Goal: Task Accomplishment & Management: Use online tool/utility

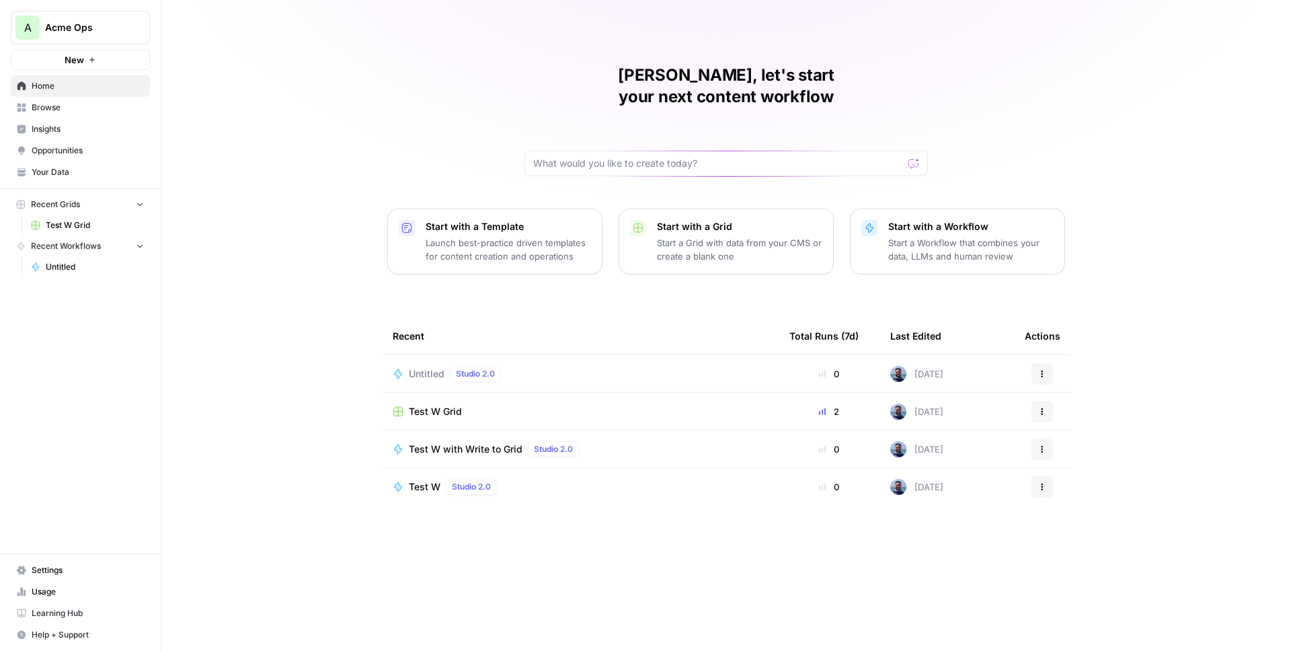
click at [105, 26] on span "Acme Ops" at bounding box center [85, 27] width 81 height 13
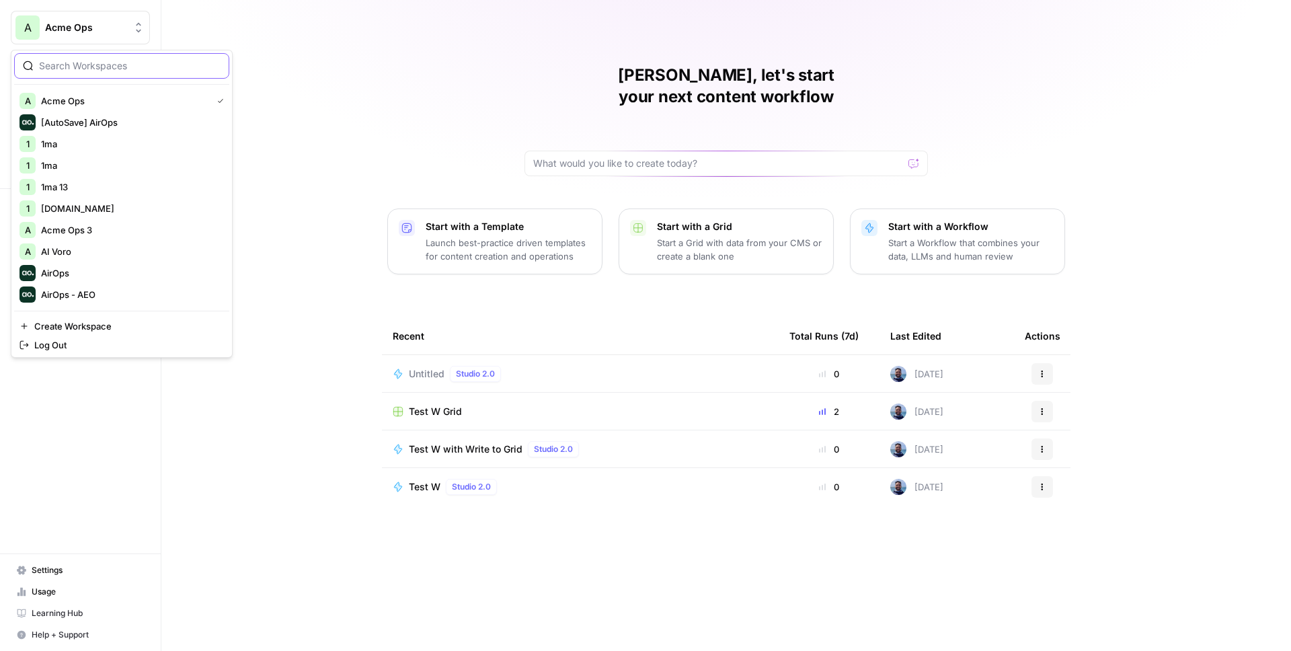
click at [82, 66] on input "search" at bounding box center [130, 65] width 182 height 13
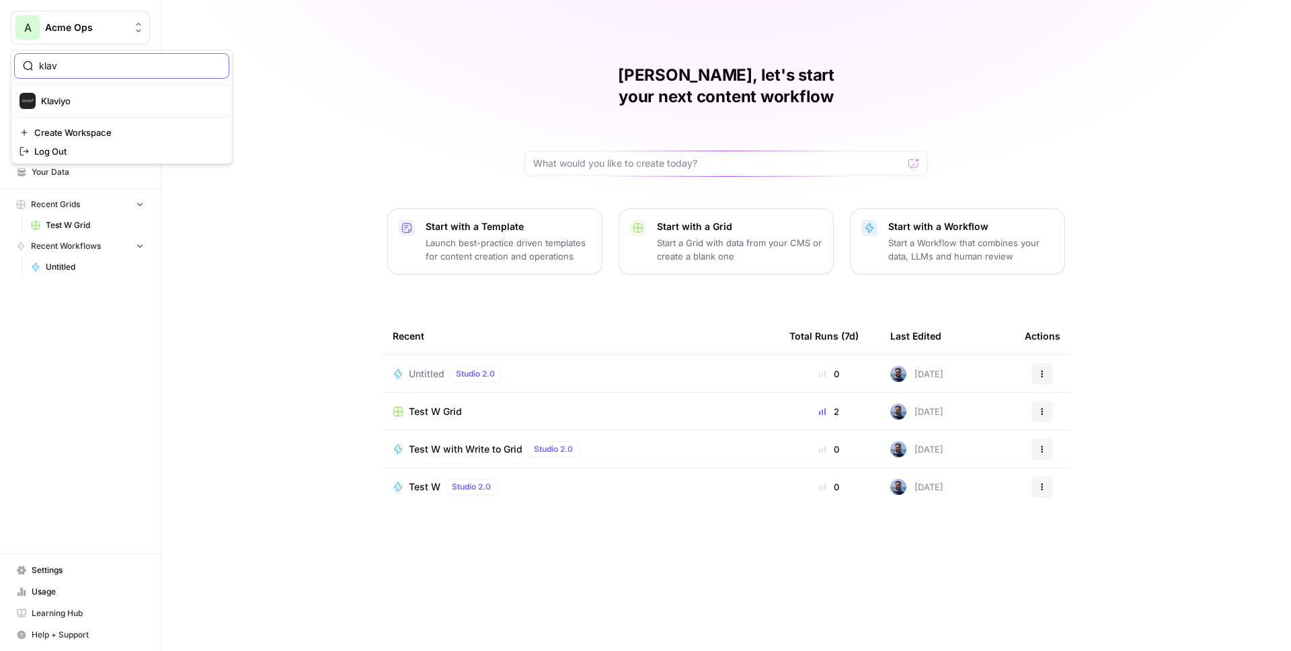
type input "klav"
click at [69, 96] on span "Klaviyo" at bounding box center [130, 100] width 178 height 13
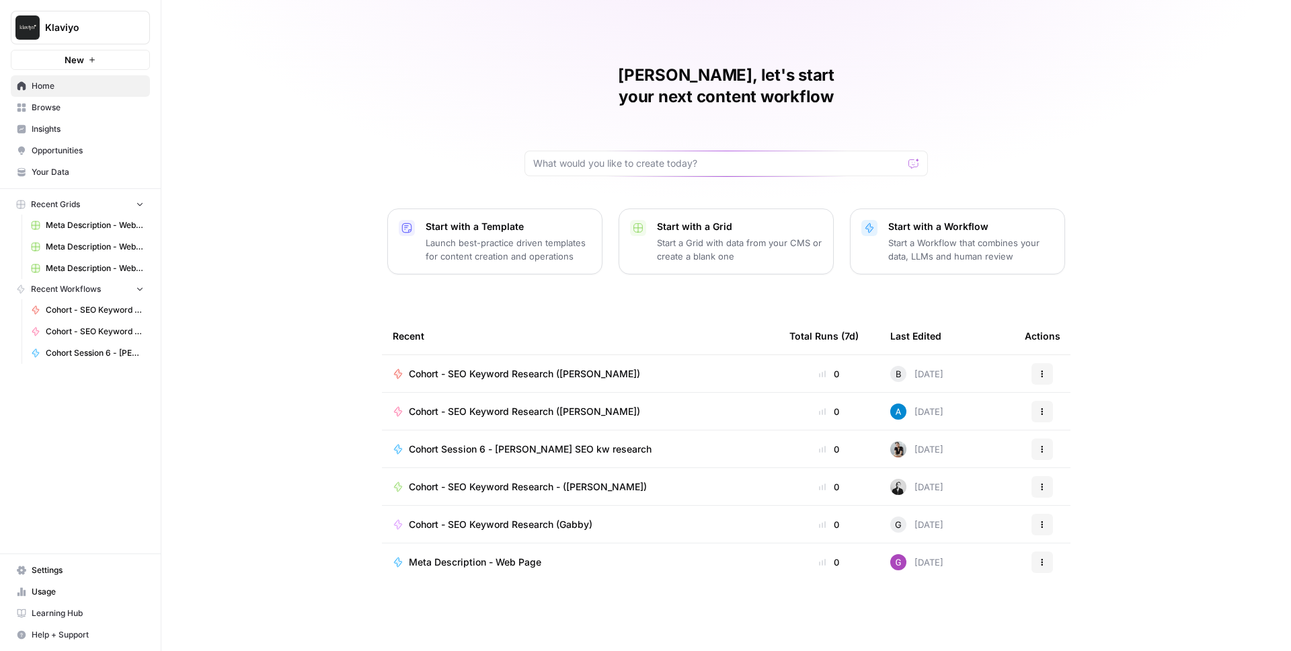
click at [76, 175] on span "Your Data" at bounding box center [88, 172] width 112 height 12
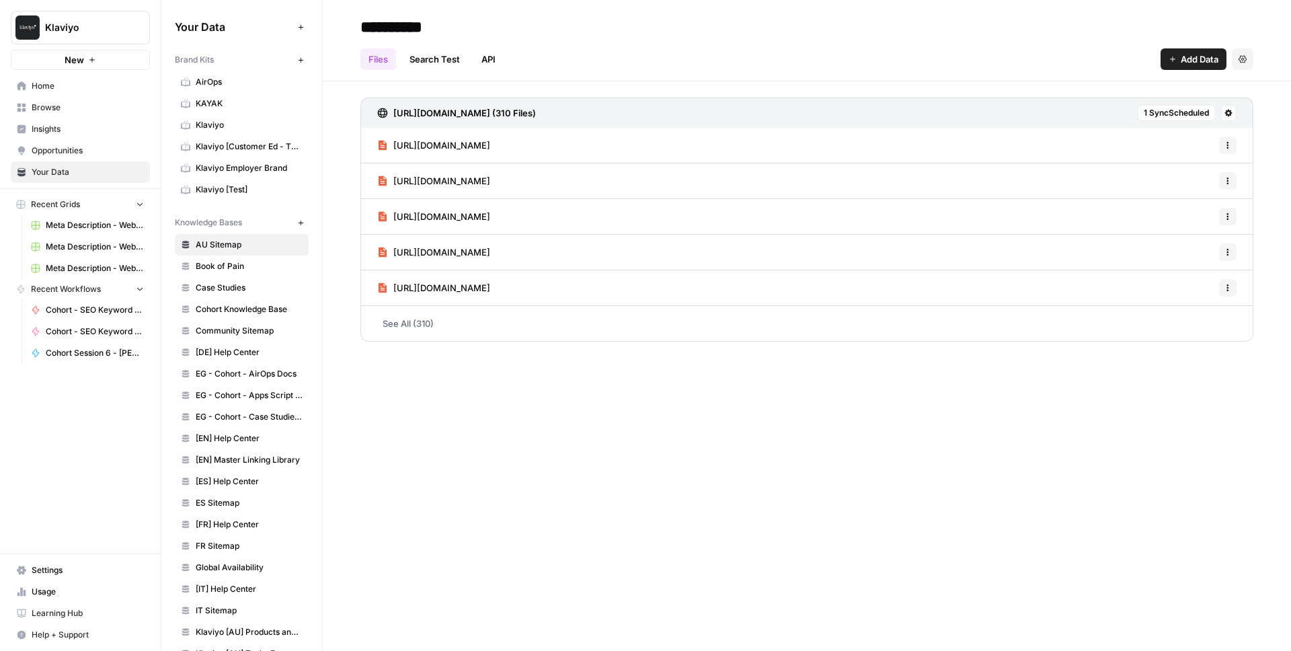
drag, startPoint x: 231, startPoint y: 57, endPoint x: 142, endPoint y: 58, distance: 88.8
click at [142, 58] on div "Klaviyo New Home Browse Insights Opportunities Your Data Recent Grids Meta Desc…" at bounding box center [645, 325] width 1291 height 651
click at [341, 216] on div "[URL][DOMAIN_NAME] (310 Files) 1 Sync Scheduled [URL][DOMAIN_NAME] Options [URL…" at bounding box center [807, 216] width 969 height 271
drag, startPoint x: 243, startPoint y: 225, endPoint x: 172, endPoint y: 227, distance: 70.7
click at [172, 227] on div "Your Data Add Data Brand Kits New AirOps KAYAK Klaviyo Klaviyo [Customer Ed - T…" at bounding box center [241, 325] width 161 height 651
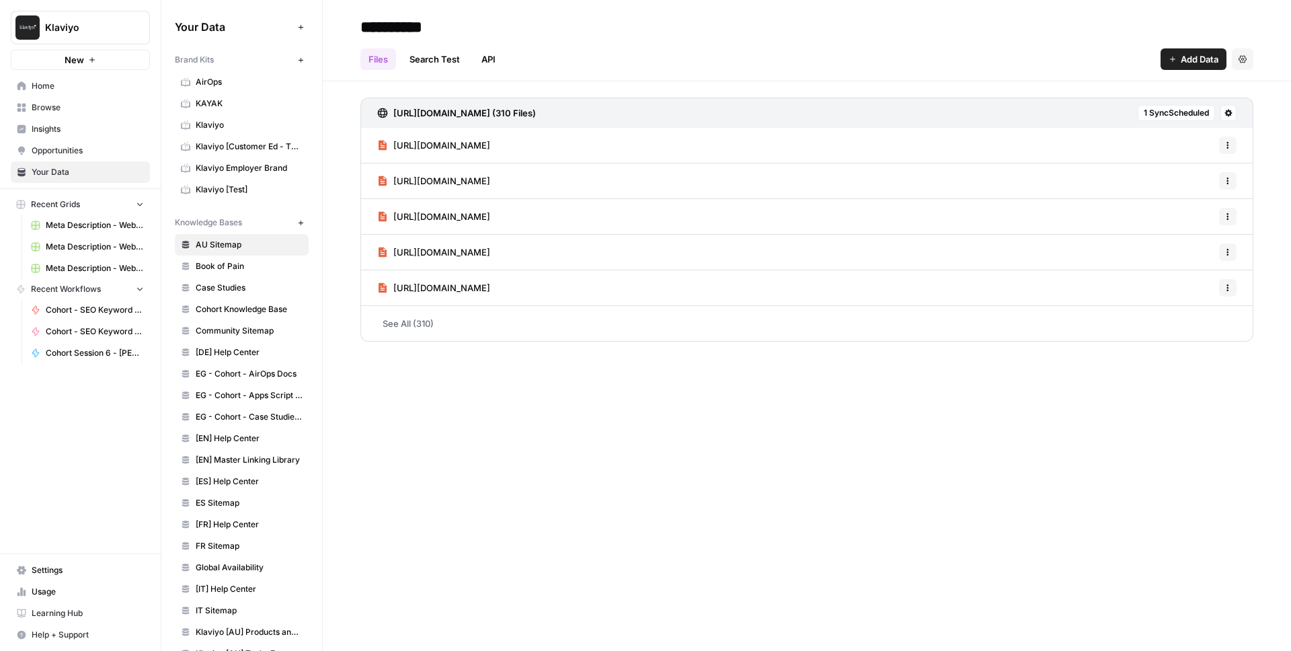
click at [344, 261] on div "Book of Pain" at bounding box center [338, 266] width 48 height 13
click at [234, 264] on span "Book of Pain" at bounding box center [249, 266] width 107 height 12
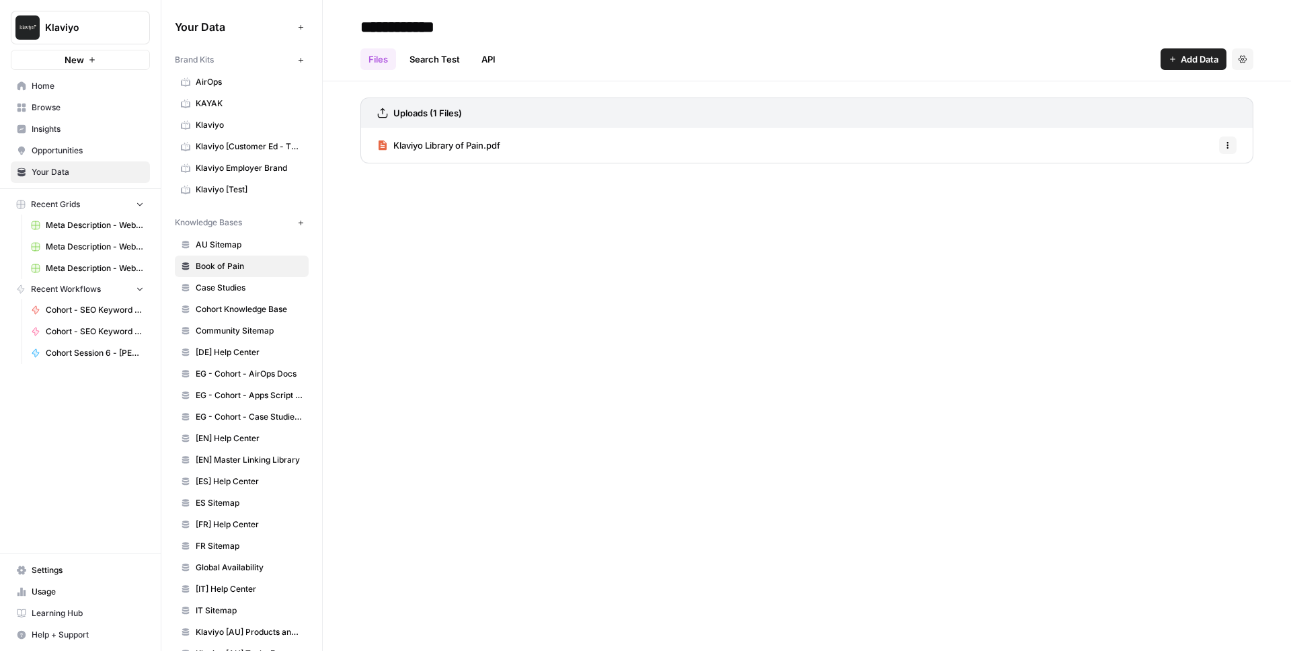
click at [1209, 57] on span "Add Data" at bounding box center [1200, 58] width 38 height 13
click at [1111, 112] on span "Web Page" at bounding box center [1149, 109] width 122 height 13
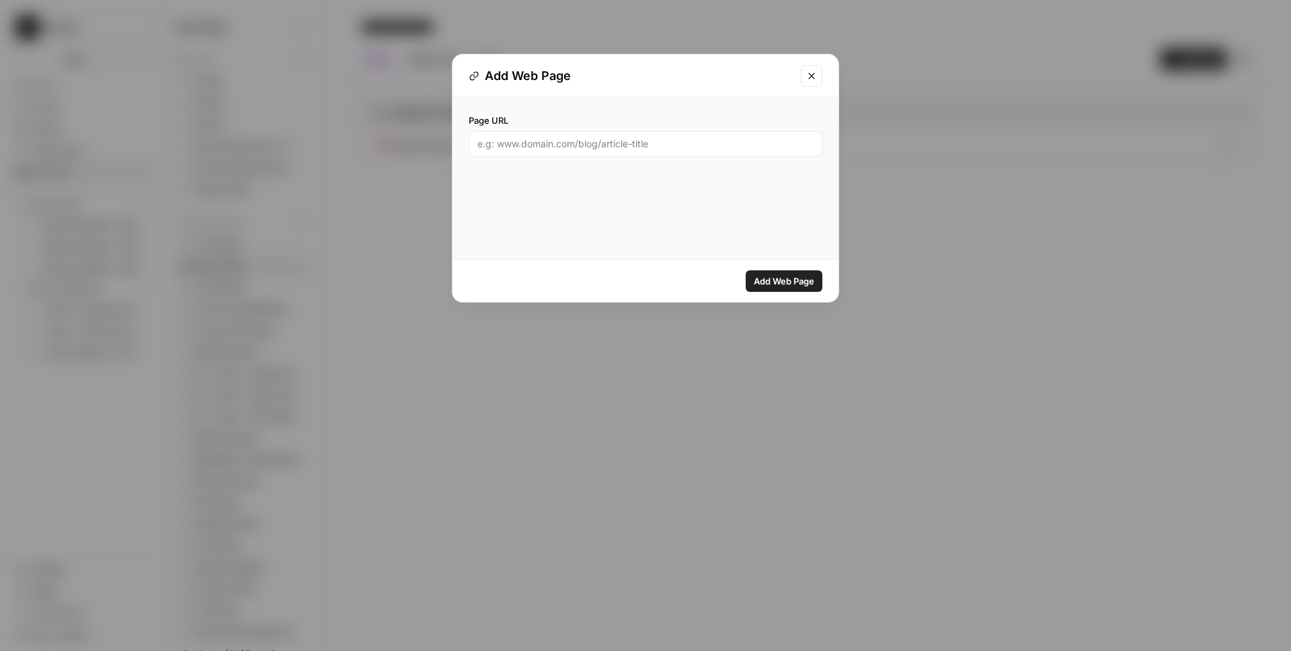
click at [807, 78] on icon "Close modal" at bounding box center [811, 76] width 11 height 11
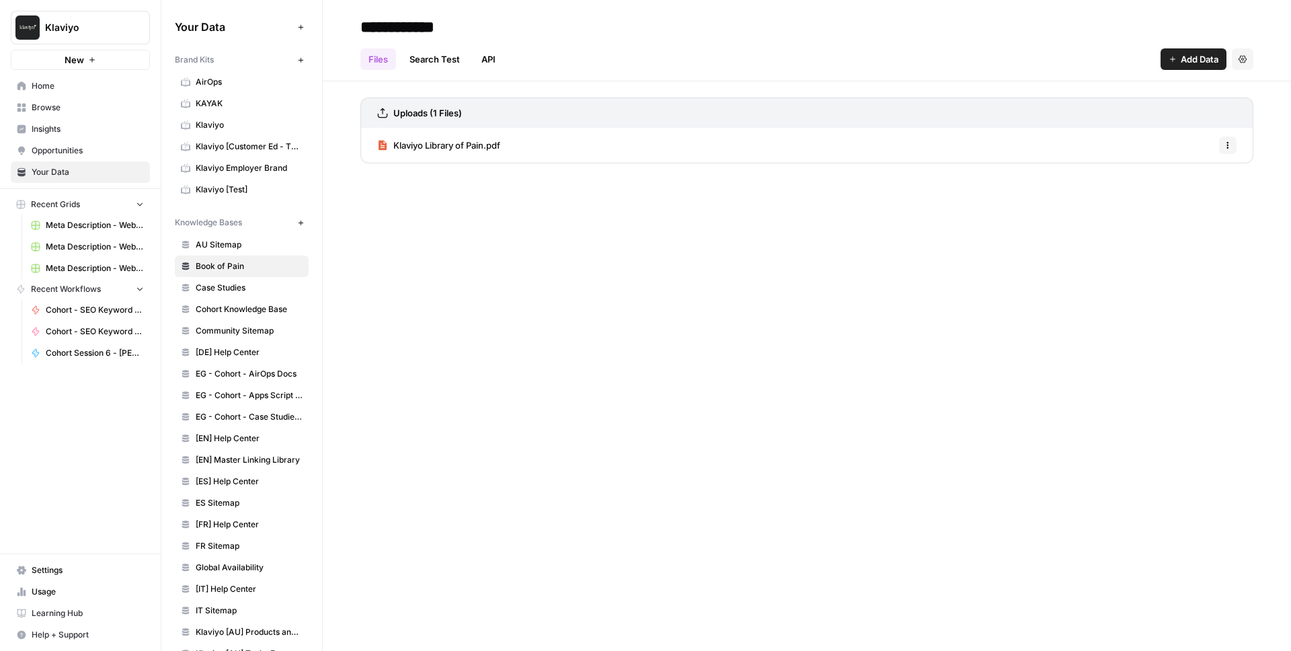
click at [1163, 52] on button "Add Data" at bounding box center [1194, 59] width 66 height 22
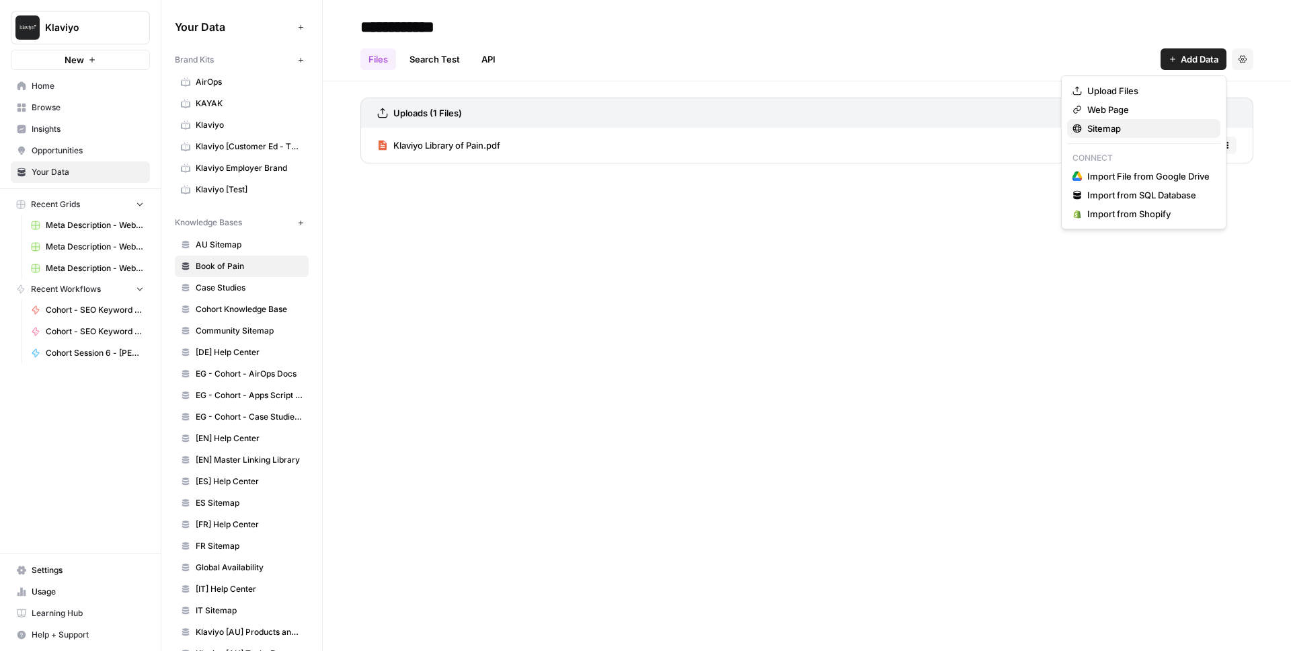
click at [1112, 123] on span "Sitemap" at bounding box center [1149, 128] width 122 height 13
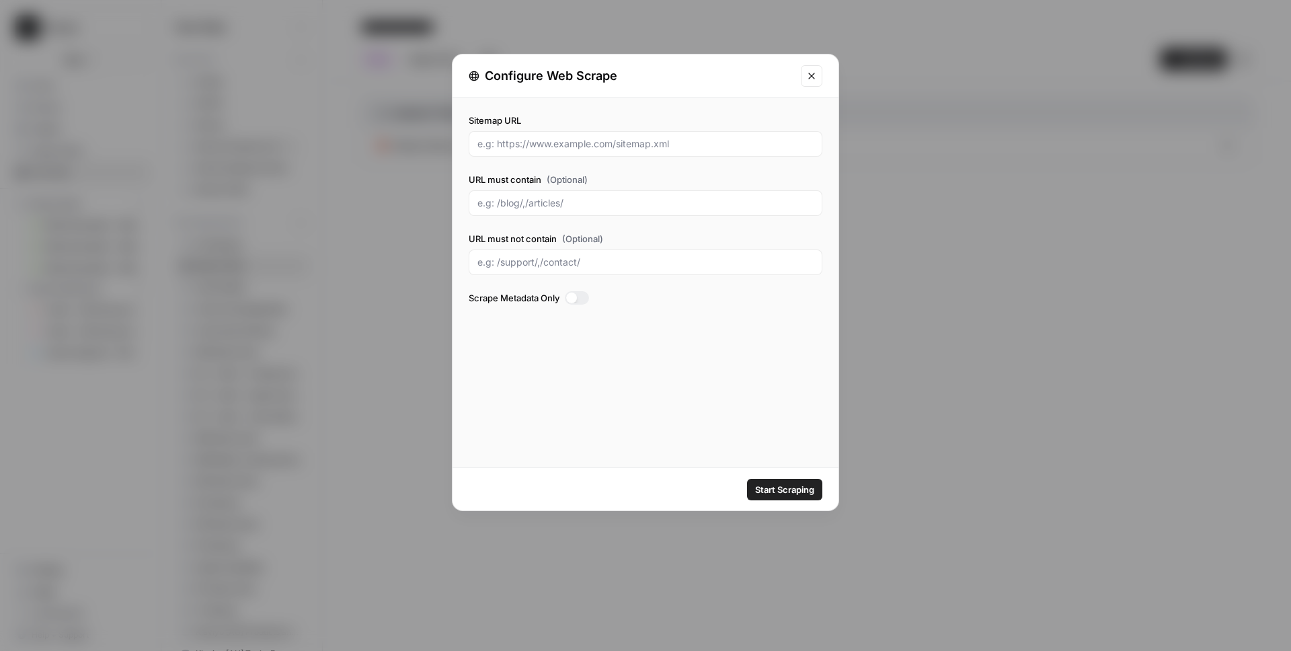
click at [811, 73] on icon "Close modal" at bounding box center [811, 76] width 11 height 11
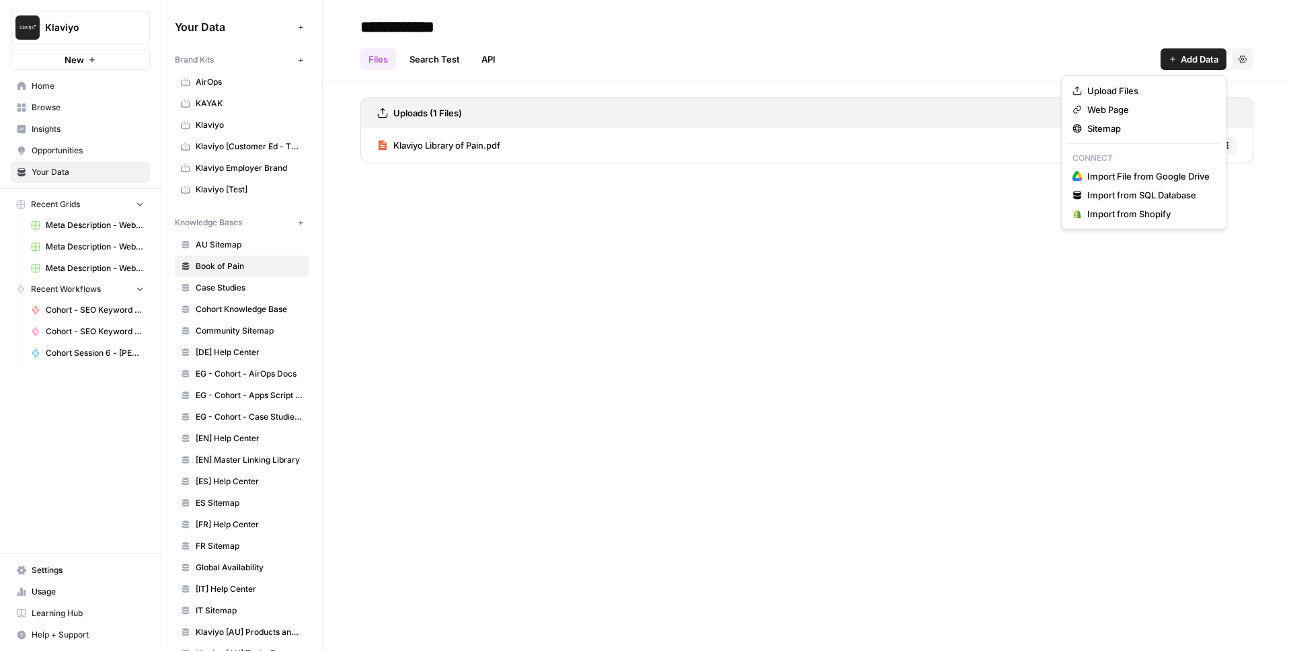
click at [1209, 59] on span "Add Data" at bounding box center [1200, 58] width 38 height 13
click at [742, 62] on div "Files Search Test API Add Data Settings" at bounding box center [807, 54] width 893 height 32
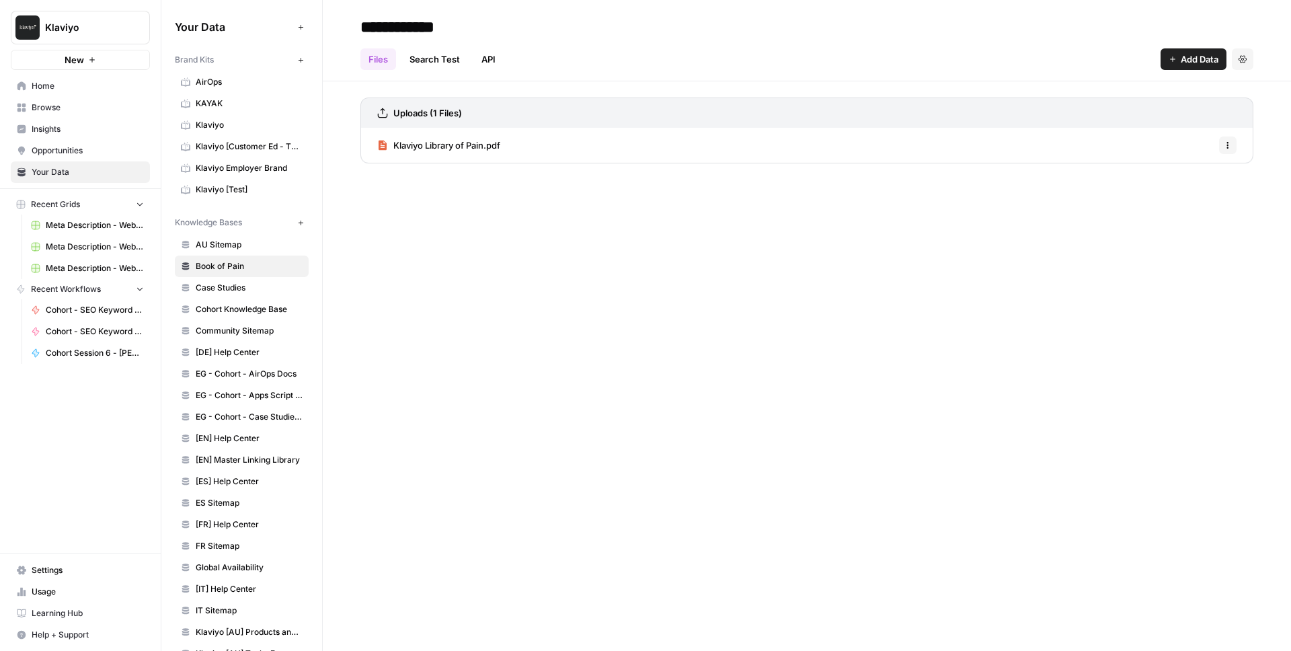
click at [442, 206] on div "**********" at bounding box center [807, 325] width 969 height 651
click at [87, 109] on span "Browse" at bounding box center [88, 108] width 112 height 12
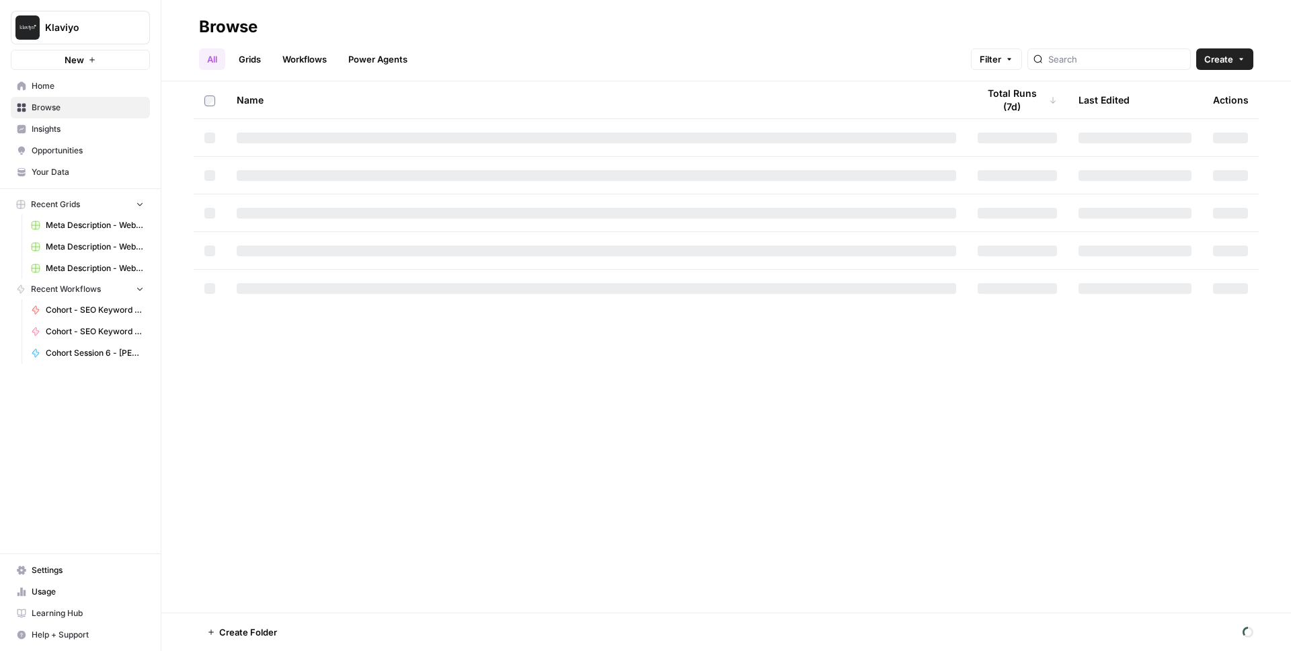
click at [288, 61] on link "Workflows" at bounding box center [304, 59] width 61 height 22
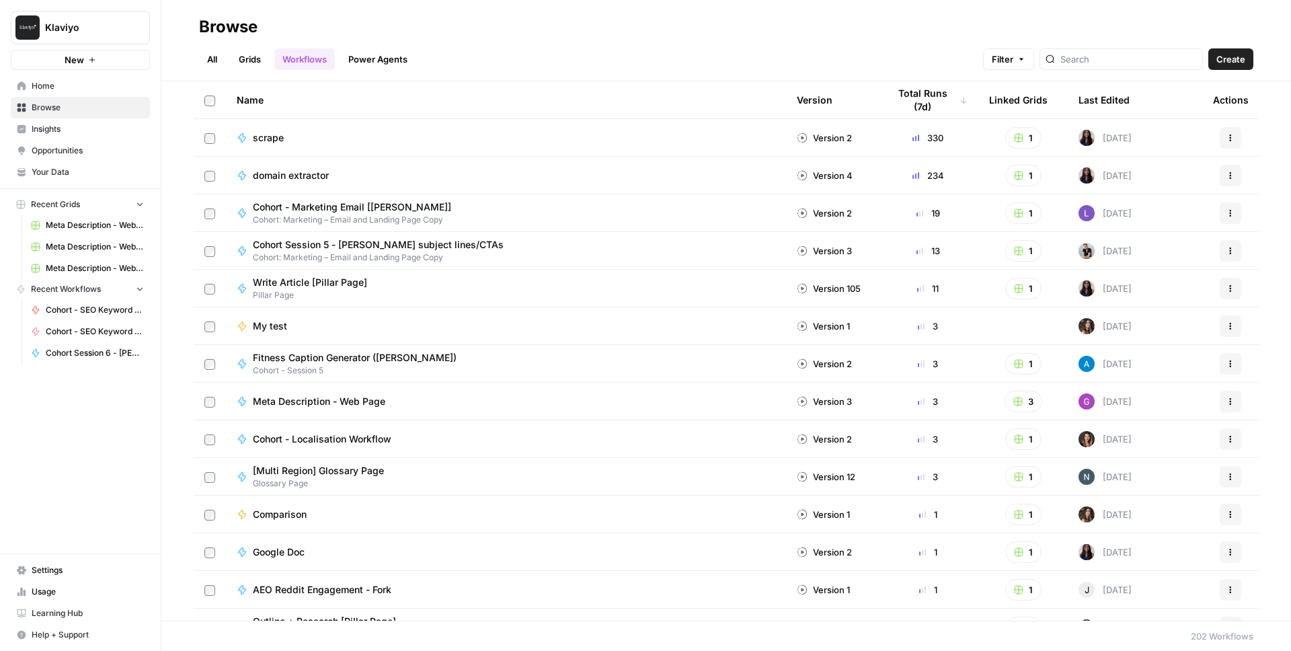
click at [259, 58] on link "Grids" at bounding box center [250, 59] width 38 height 22
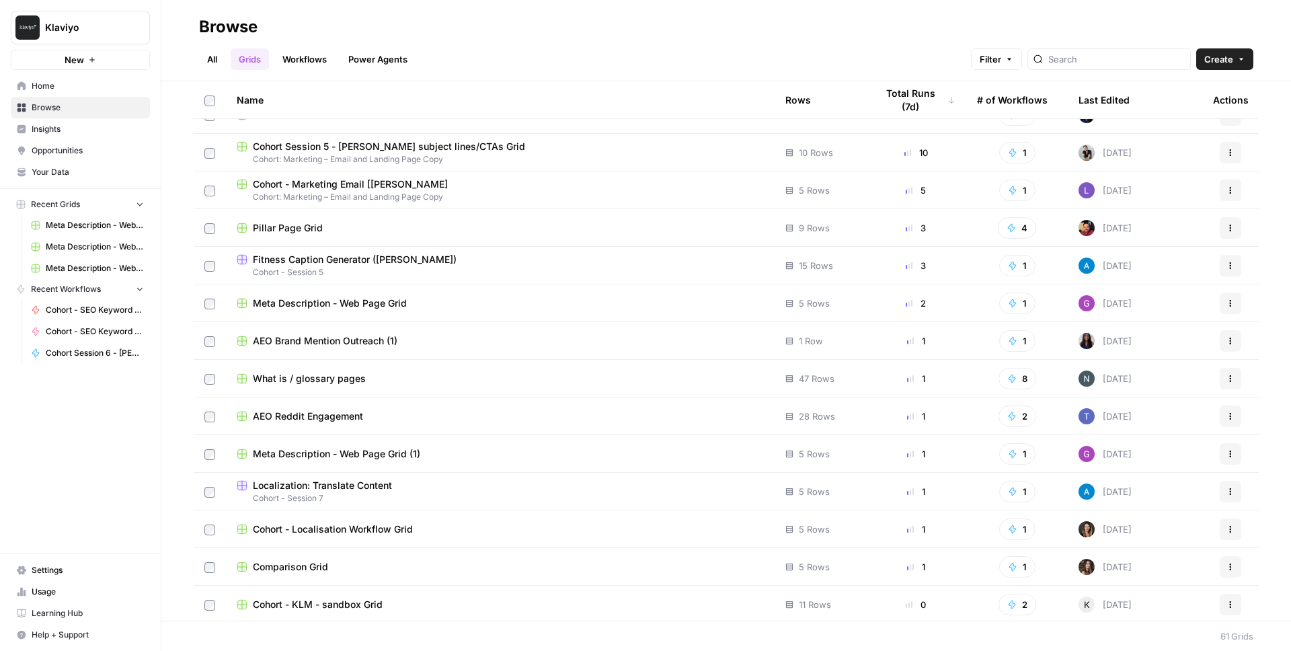
scroll to position [69, 0]
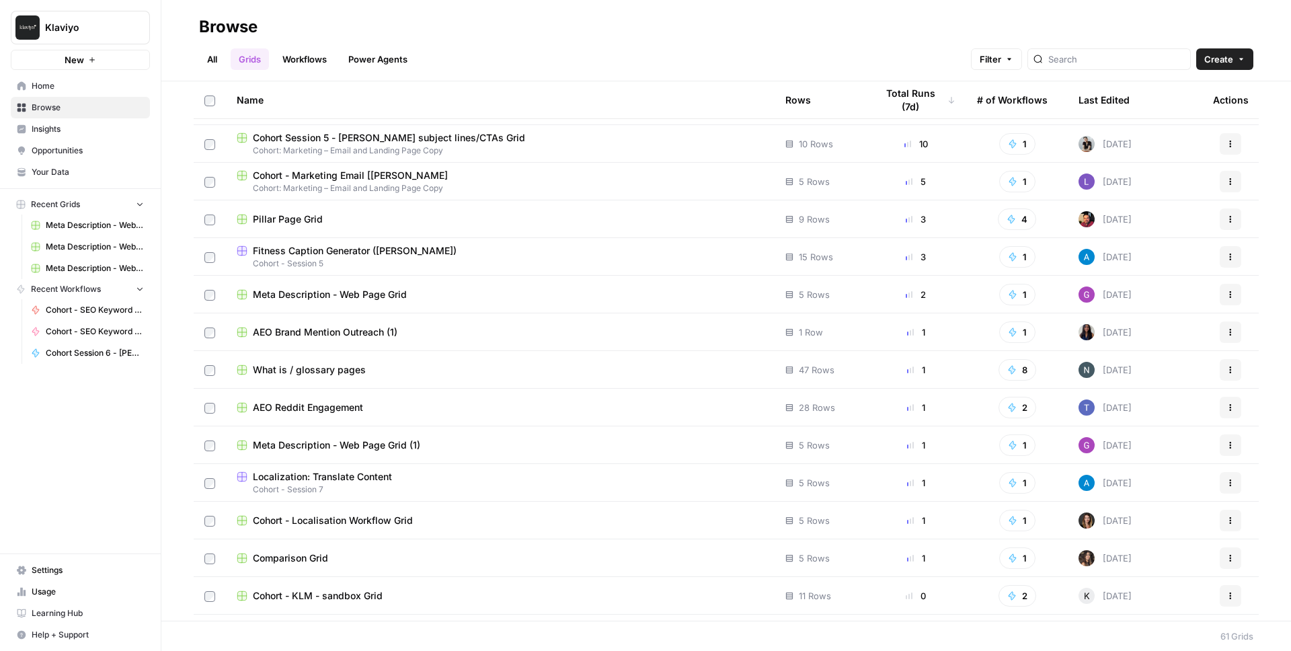
click at [1080, 94] on div "Last Edited" at bounding box center [1104, 99] width 51 height 37
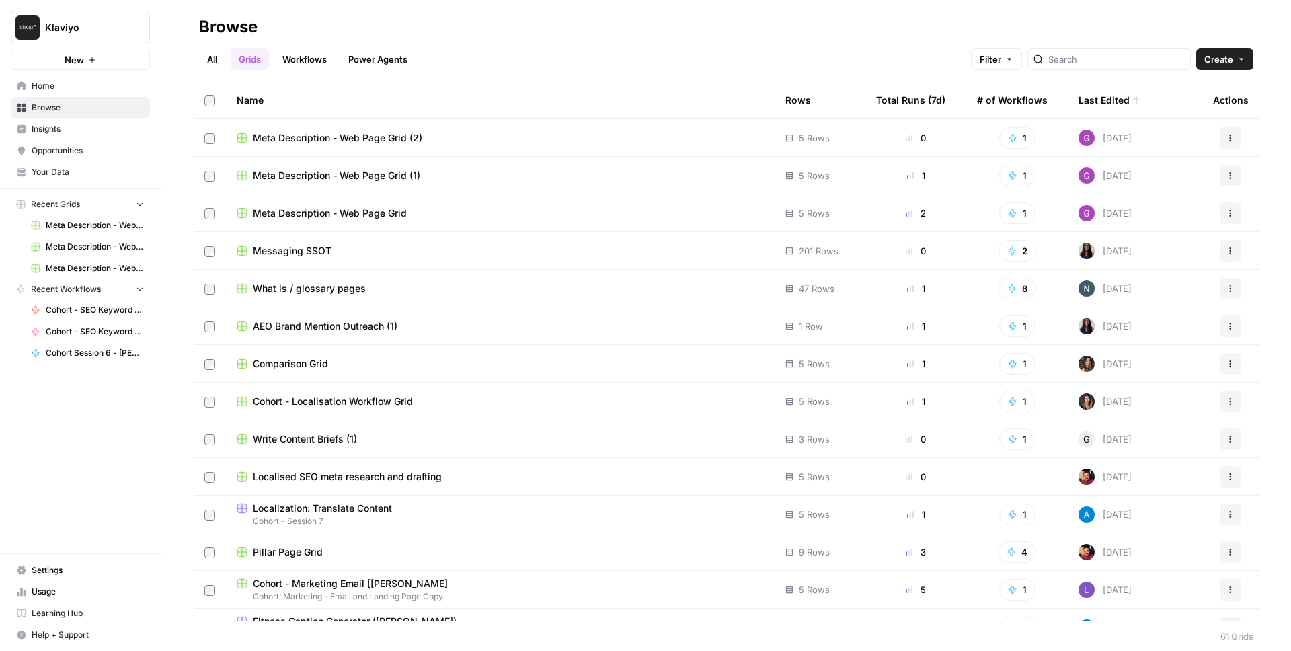
click at [299, 59] on link "Workflows" at bounding box center [304, 59] width 61 height 22
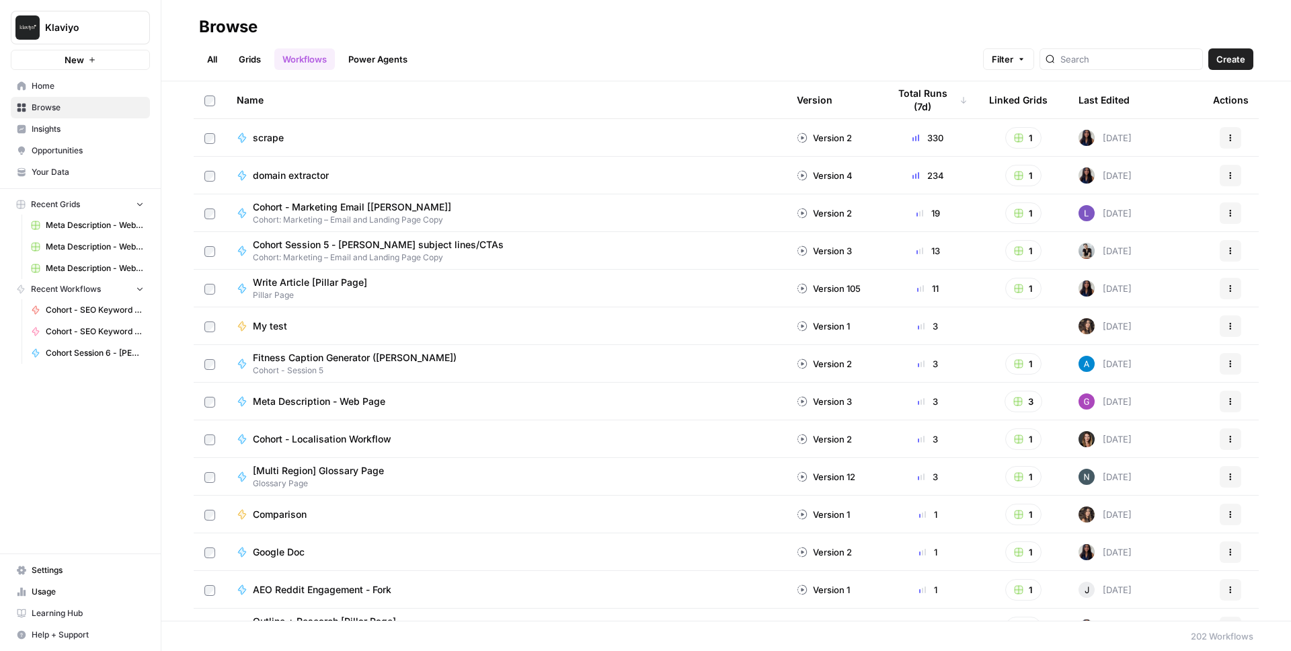
click at [268, 141] on span "scrape" at bounding box center [268, 137] width 31 height 13
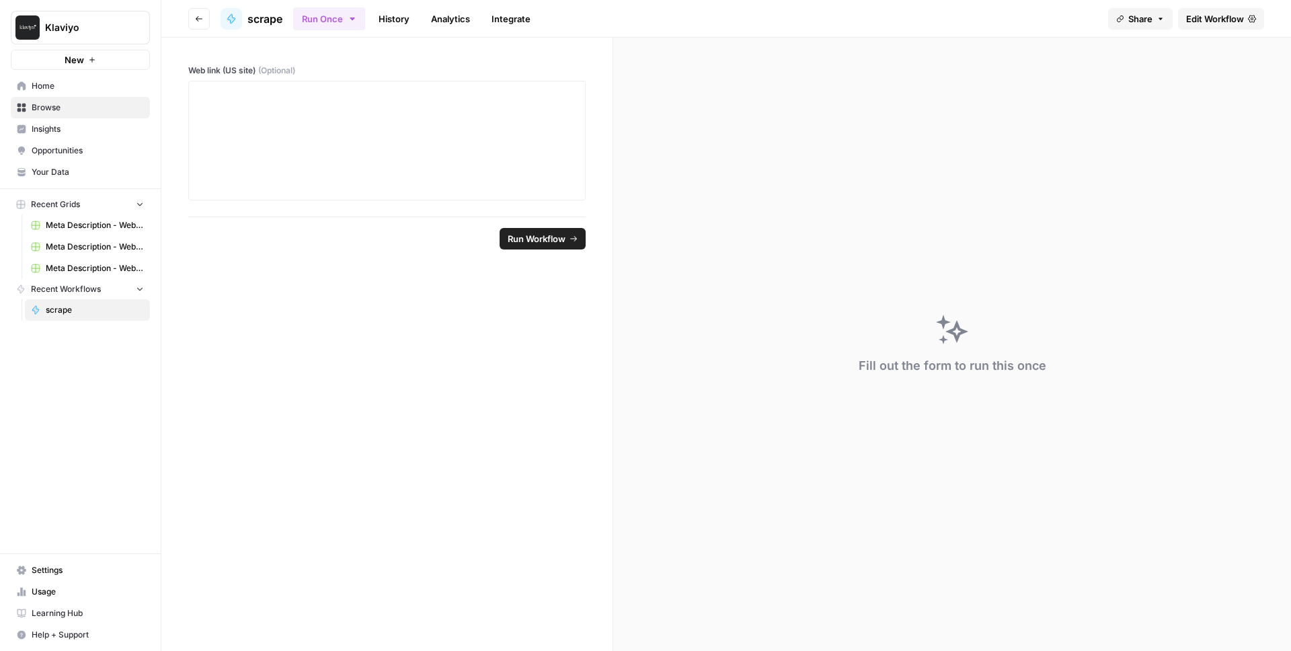
click at [401, 15] on link "History" at bounding box center [394, 19] width 47 height 22
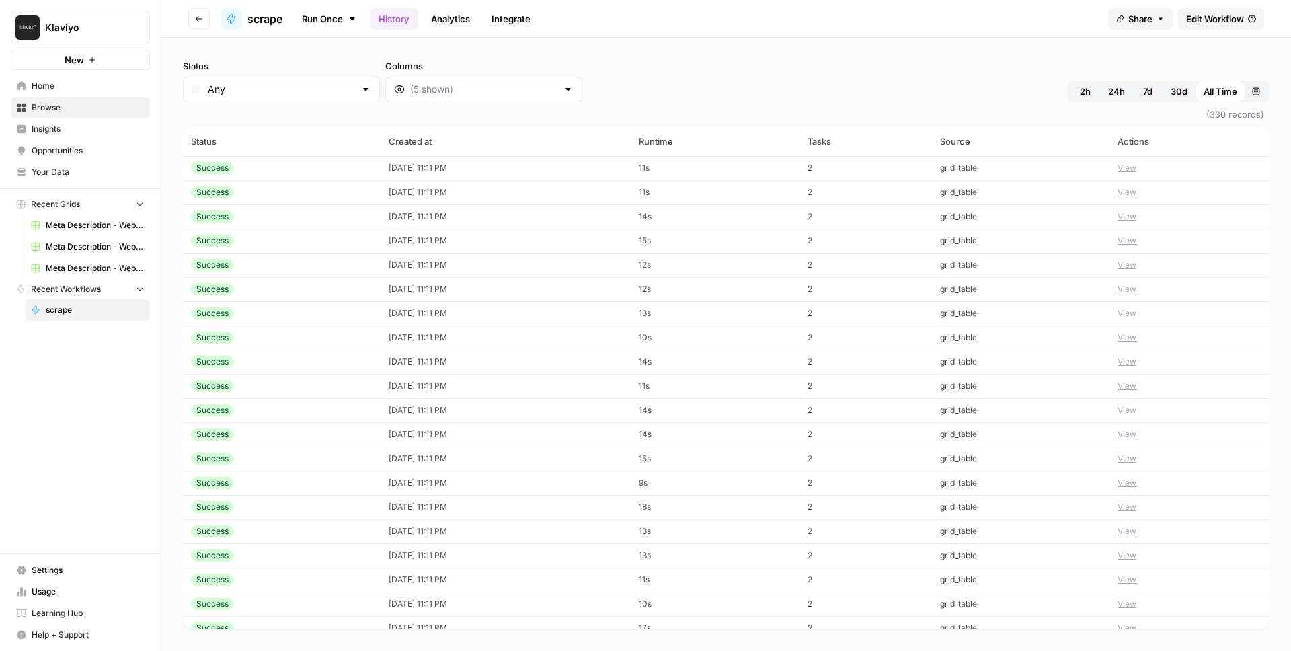
click at [1127, 166] on button "View" at bounding box center [1127, 168] width 19 height 12
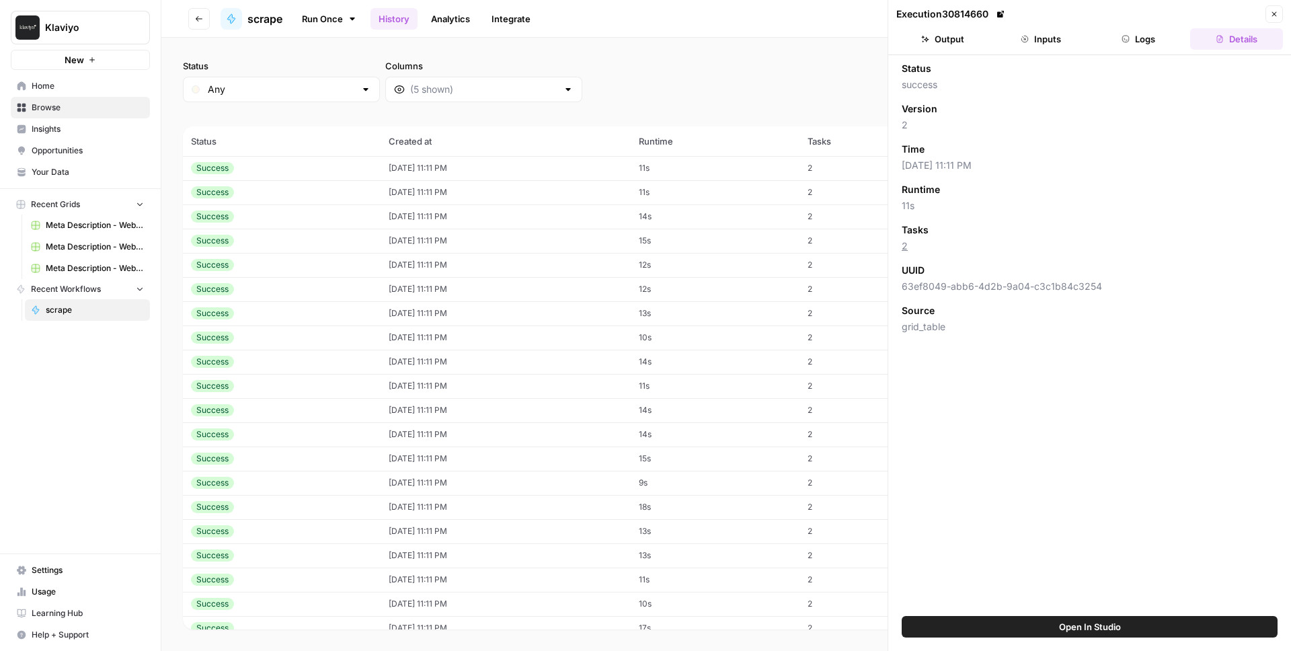
click at [1132, 40] on button "Logs" at bounding box center [1139, 39] width 93 height 22
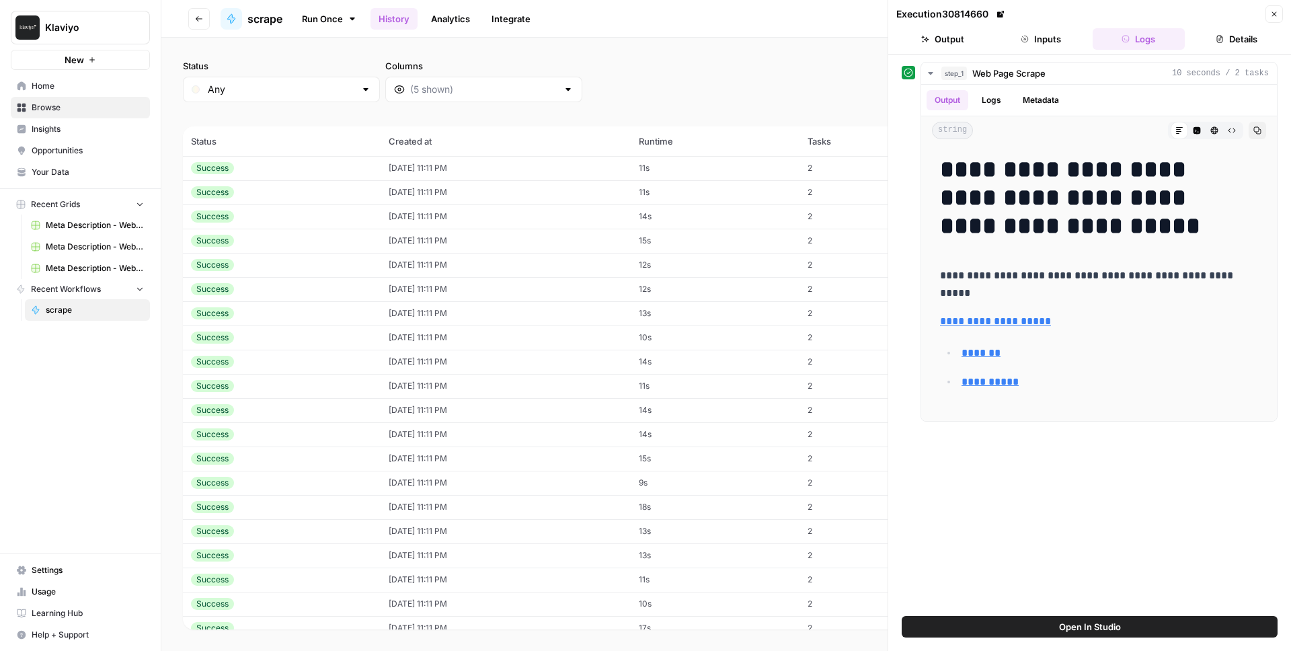
click at [1041, 38] on button "Inputs" at bounding box center [1041, 39] width 93 height 22
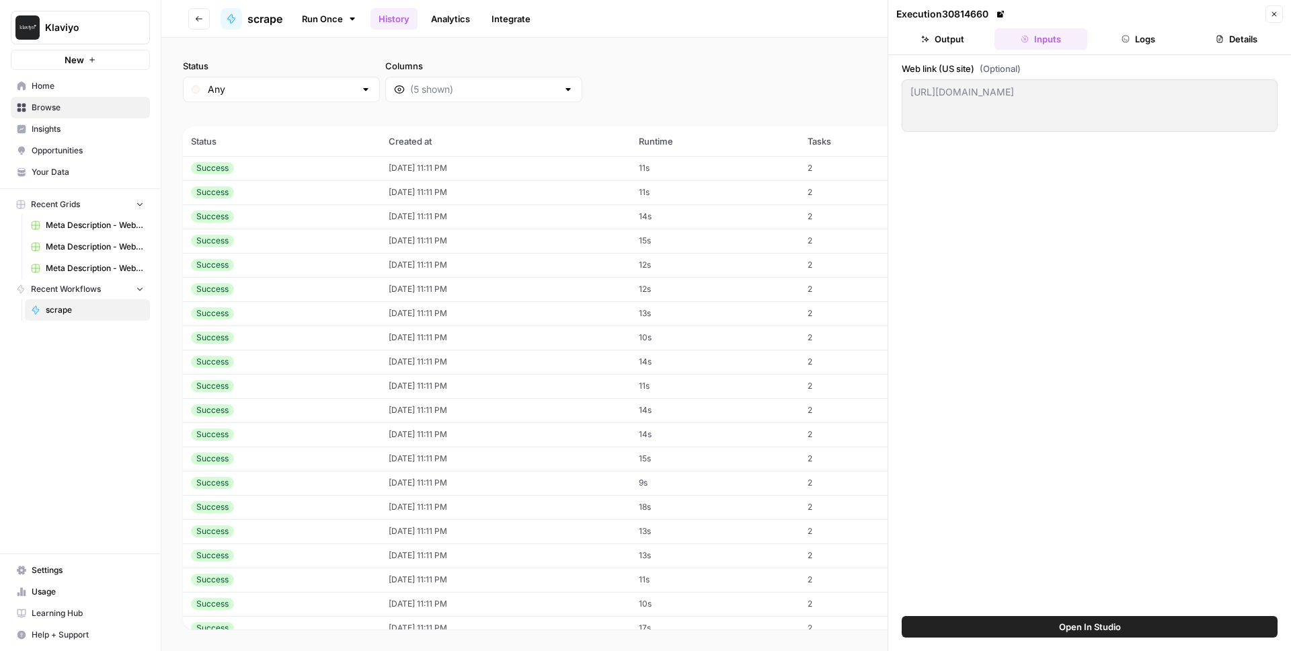
click at [966, 42] on button "Output" at bounding box center [943, 39] width 93 height 22
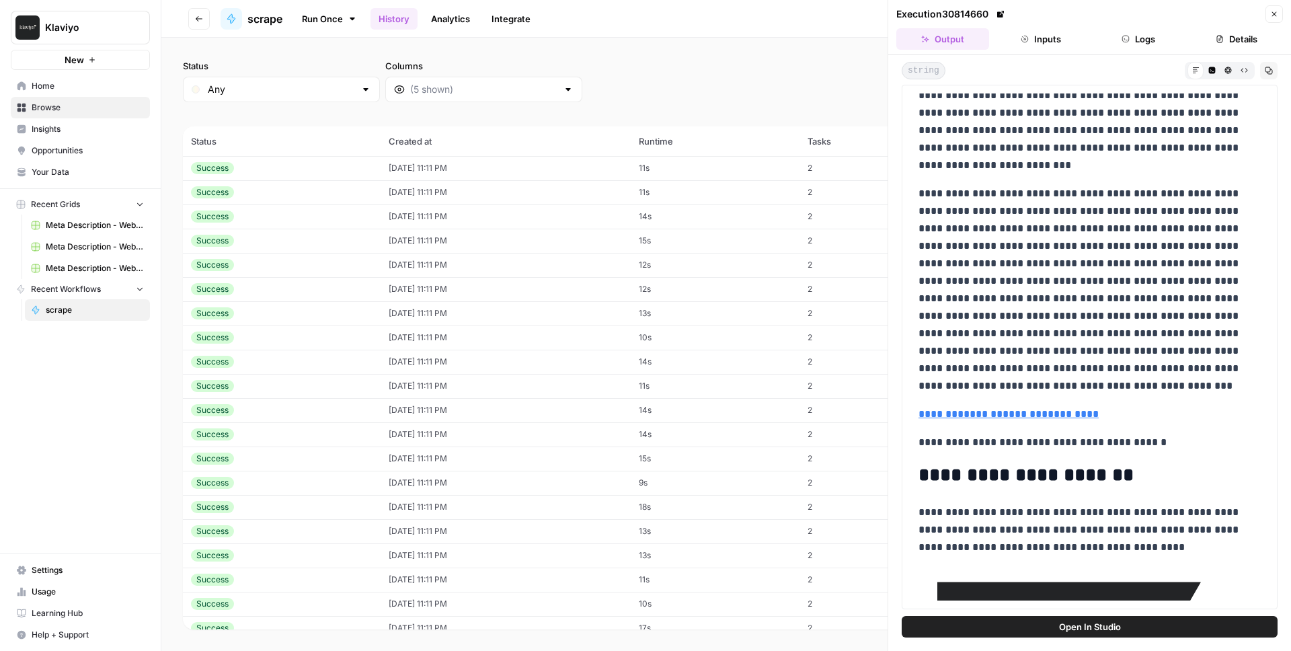
scroll to position [2970, 0]
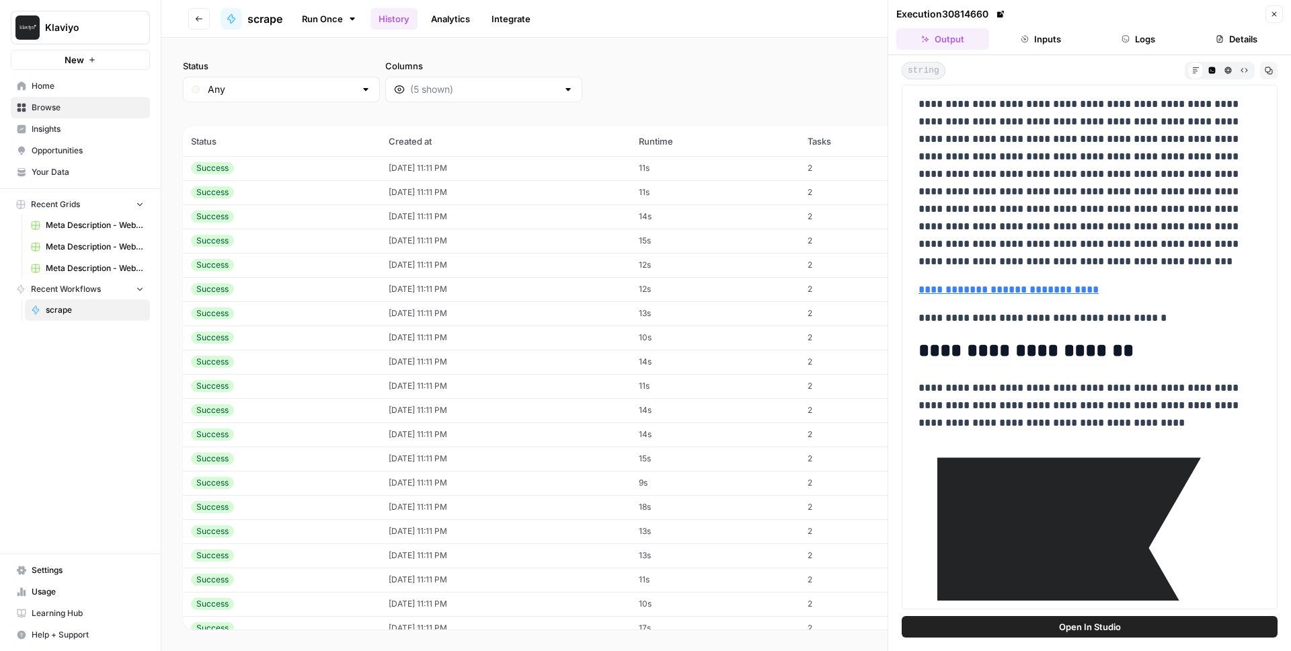
click at [1275, 12] on icon "button" at bounding box center [1275, 14] width 8 height 8
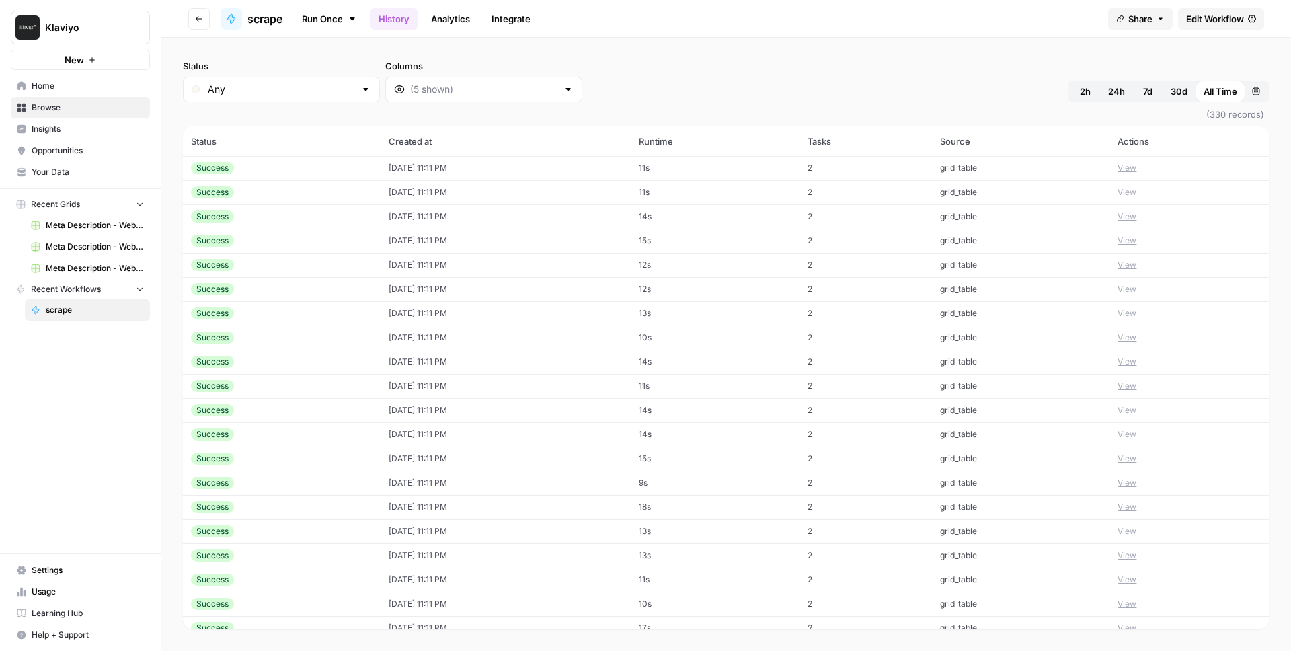
click at [1225, 16] on span "Edit Workflow" at bounding box center [1216, 18] width 58 height 13
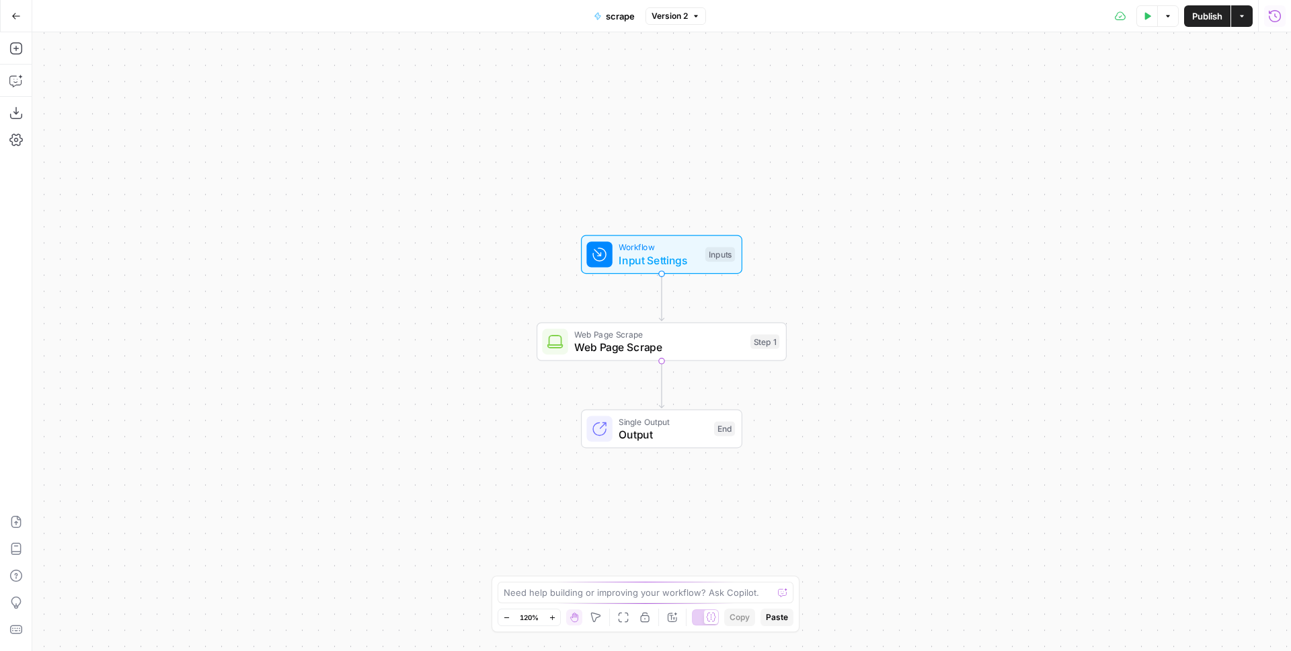
click at [1269, 15] on icon "button" at bounding box center [1275, 15] width 12 height 12
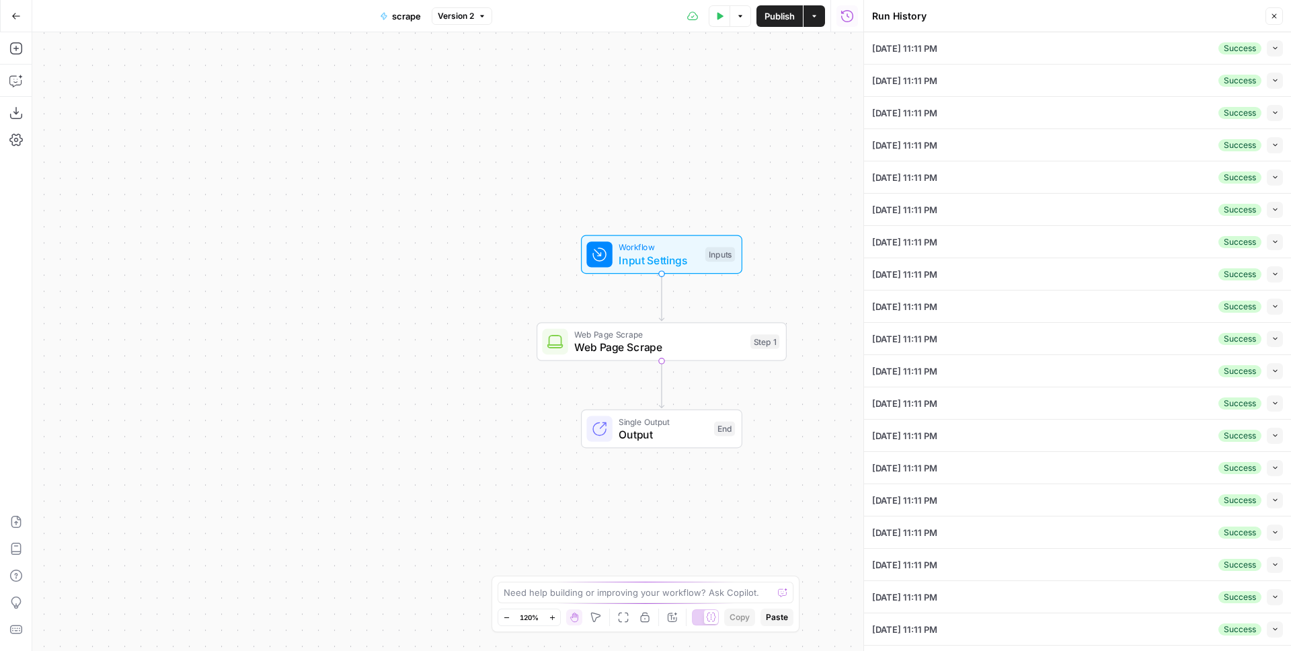
click at [1271, 46] on button "Collapse" at bounding box center [1275, 48] width 16 height 16
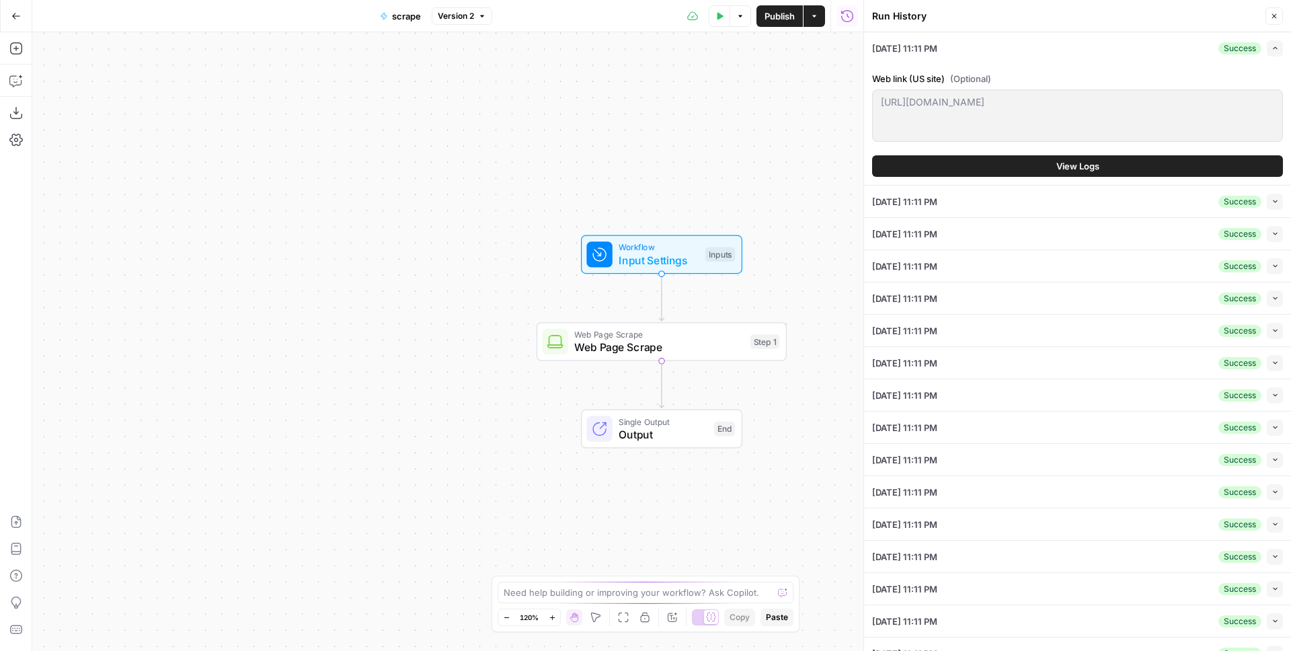
click at [1067, 161] on span "View Logs" at bounding box center [1078, 165] width 43 height 13
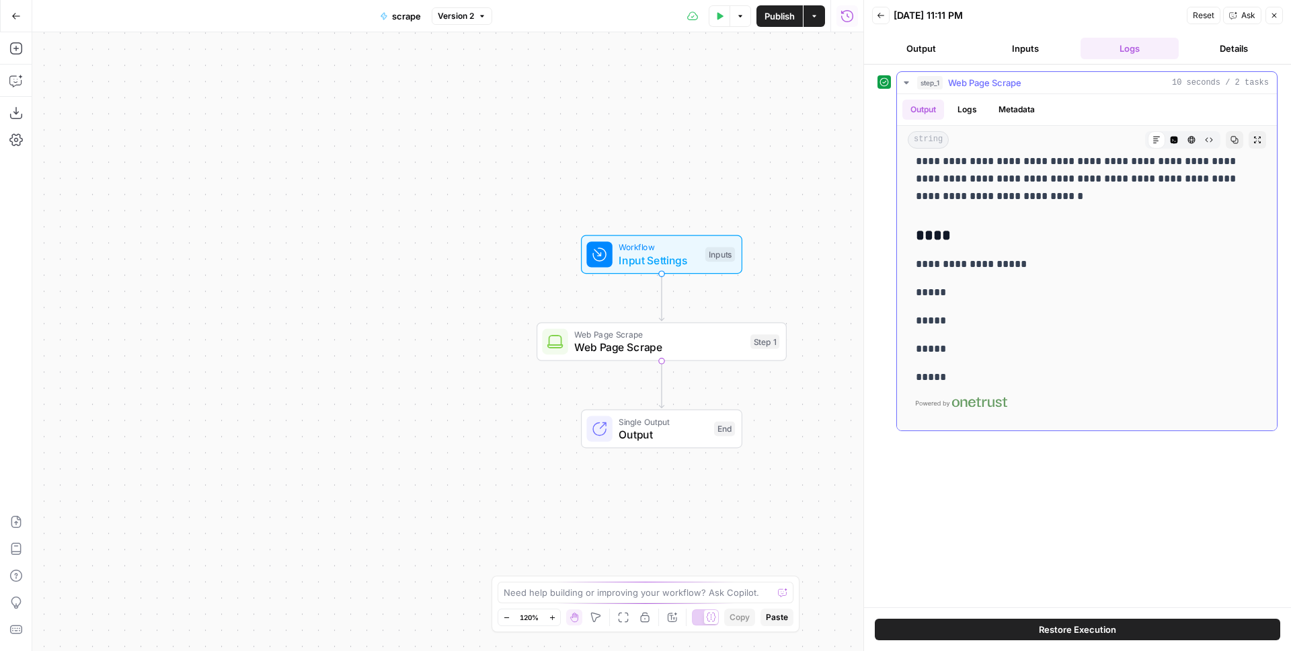
scroll to position [5139, 0]
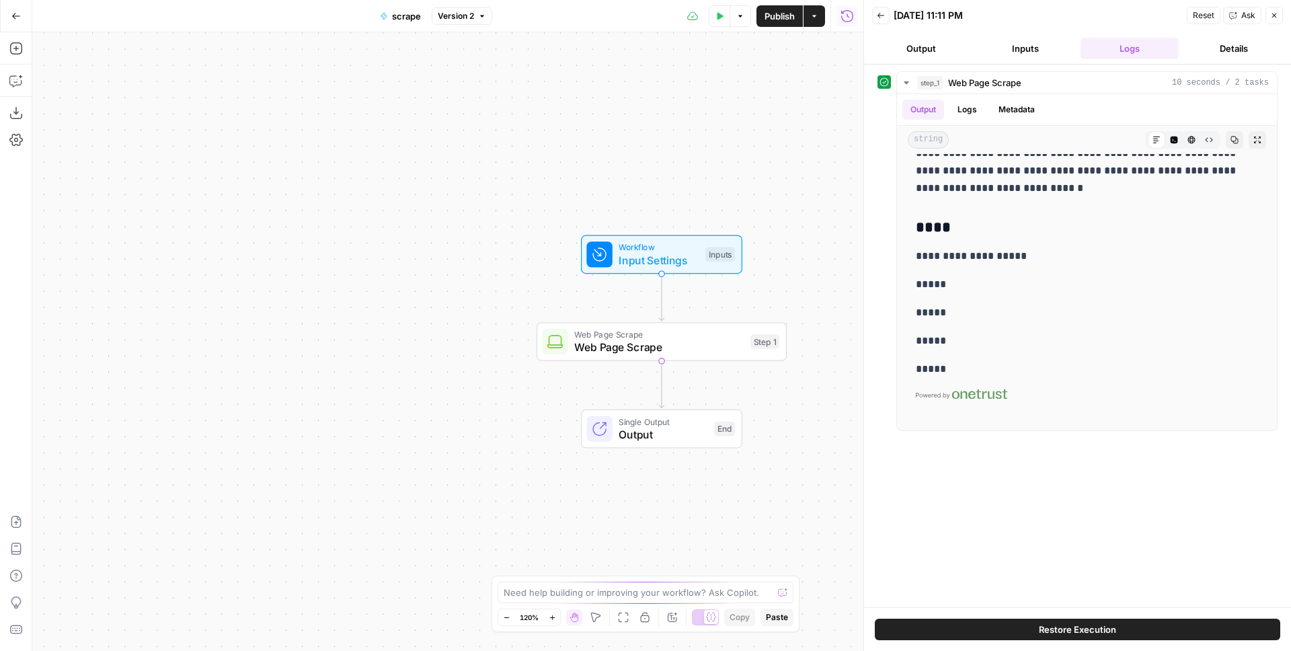
click at [1246, 44] on button "Details" at bounding box center [1233, 49] width 99 height 22
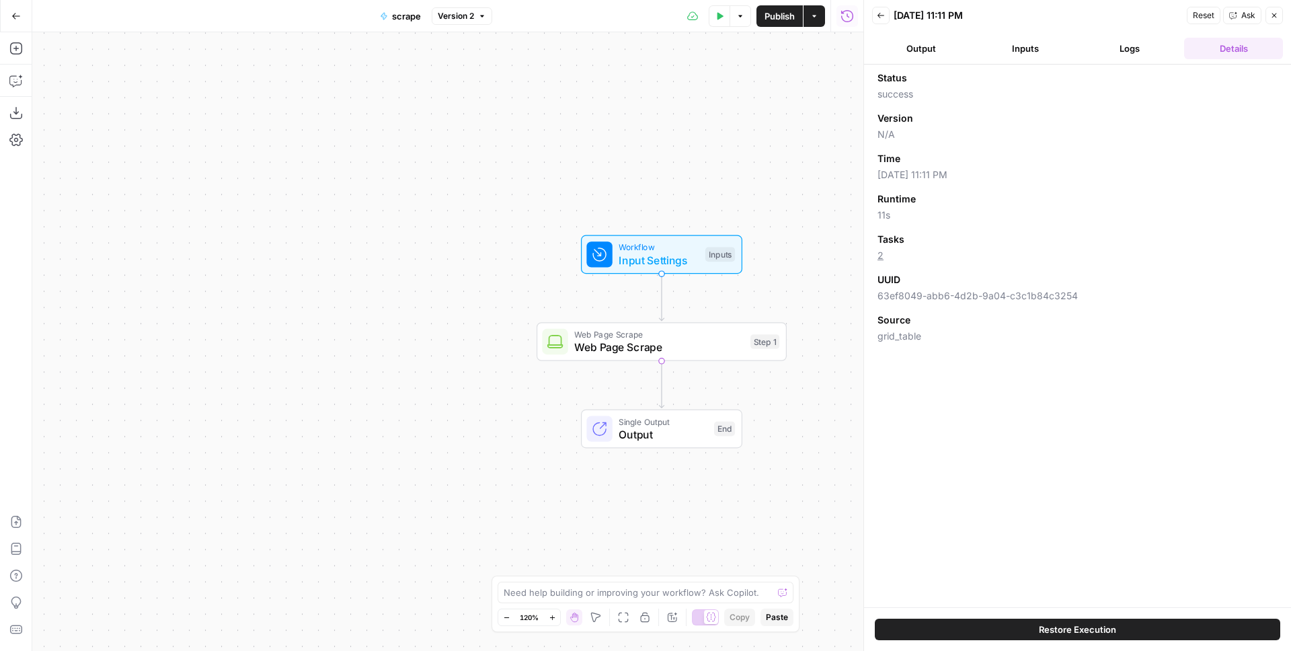
click at [1012, 42] on button "Inputs" at bounding box center [1026, 49] width 99 height 22
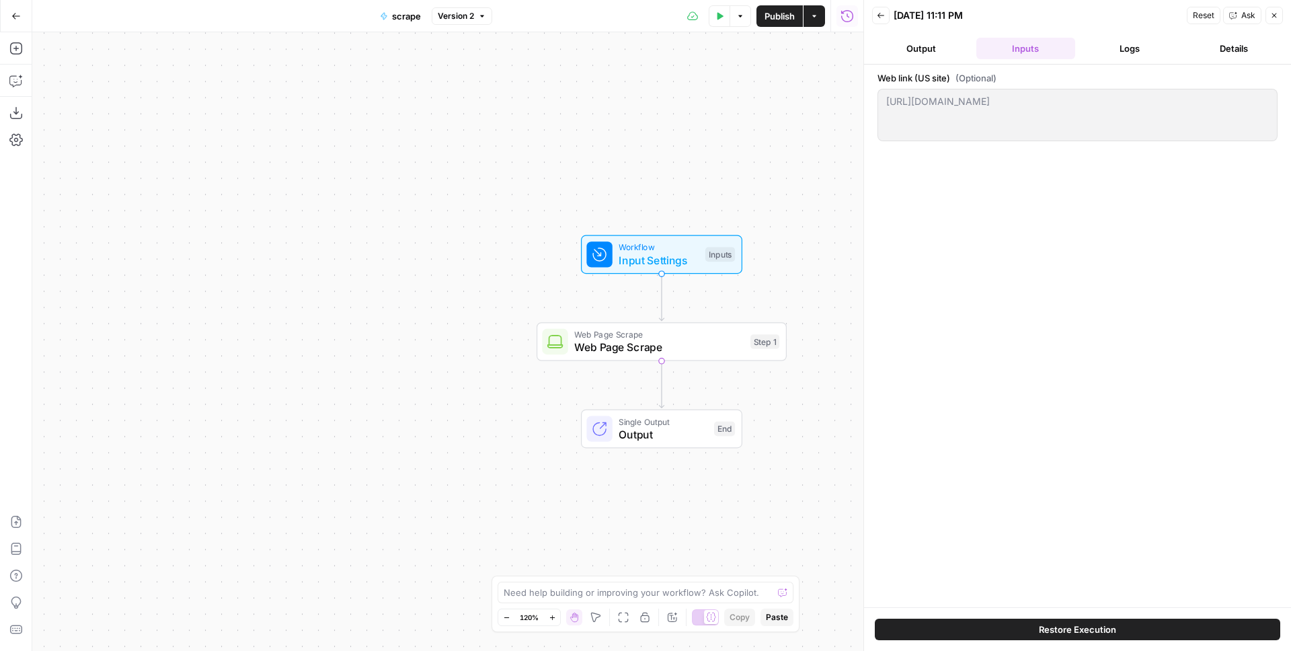
click at [930, 49] on button "Output" at bounding box center [921, 49] width 99 height 22
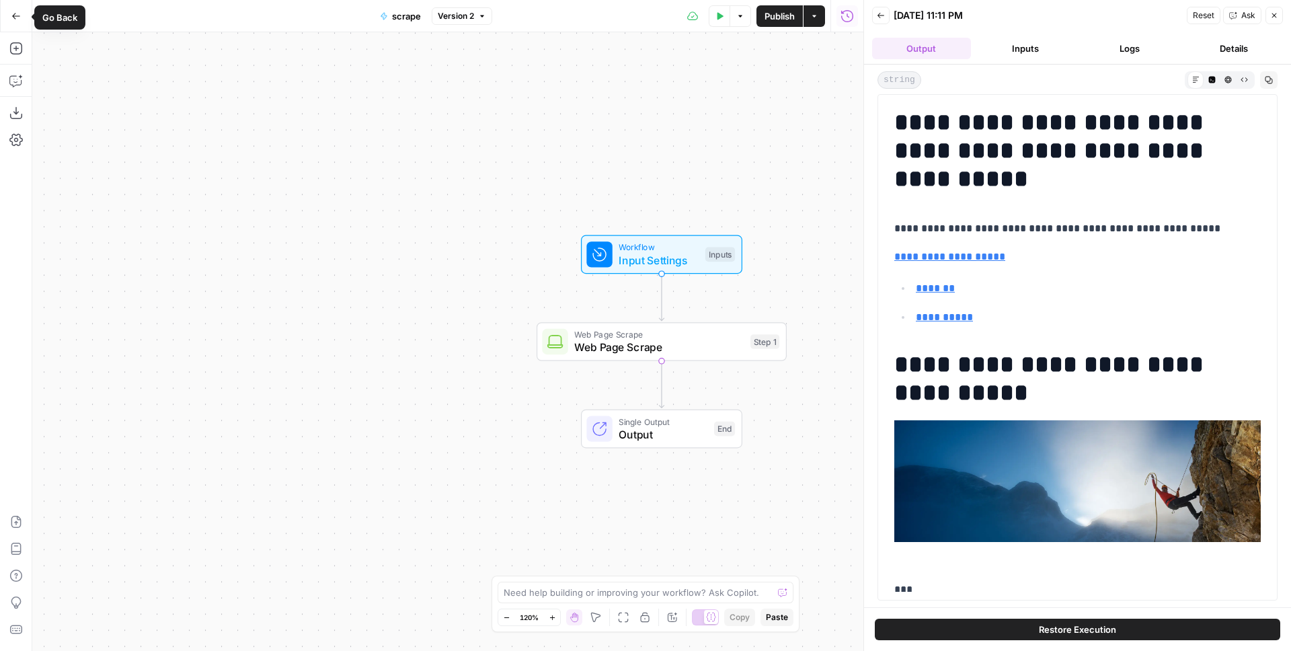
click at [11, 18] on icon "button" at bounding box center [15, 15] width 9 height 9
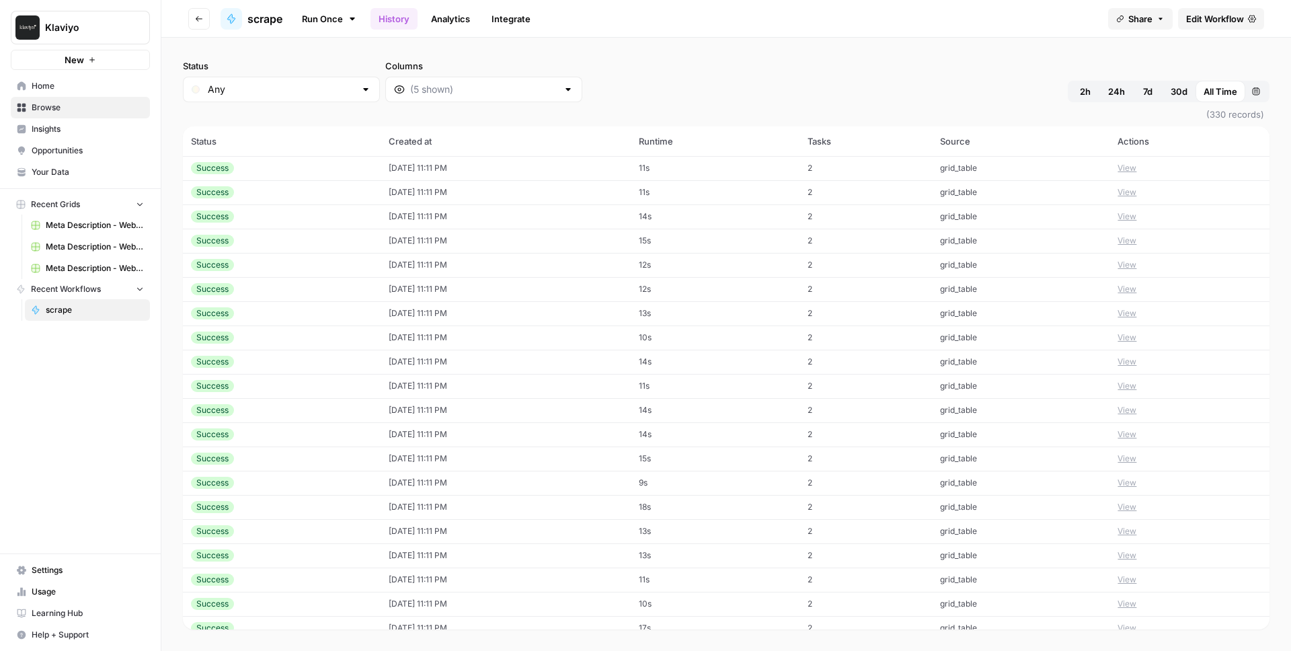
click at [38, 110] on span "Browse" at bounding box center [88, 108] width 112 height 12
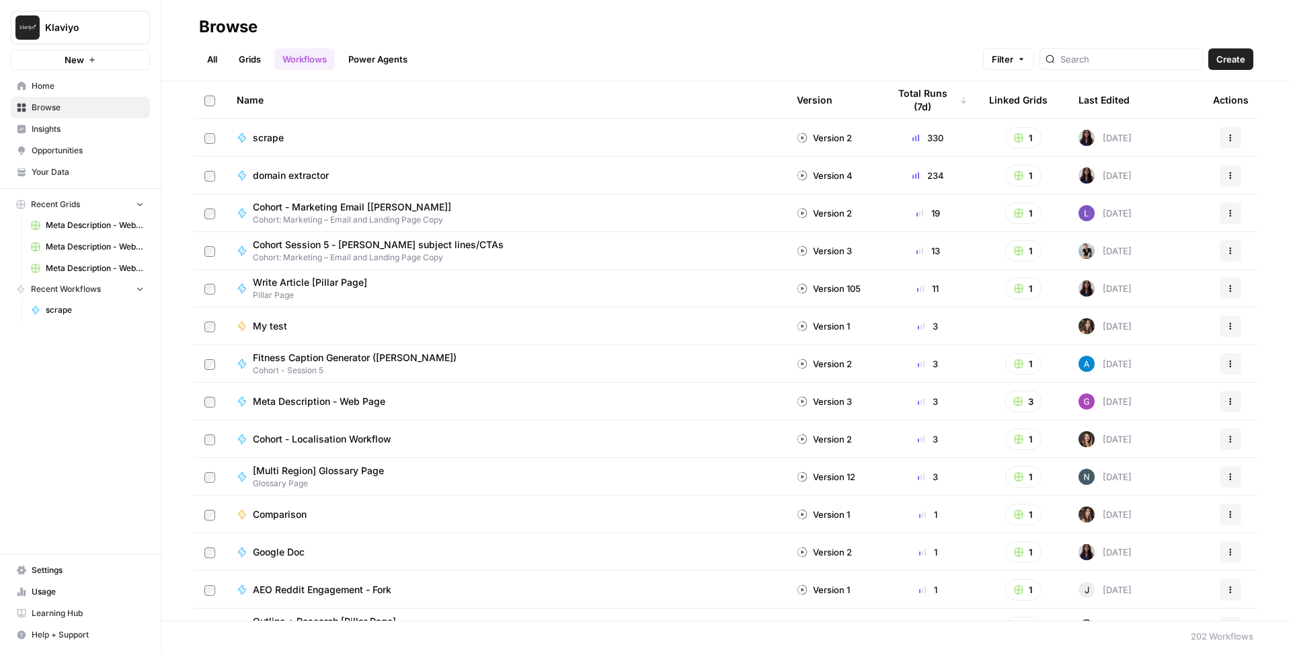
click at [93, 35] on button "Klaviyo" at bounding box center [80, 28] width 139 height 34
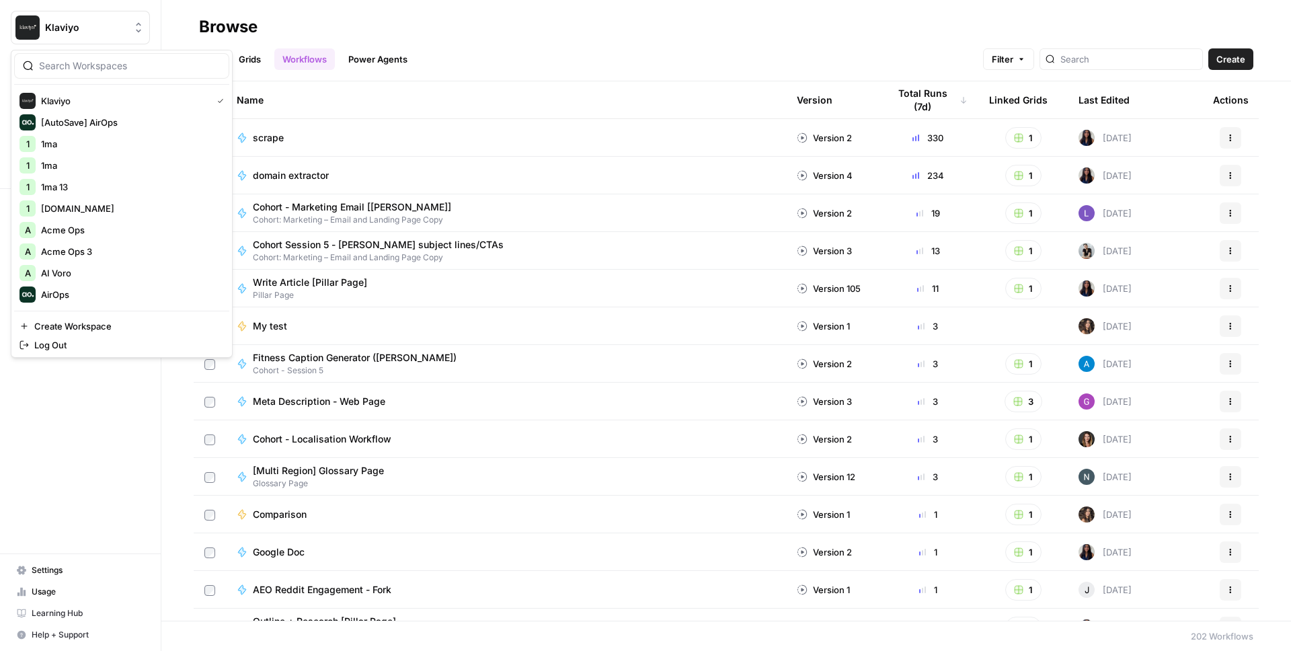
click at [554, 41] on div "All Grids Workflows Power Agents Filter Create" at bounding box center [726, 54] width 1055 height 32
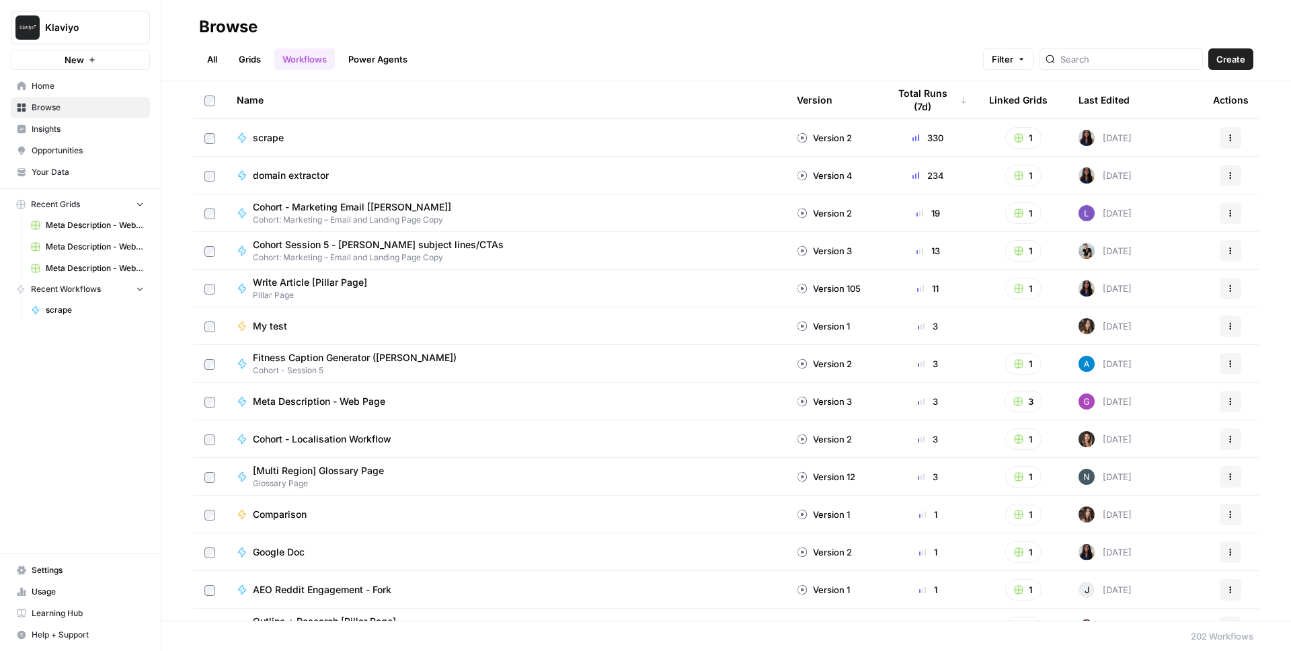
click at [520, 51] on div "All Grids Workflows Power Agents Filter Create" at bounding box center [726, 54] width 1055 height 32
click at [517, 49] on div "All Grids Workflows Power Agents Filter Create" at bounding box center [726, 54] width 1055 height 32
click at [509, 53] on div "All Grids Workflows Power Agents Filter Create" at bounding box center [726, 54] width 1055 height 32
click at [516, 46] on div "All Grids Workflows Power Agents Filter Create" at bounding box center [726, 54] width 1055 height 32
click at [427, 14] on header "Browse All Grids Workflows Power Agents Filter Create" at bounding box center [726, 40] width 1130 height 81
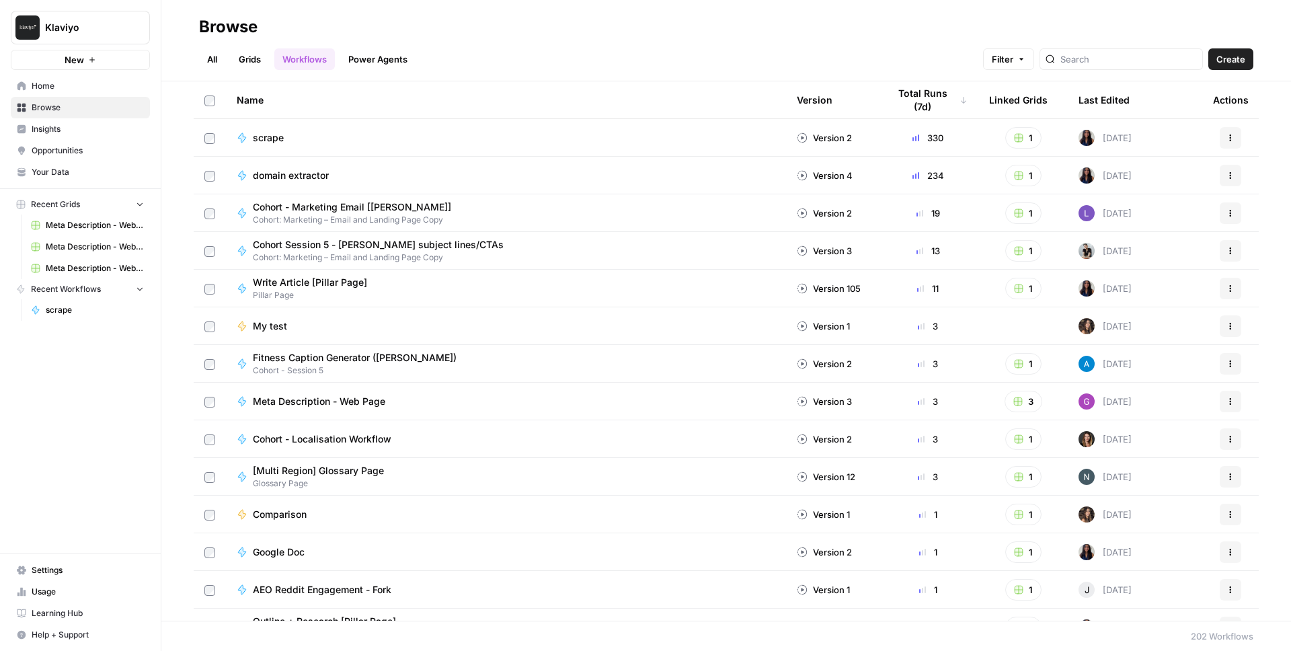
click at [98, 23] on span "Klaviyo" at bounding box center [85, 27] width 81 height 13
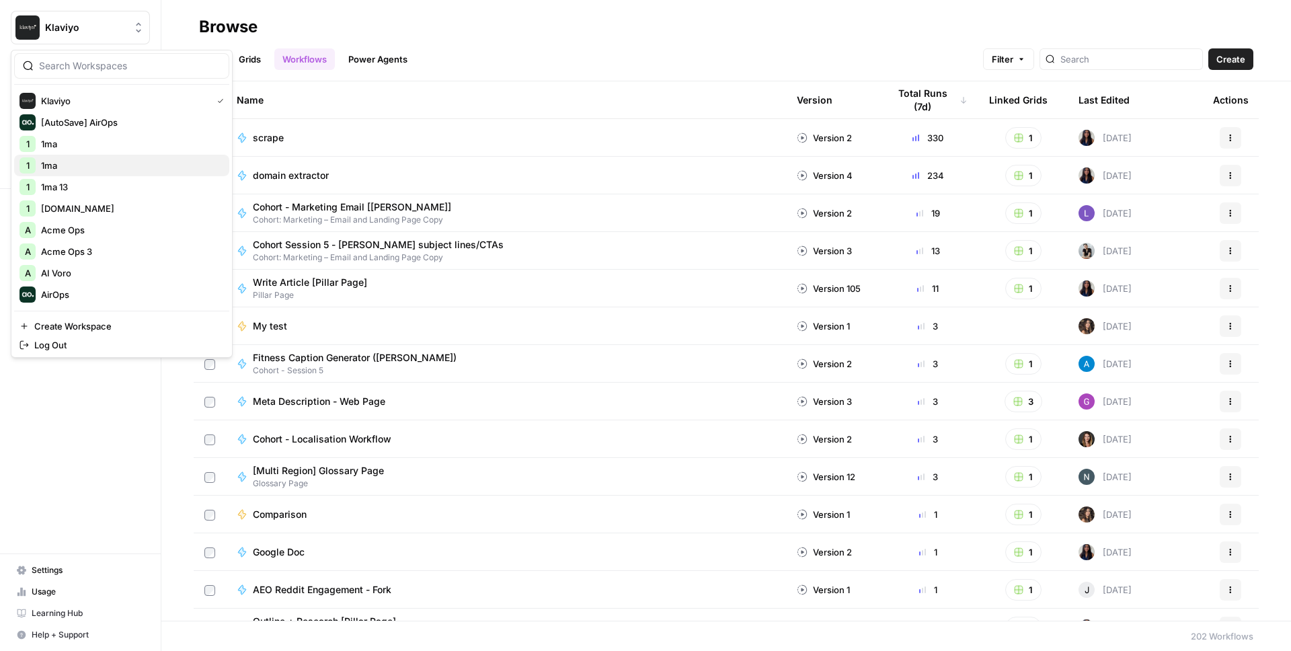
click at [74, 164] on span "1ma" at bounding box center [130, 165] width 178 height 13
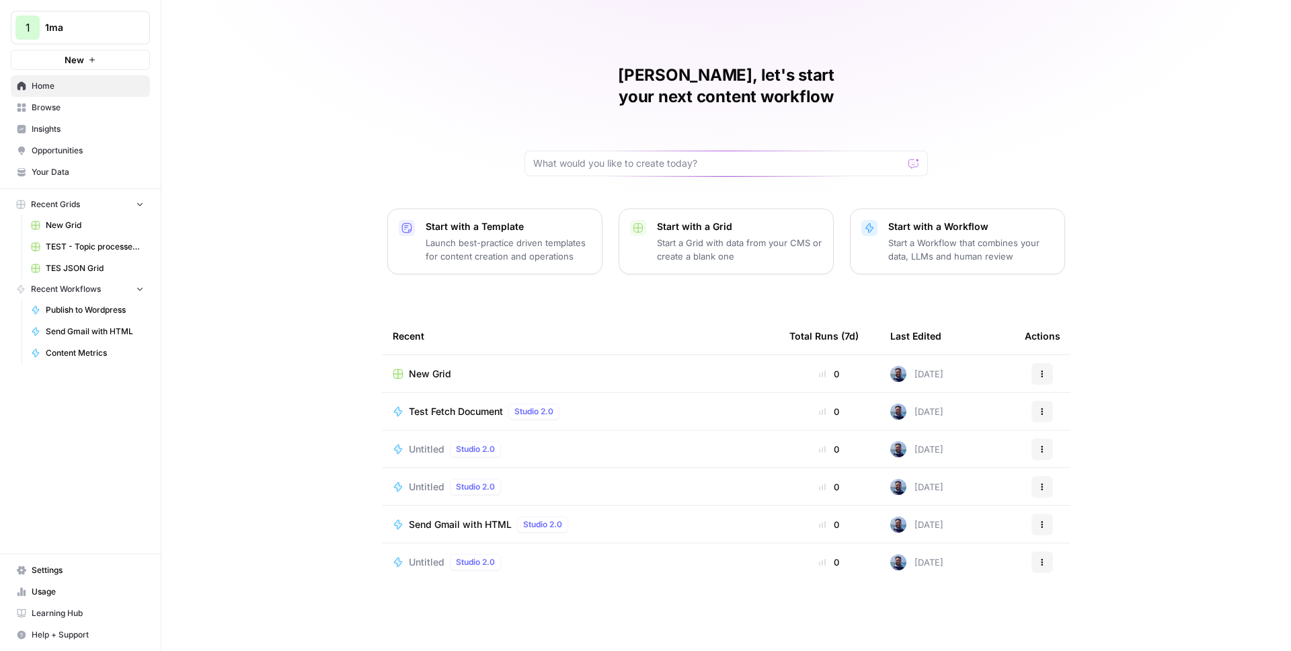
click at [458, 405] on span "Test Fetch Document" at bounding box center [456, 411] width 94 height 13
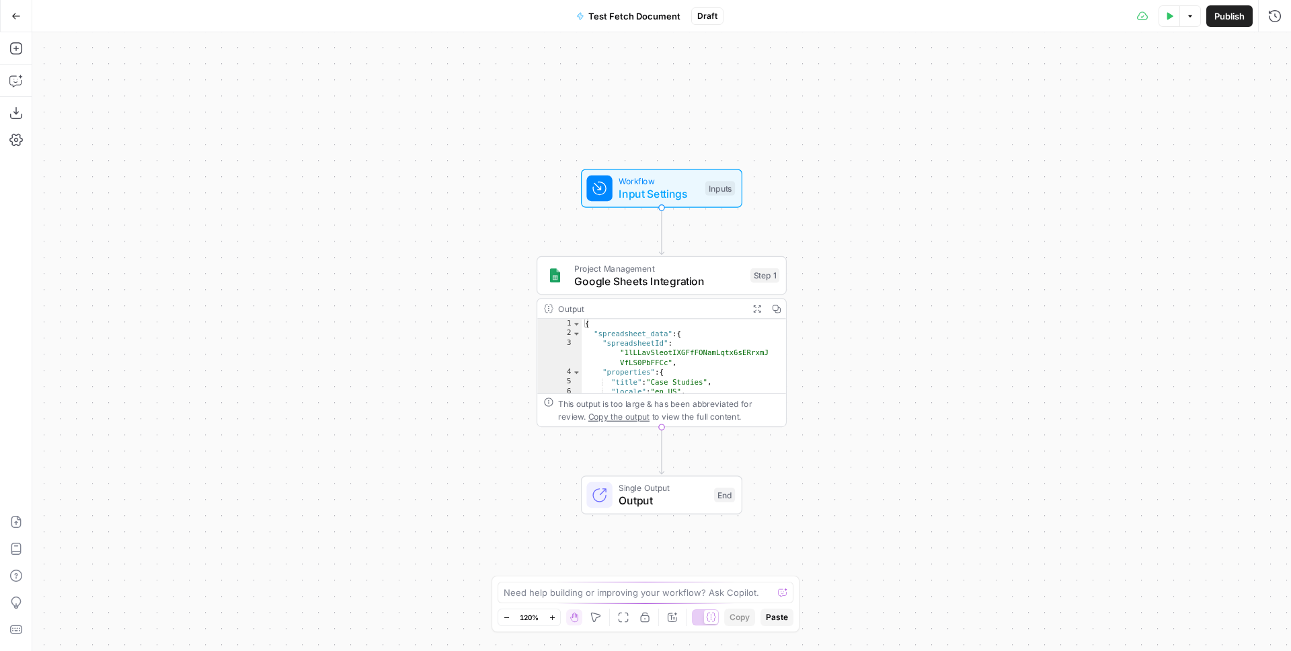
click at [4, 49] on div "Add Steps Copilot Download as JSON Settings Import JSON AirOps Academy Help Giv…" at bounding box center [16, 341] width 32 height 619
click at [15, 46] on icon "button" at bounding box center [15, 48] width 12 height 12
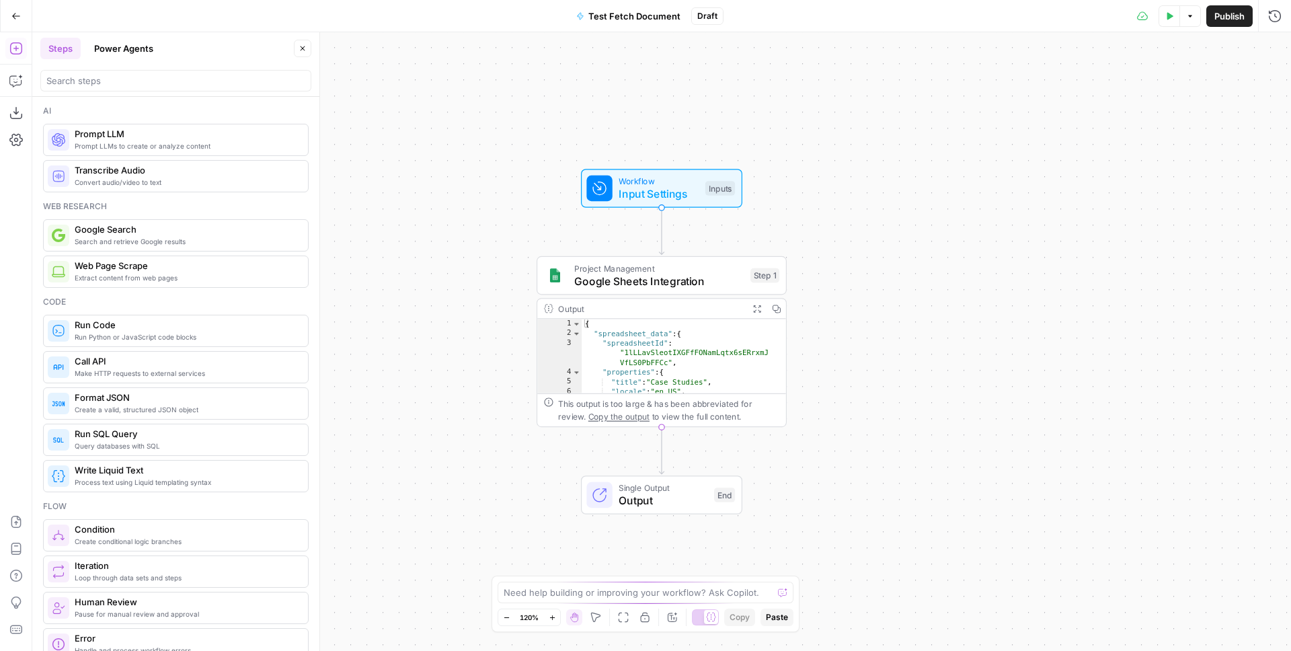
click at [105, 138] on span "Prompt LLM" at bounding box center [186, 133] width 223 height 13
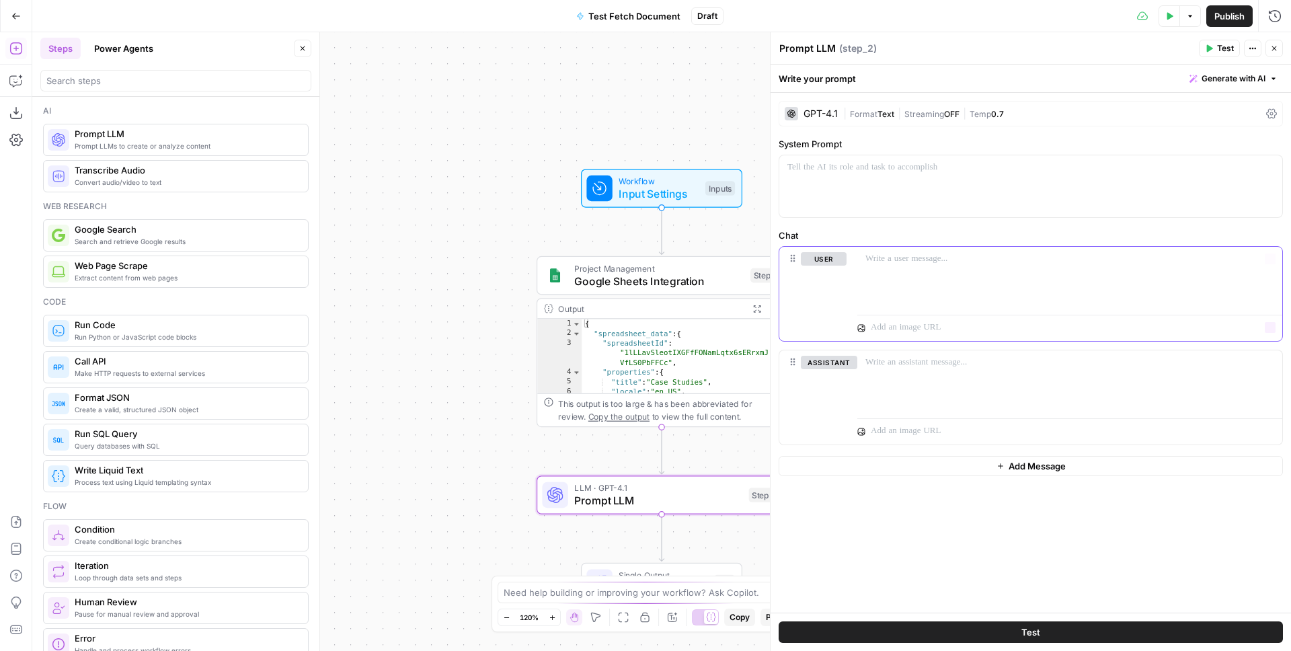
click at [909, 262] on p at bounding box center [1070, 258] width 409 height 13
click at [628, 186] on span "Input Settings" at bounding box center [659, 194] width 80 height 16
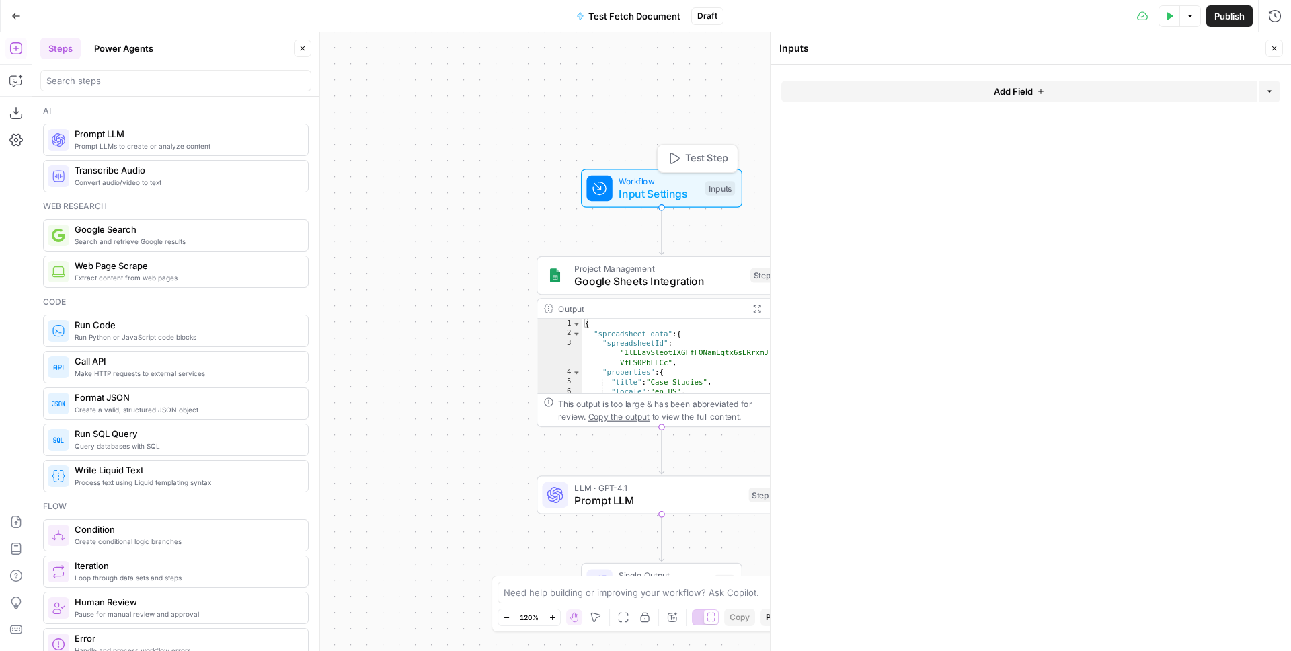
click at [891, 83] on button "Add Field" at bounding box center [1020, 92] width 476 height 22
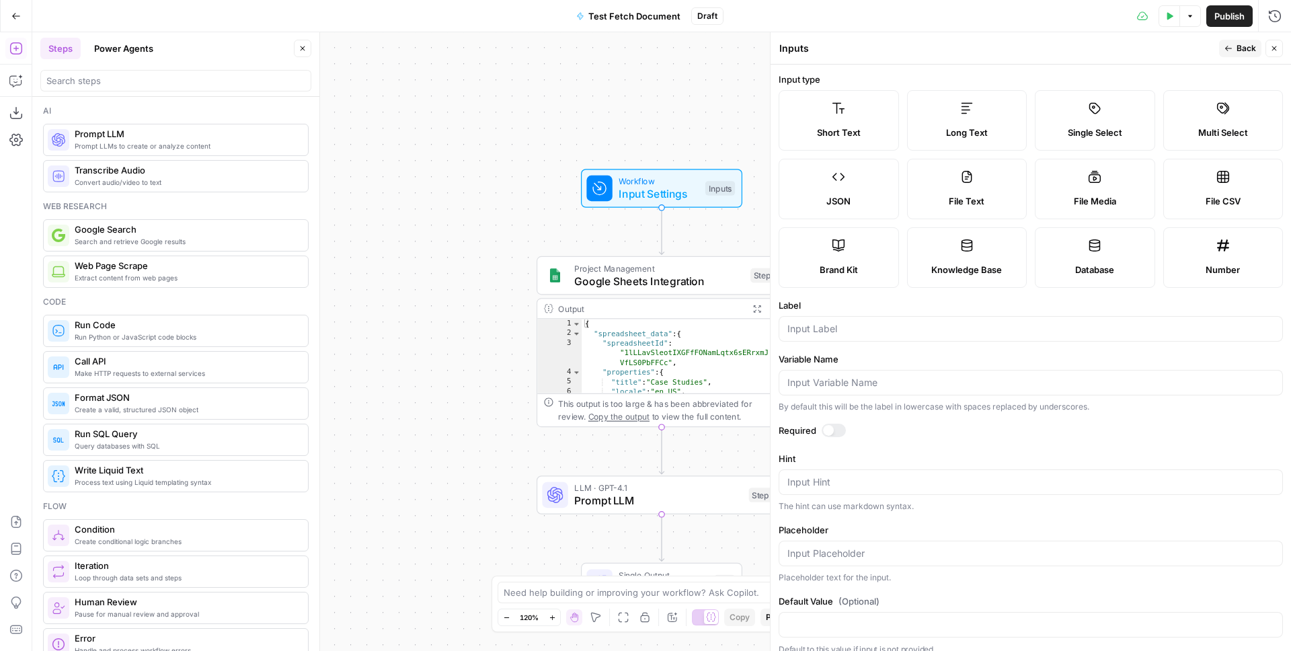
click at [951, 252] on label "Knowledge Base" at bounding box center [967, 257] width 120 height 61
click at [802, 338] on div at bounding box center [1031, 329] width 504 height 26
type input "kb"
click at [837, 426] on div at bounding box center [834, 430] width 24 height 13
drag, startPoint x: 382, startPoint y: 285, endPoint x: 356, endPoint y: 233, distance: 57.8
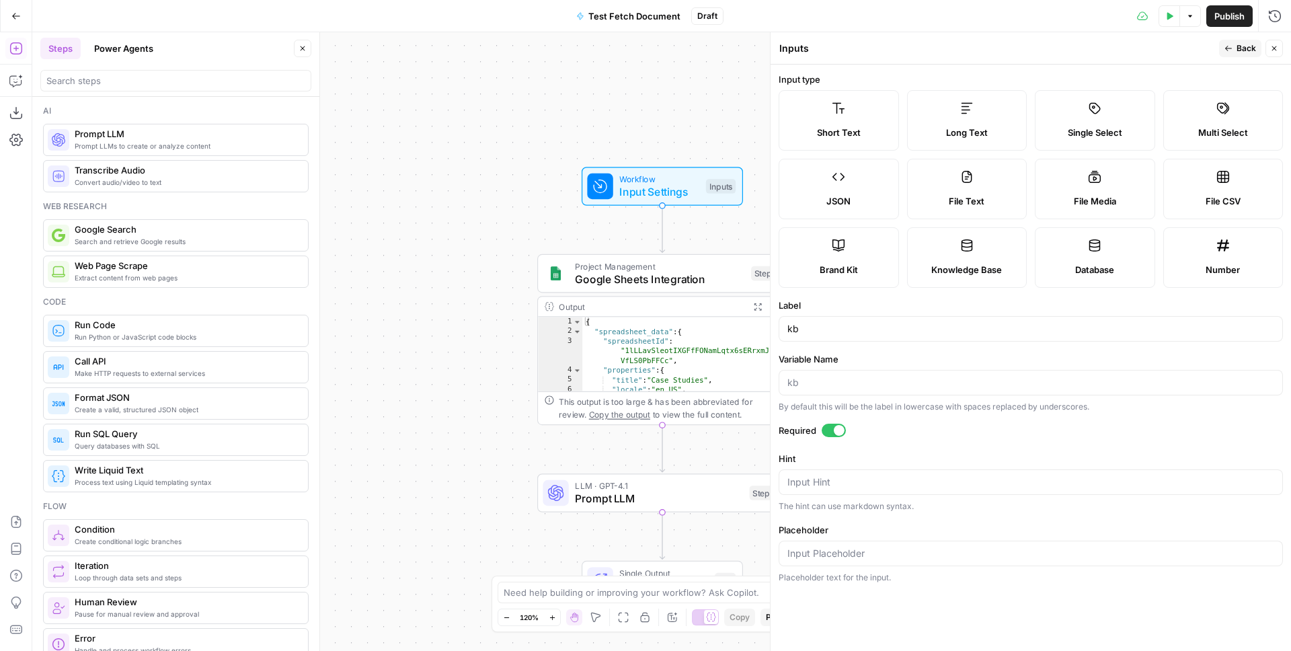
click at [356, 233] on div "Workflow Input Settings Inputs Project Management Google Sheets Integration Ste…" at bounding box center [661, 341] width 1259 height 619
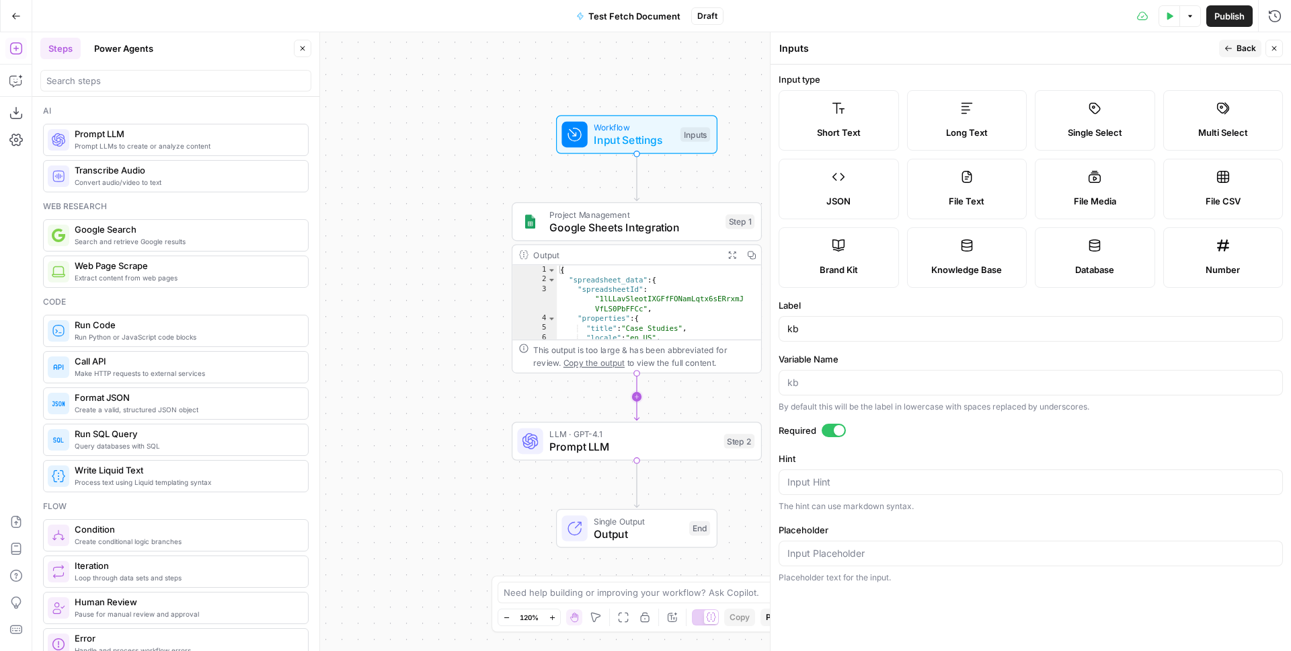
click at [652, 443] on span "Prompt LLM" at bounding box center [634, 447] width 168 height 16
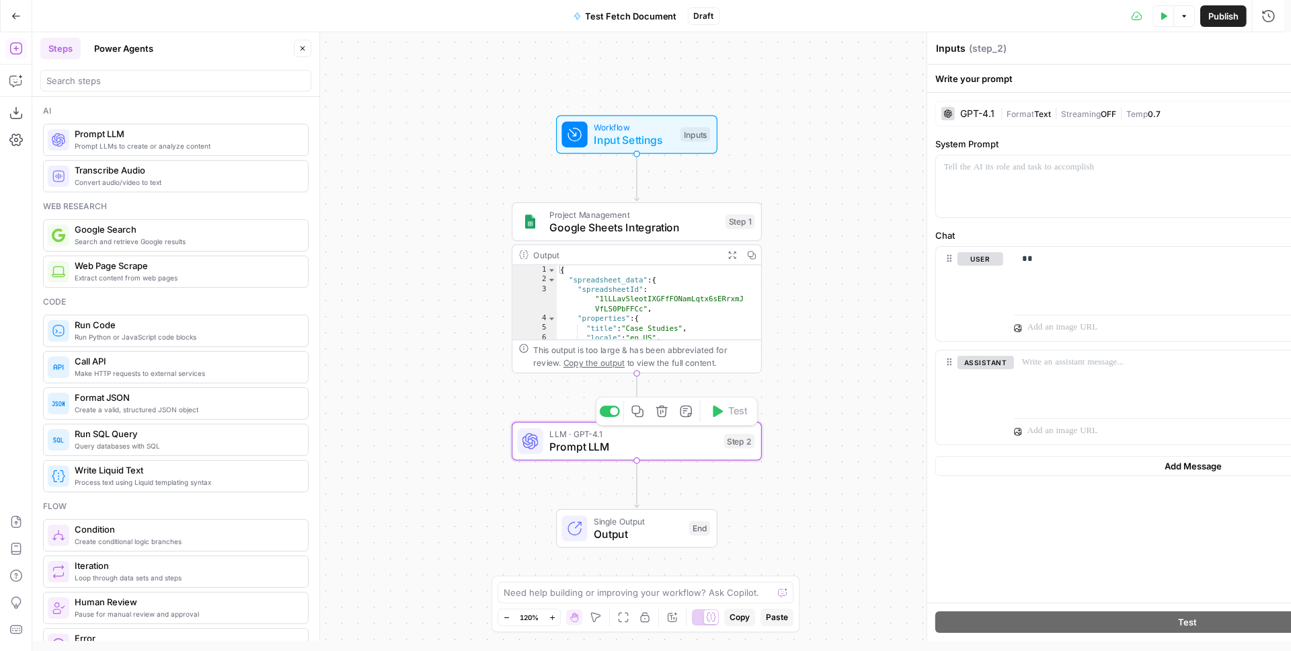
type textarea "Prompt LLM"
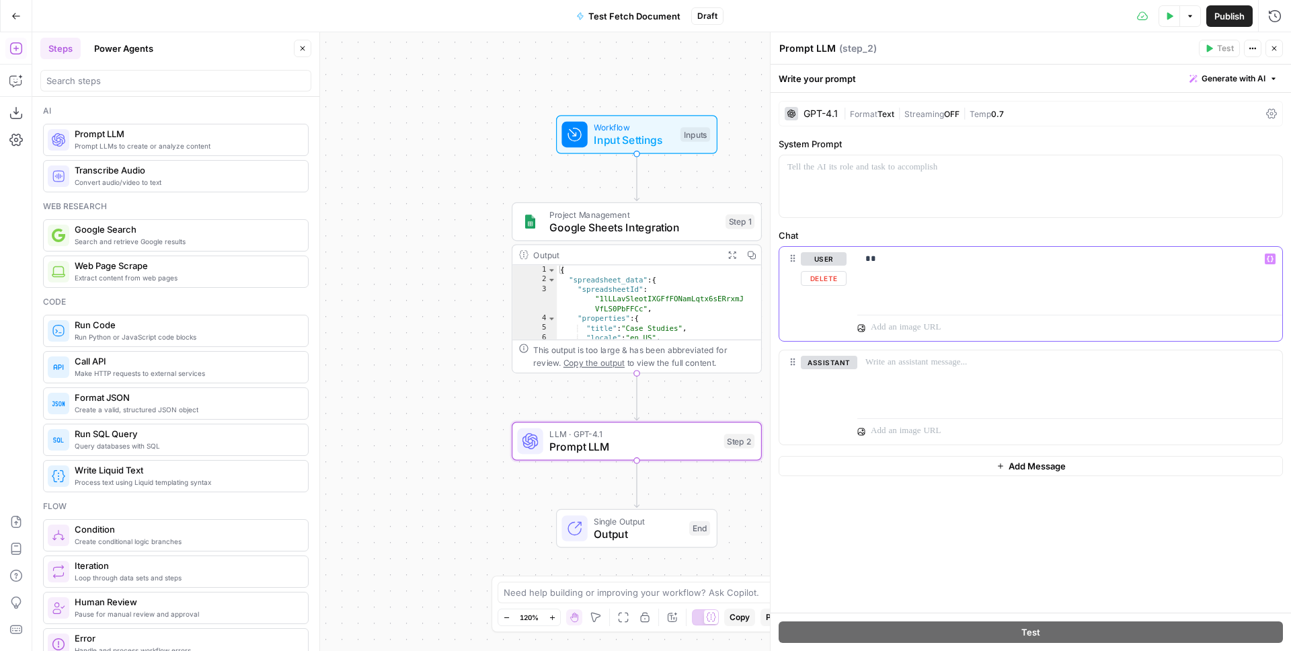
click at [900, 272] on div "**" at bounding box center [1070, 278] width 425 height 62
click at [1114, 258] on p "**********" at bounding box center [1070, 258] width 409 height 13
click at [174, 81] on input "search" at bounding box center [175, 80] width 259 height 13
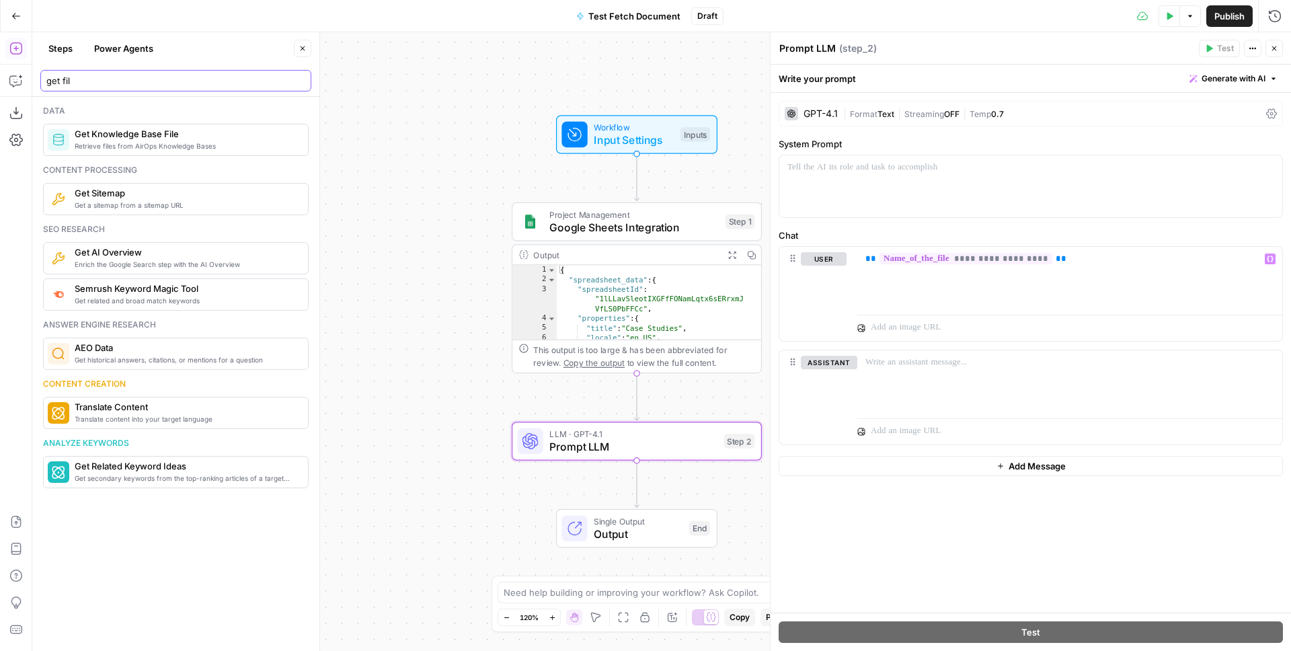
type input "get fil"
click at [142, 126] on div "Retrieve files from AirOps Knowledge Bases Get Knowledge Base File" at bounding box center [176, 140] width 266 height 32
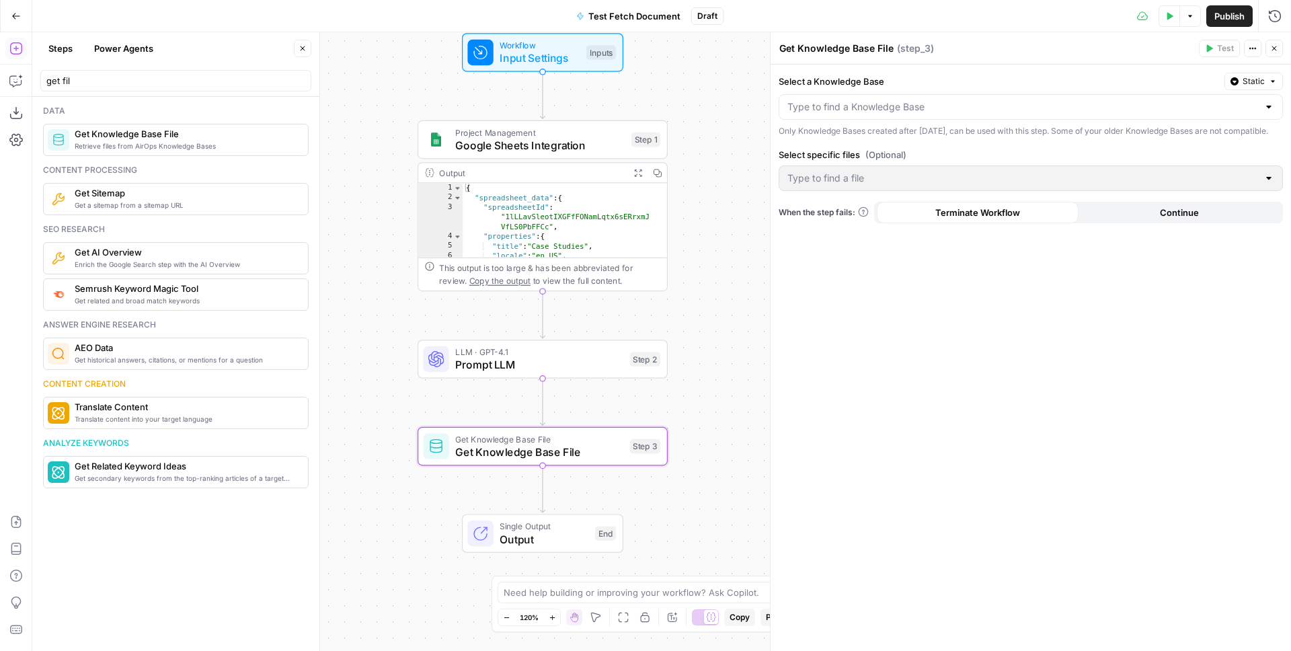
drag, startPoint x: 404, startPoint y: 143, endPoint x: 275, endPoint y: 58, distance: 154.8
click at [281, 44] on body "1 1ma New Home Browse Insights Opportunities Your Data Recent Grids New Grid TE…" at bounding box center [645, 325] width 1291 height 651
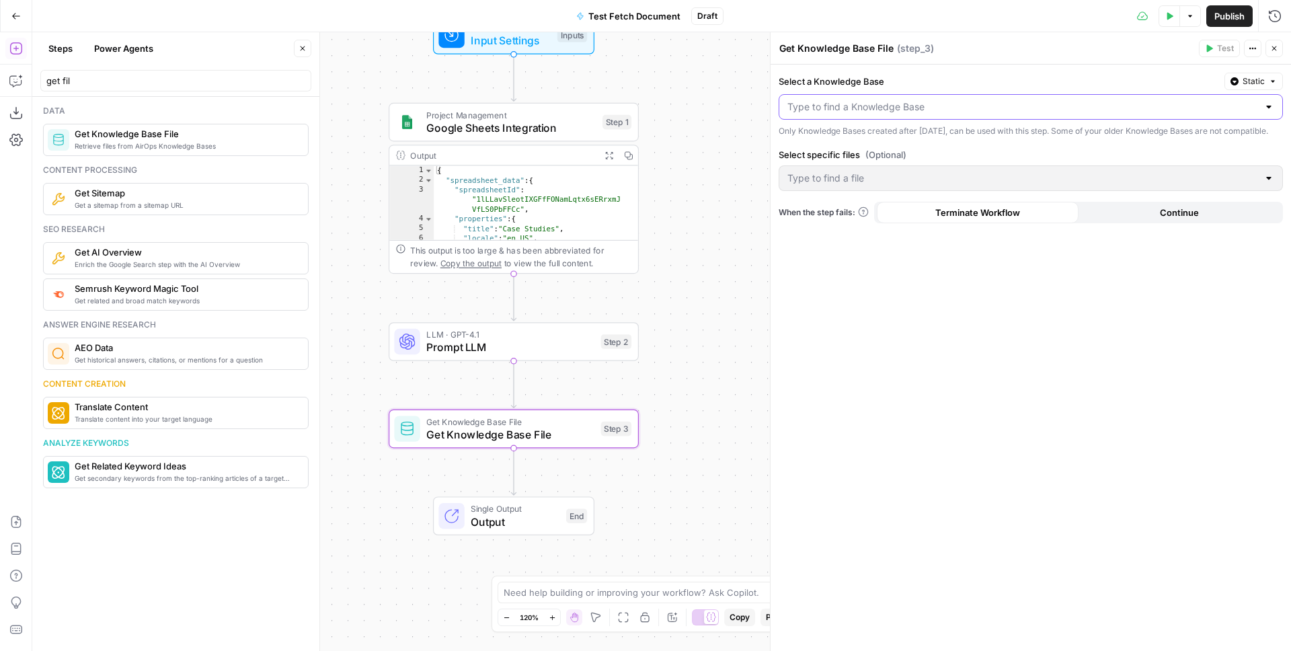
click at [828, 112] on input "Select a Knowledge Base" at bounding box center [1023, 106] width 471 height 13
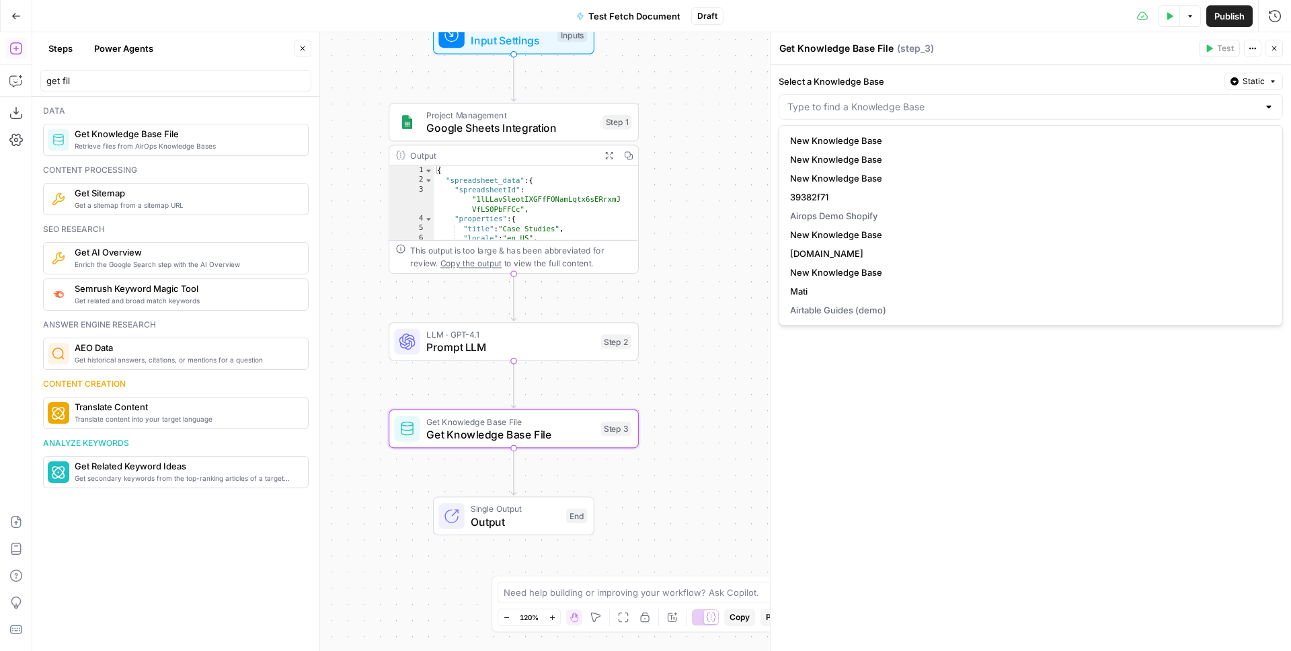
click at [1123, 83] on label "Select a Knowledge Base" at bounding box center [999, 81] width 441 height 13
click at [1123, 100] on input "Select a Knowledge Base" at bounding box center [1023, 106] width 471 height 13
click at [1269, 78] on icon "button" at bounding box center [1273, 81] width 8 height 8
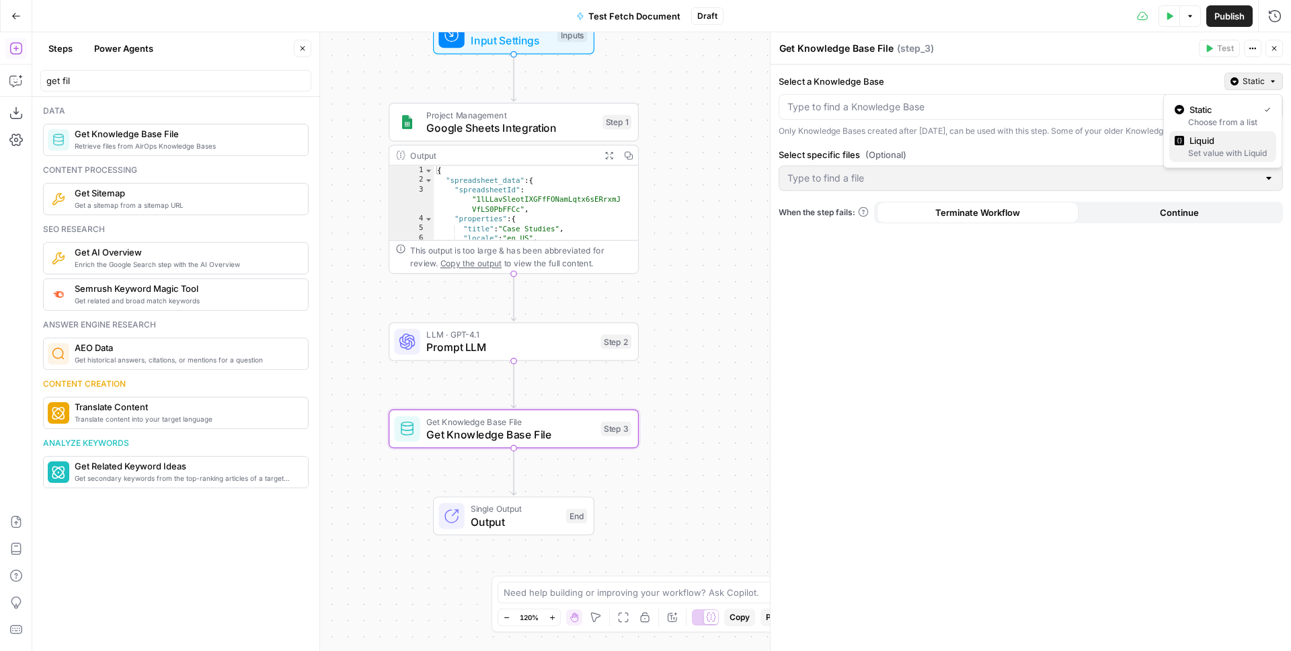
click at [1221, 144] on span "Liquid" at bounding box center [1228, 140] width 76 height 13
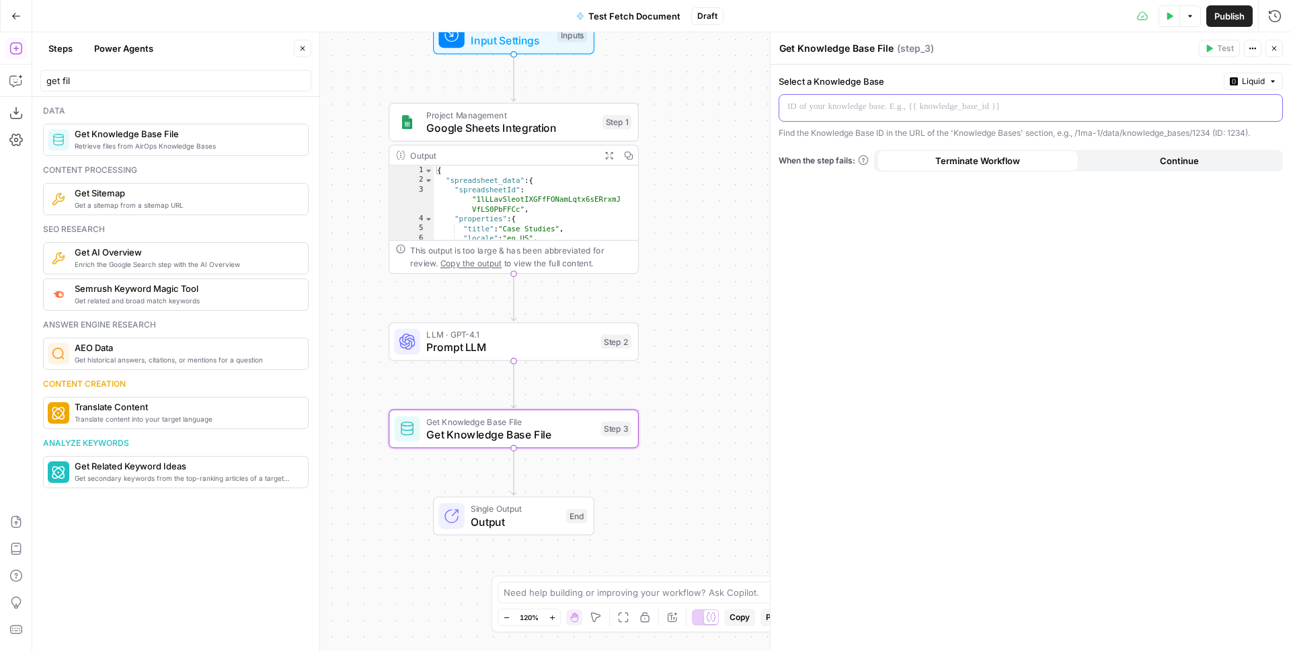
click at [854, 106] on p at bounding box center [1020, 106] width 465 height 13
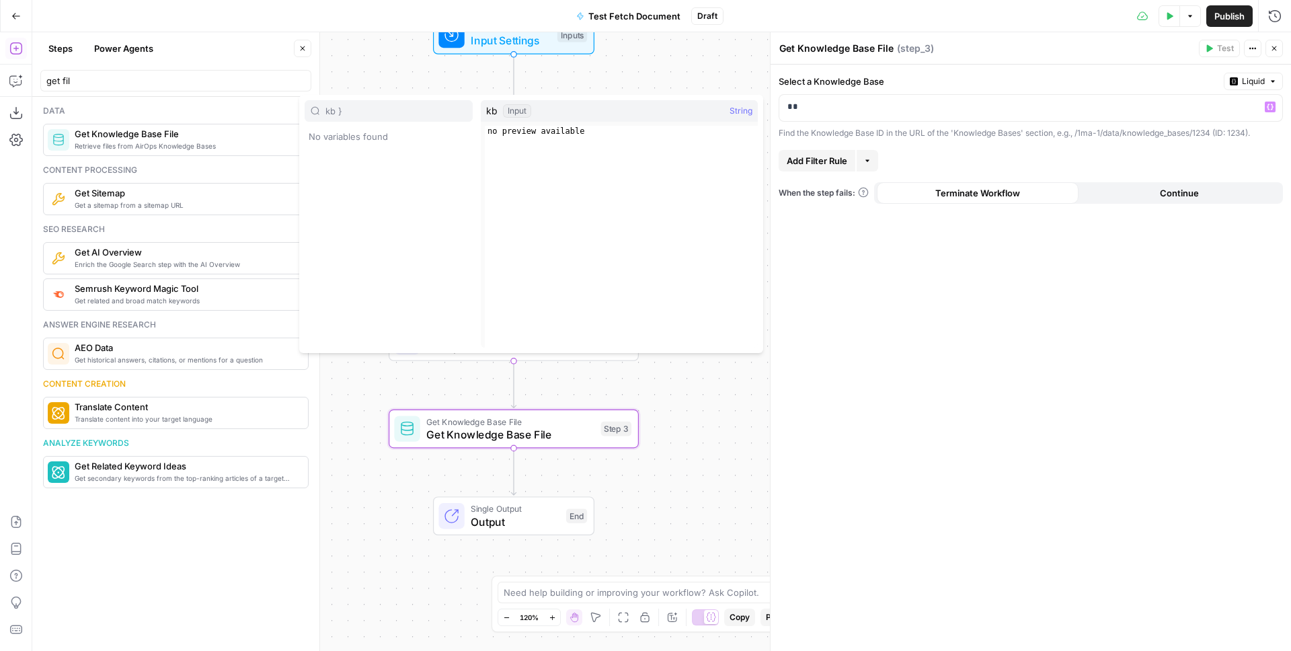
click at [389, 122] on div "kb } No variables found" at bounding box center [389, 224] width 168 height 248
click at [391, 104] on input "kb }" at bounding box center [396, 110] width 141 height 13
type input "kb"
click at [342, 158] on button "Select variable kb" at bounding box center [389, 158] width 168 height 22
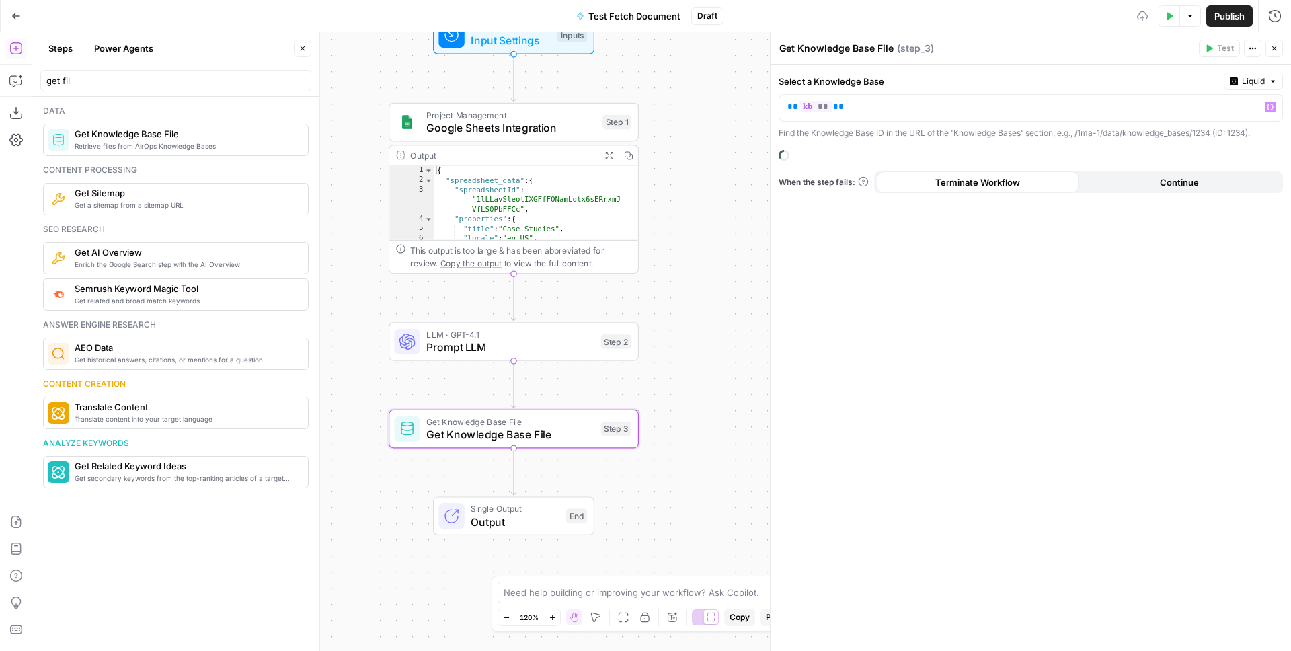
click at [907, 240] on div "Select a Knowledge Base Liquid ** ** ** Variables Menu Find the Knowledge Base …" at bounding box center [1031, 358] width 521 height 587
click at [1254, 79] on span "Liquid" at bounding box center [1253, 81] width 23 height 12
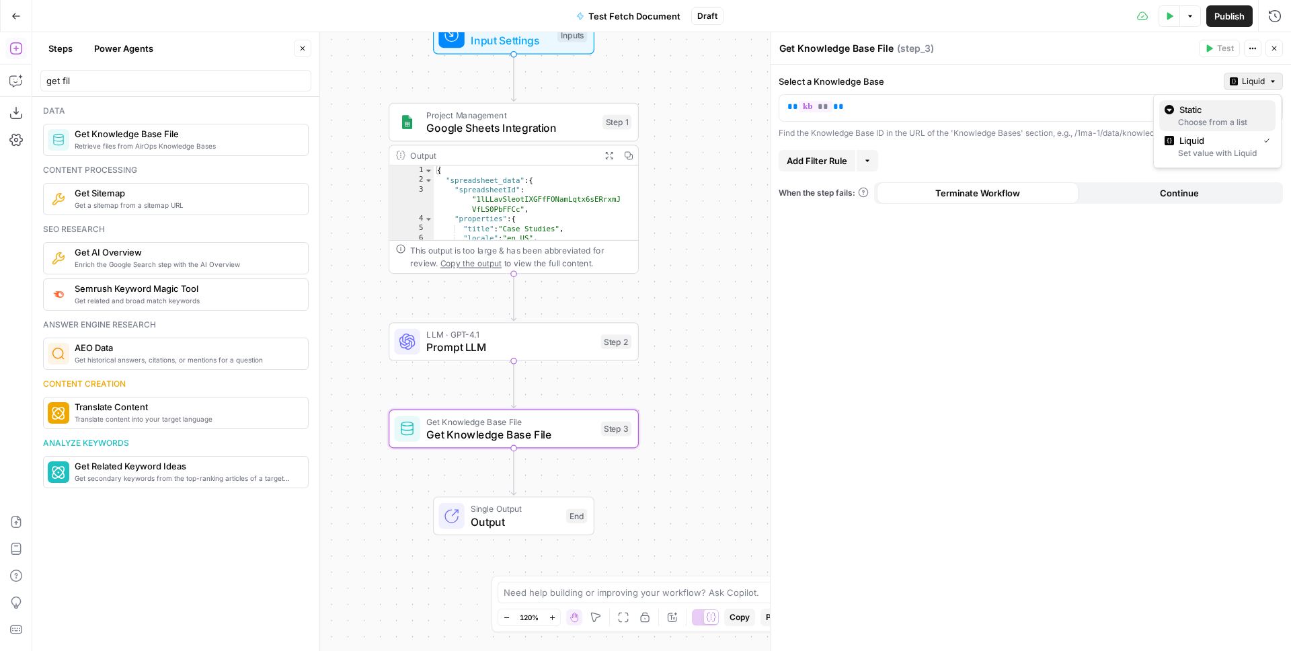
click at [1203, 112] on span "Static" at bounding box center [1222, 109] width 85 height 13
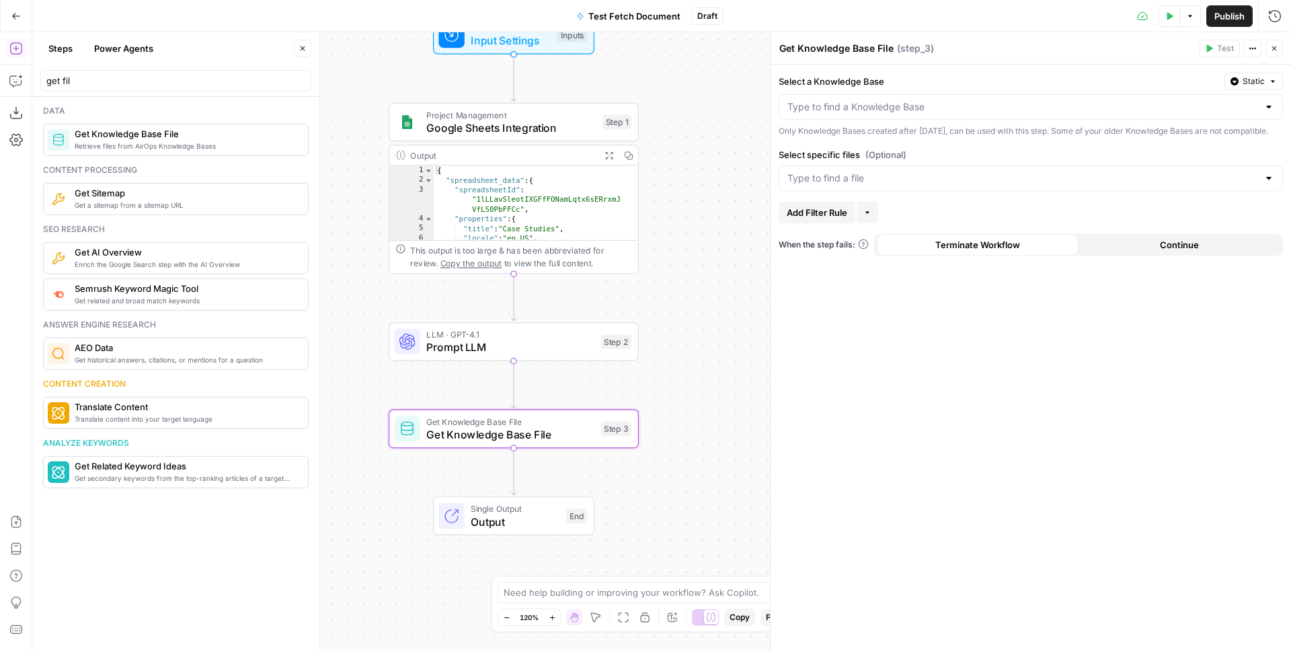
drag, startPoint x: 780, startPoint y: 48, endPoint x: 916, endPoint y: 36, distance: 136.5
click at [916, 36] on header "Get Knowledge Base File Get Knowledge Base File ( step_3 ) Test Actions Close" at bounding box center [1031, 48] width 521 height 32
click at [475, 437] on span "Prompt LLM" at bounding box center [510, 434] width 168 height 16
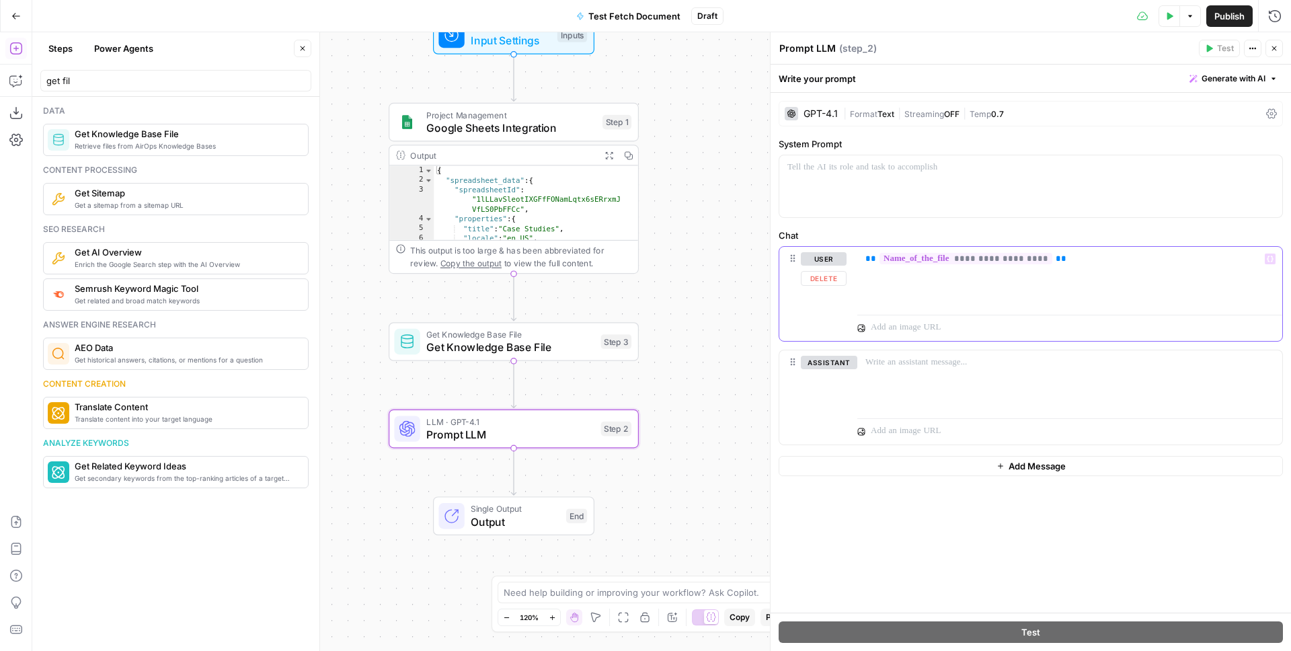
click at [950, 260] on span "**********" at bounding box center [966, 258] width 173 height 11
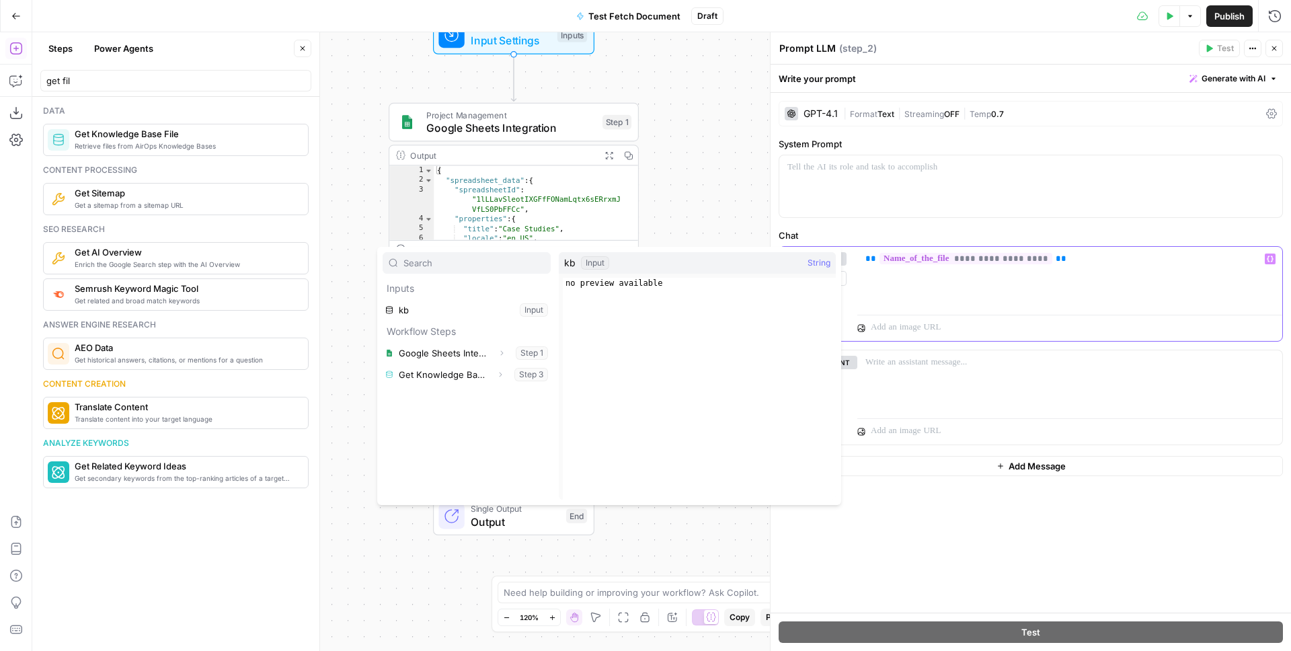
click at [1123, 258] on p "**********" at bounding box center [1070, 258] width 409 height 13
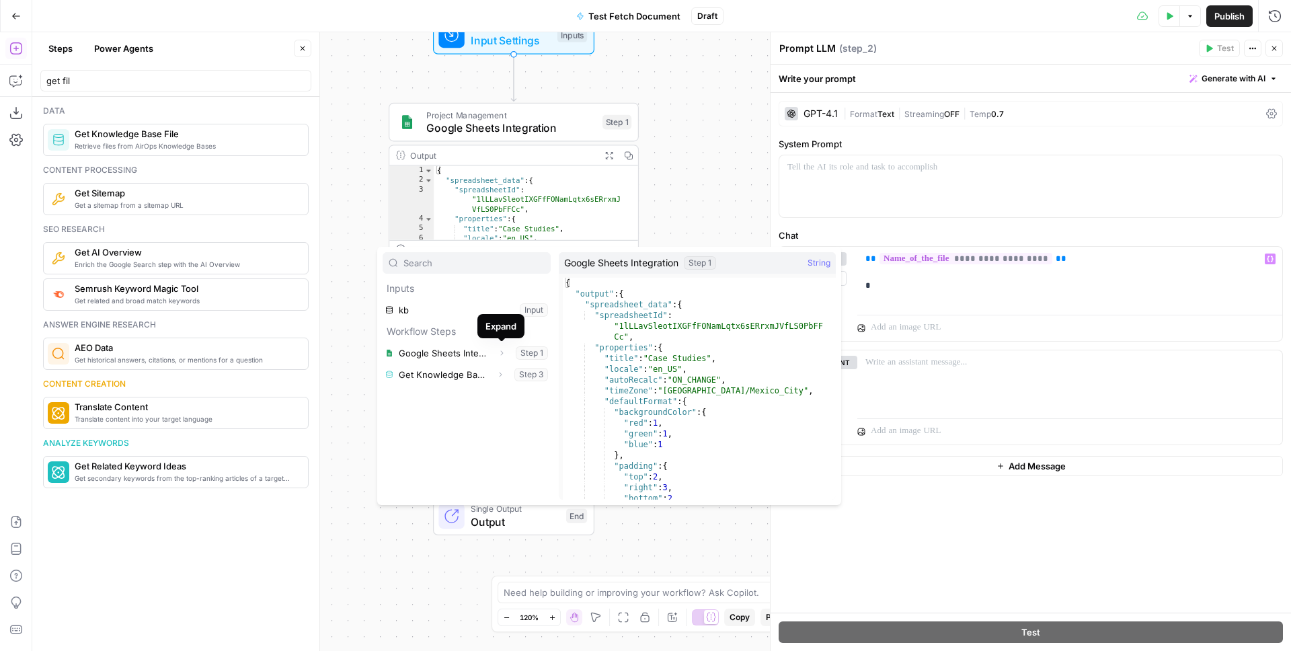
click at [741, 139] on div "Workflow Input Settings Inputs Project Management Google Sheets Integration Ste…" at bounding box center [661, 341] width 1259 height 619
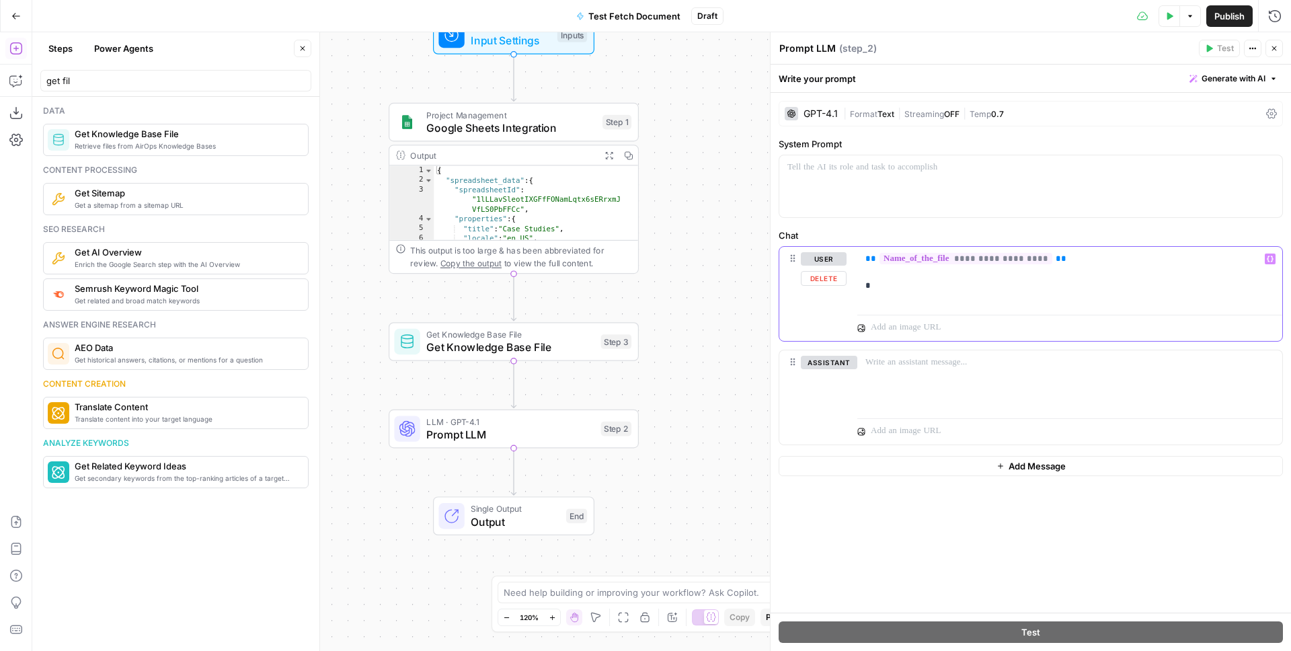
drag, startPoint x: 1064, startPoint y: 258, endPoint x: 856, endPoint y: 259, distance: 207.8
click at [856, 259] on div "**********" at bounding box center [1031, 294] width 503 height 94
click at [555, 340] on span "Get Knowledge Base File" at bounding box center [510, 347] width 168 height 16
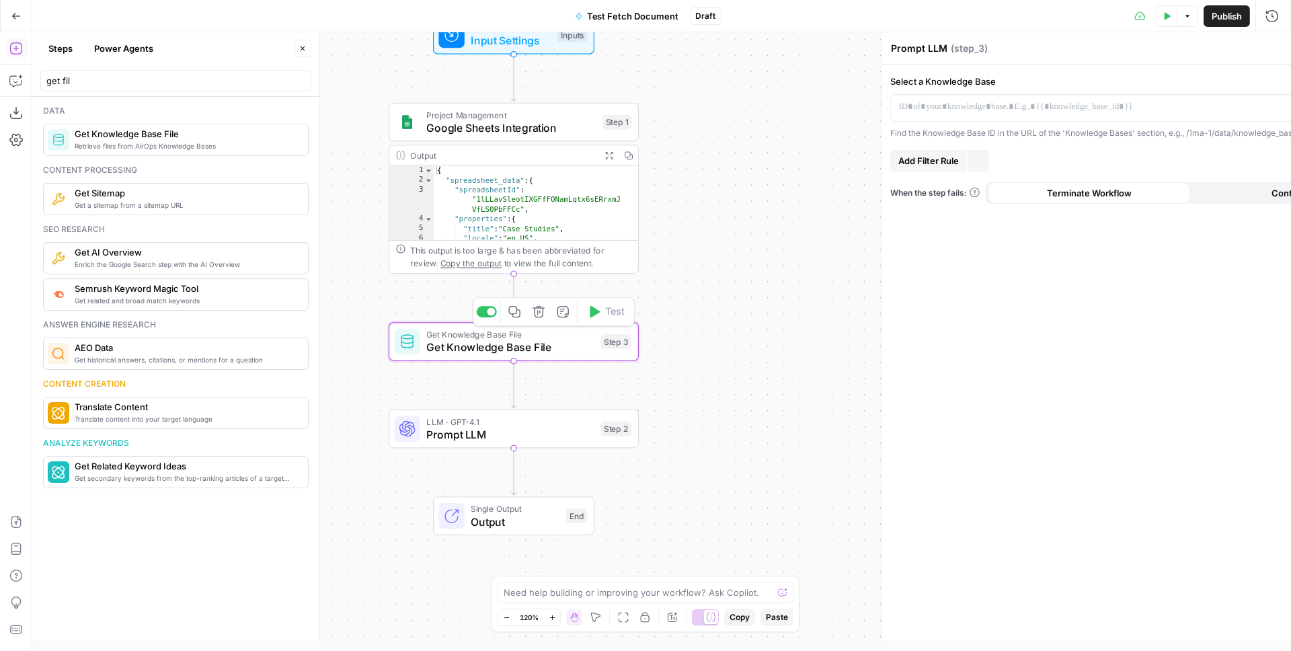
type textarea "Get Knowledge Base File"
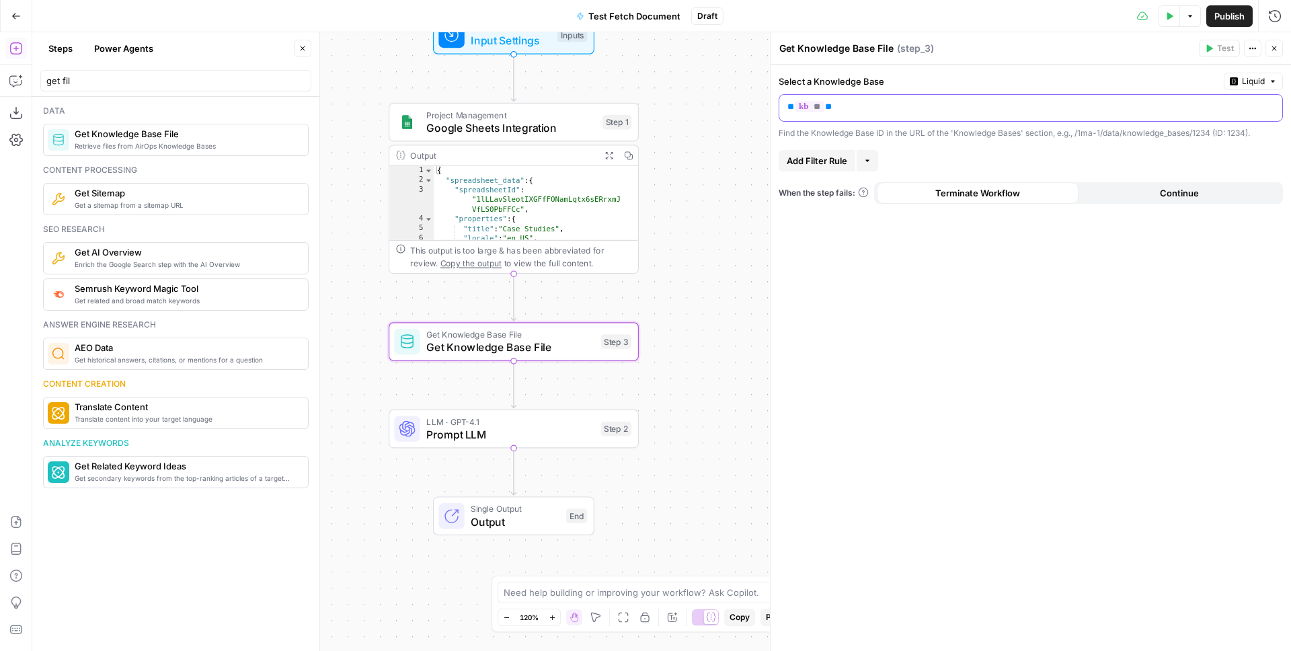
click at [875, 100] on p "** ** **" at bounding box center [1020, 106] width 465 height 13
click at [1244, 83] on span "Liquid" at bounding box center [1253, 81] width 23 height 12
click at [1217, 109] on span "Static" at bounding box center [1222, 109] width 85 height 13
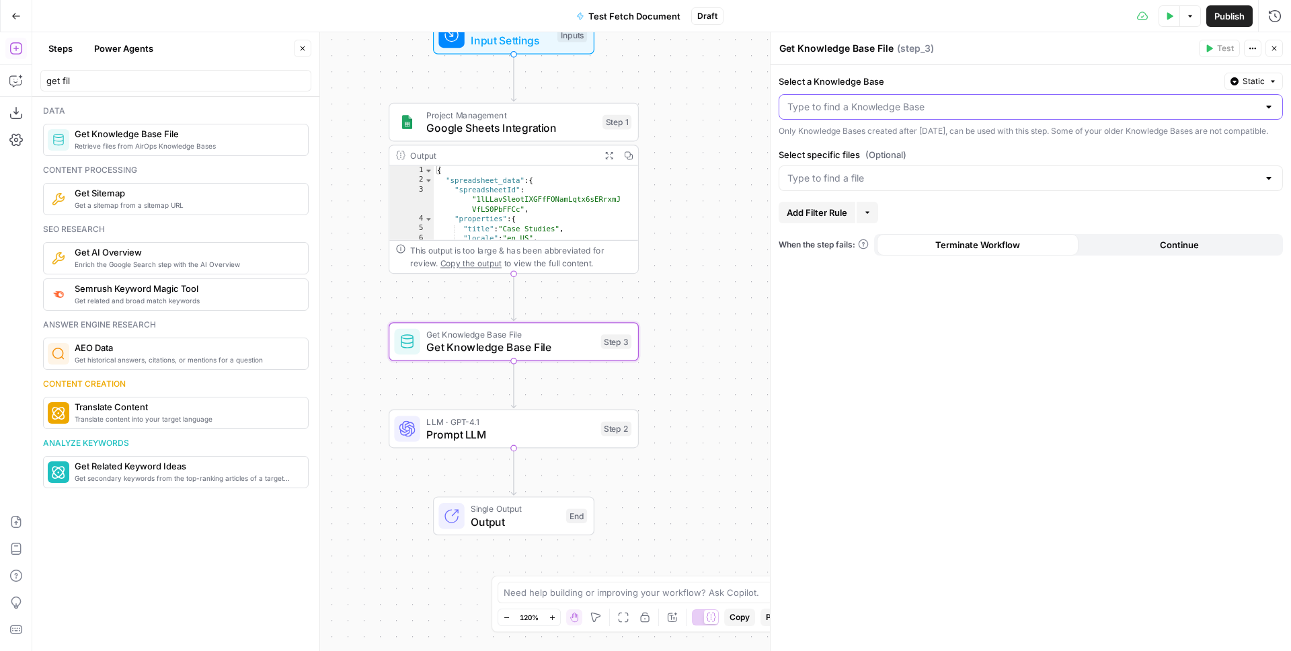
click at [886, 110] on input "Select a Knowledge Base" at bounding box center [1023, 106] width 471 height 13
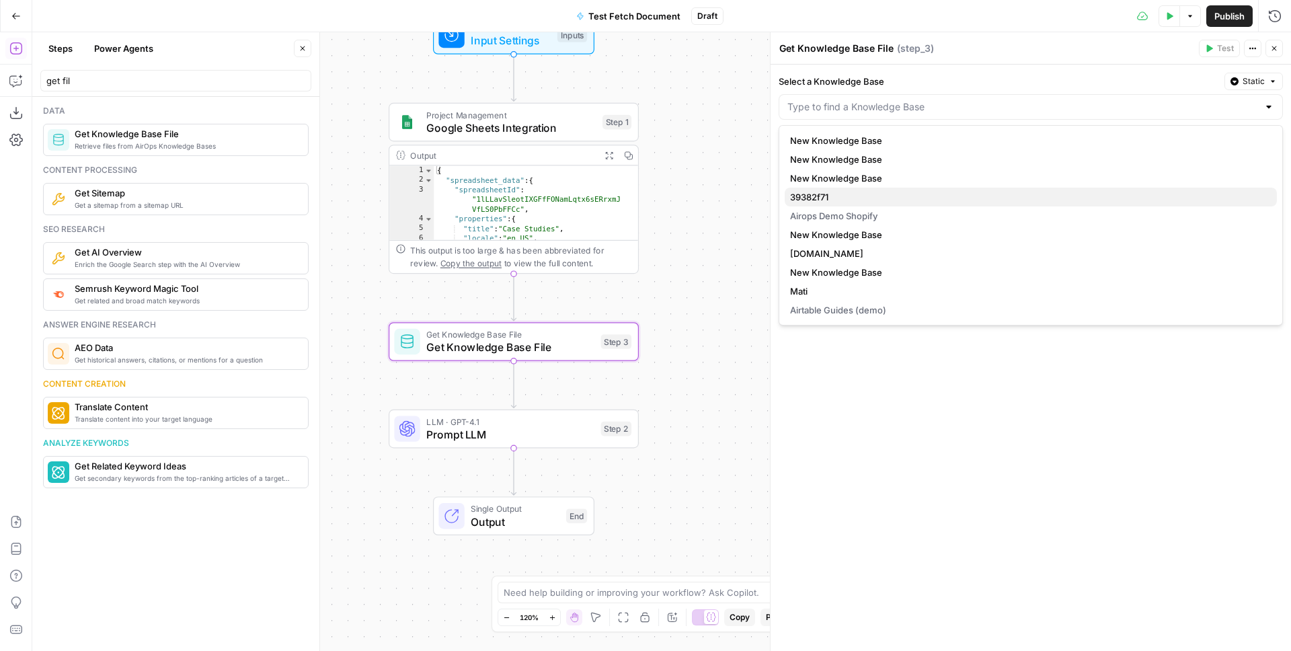
click at [835, 193] on span "39382f71" at bounding box center [1028, 196] width 476 height 13
type input "39382f71"
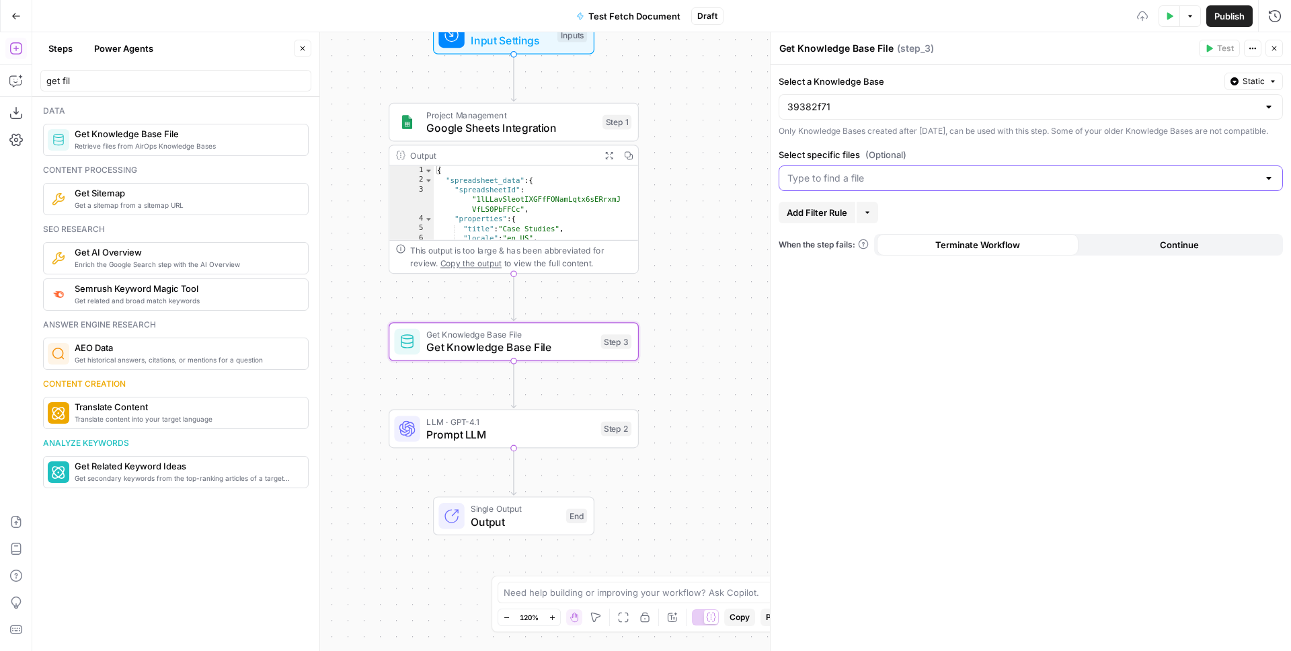
click at [846, 185] on input "Select specific files (Optional)" at bounding box center [1023, 178] width 471 height 13
click at [836, 215] on button "Products" at bounding box center [1031, 224] width 492 height 19
click at [849, 185] on input "Select specific files (Optional)" at bounding box center [1050, 178] width 416 height 13
click at [920, 161] on label "Select specific files (Optional)" at bounding box center [1031, 154] width 504 height 13
click at [920, 172] on input "Select specific files (Optional)" at bounding box center [1050, 178] width 416 height 13
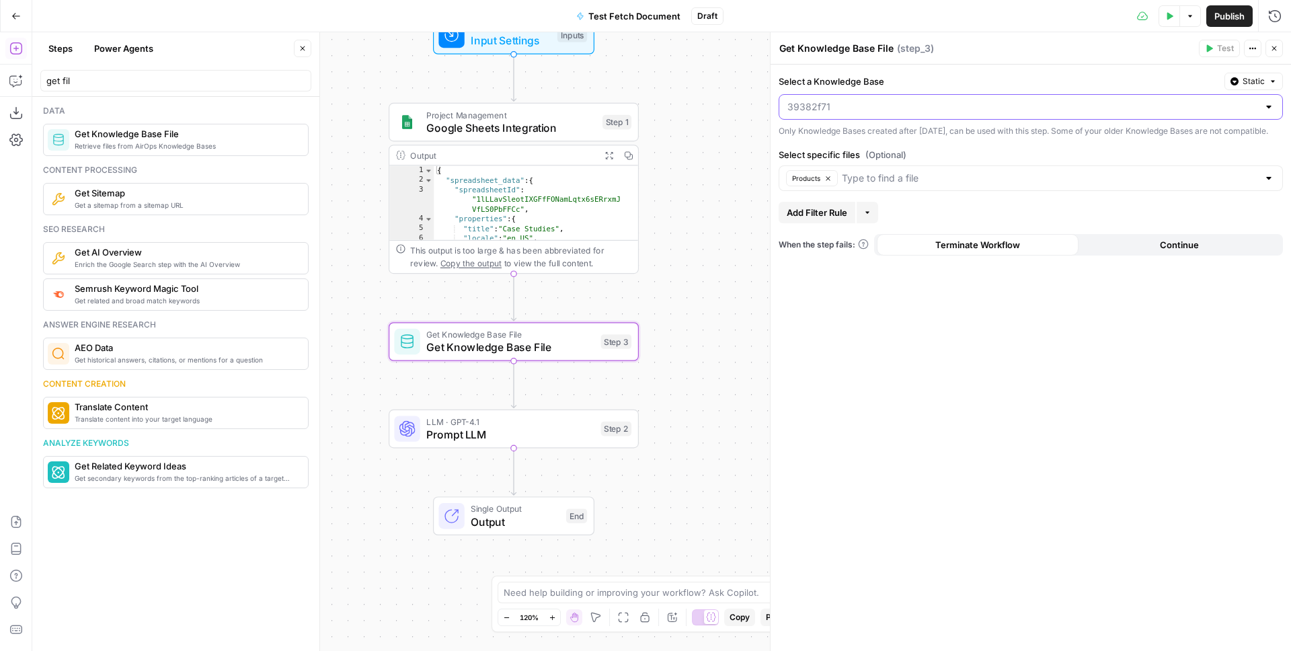
drag, startPoint x: 848, startPoint y: 110, endPoint x: 776, endPoint y: 106, distance: 72.7
click at [776, 106] on div "Get Knowledge Base File Get Knowledge Base File ( step_3 ) Test Actions Close S…" at bounding box center [1030, 341] width 521 height 619
type input "39382f71"
click at [896, 137] on div "Only Knowledge Bases created after June 1st, 2024, can be used with this step. …" at bounding box center [1031, 131] width 504 height 12
click at [839, 219] on span "Add Filter Rule" at bounding box center [817, 212] width 61 height 13
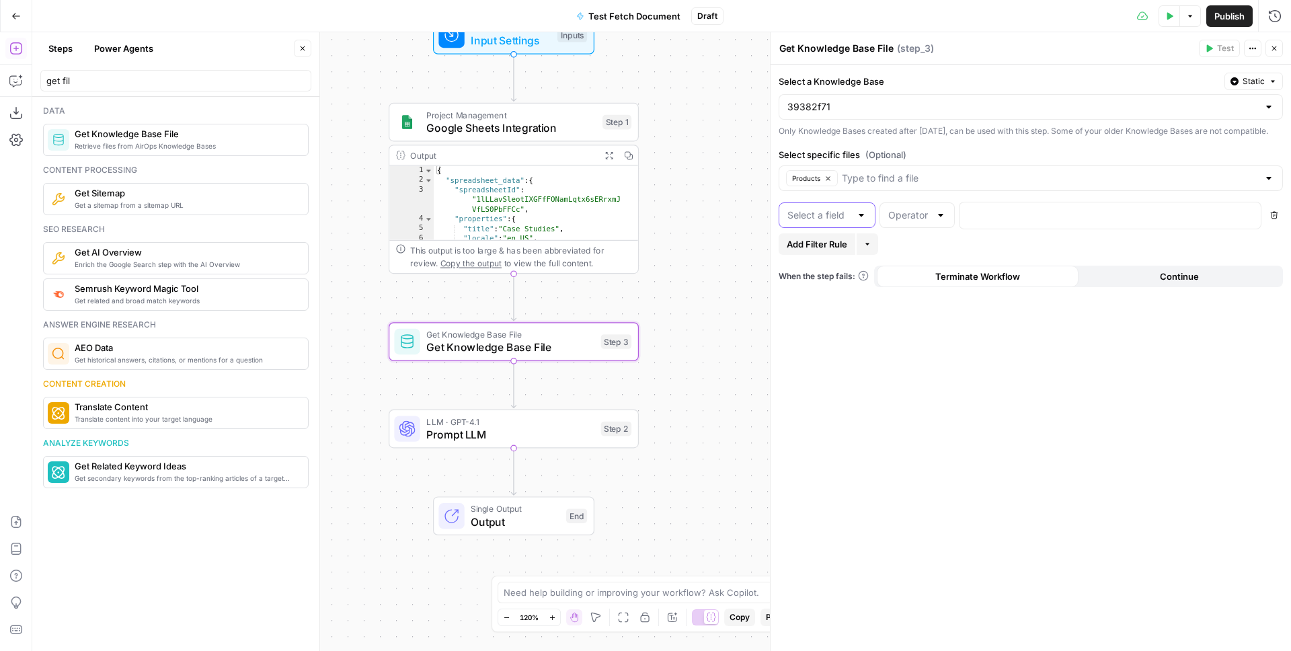
click at [832, 222] on input "text" at bounding box center [819, 215] width 63 height 13
click at [821, 338] on span "title" at bounding box center [824, 336] width 69 height 13
type input "title"
click at [918, 222] on input "text" at bounding box center [910, 215] width 42 height 13
click at [908, 338] on span "equal" at bounding box center [914, 336] width 47 height 13
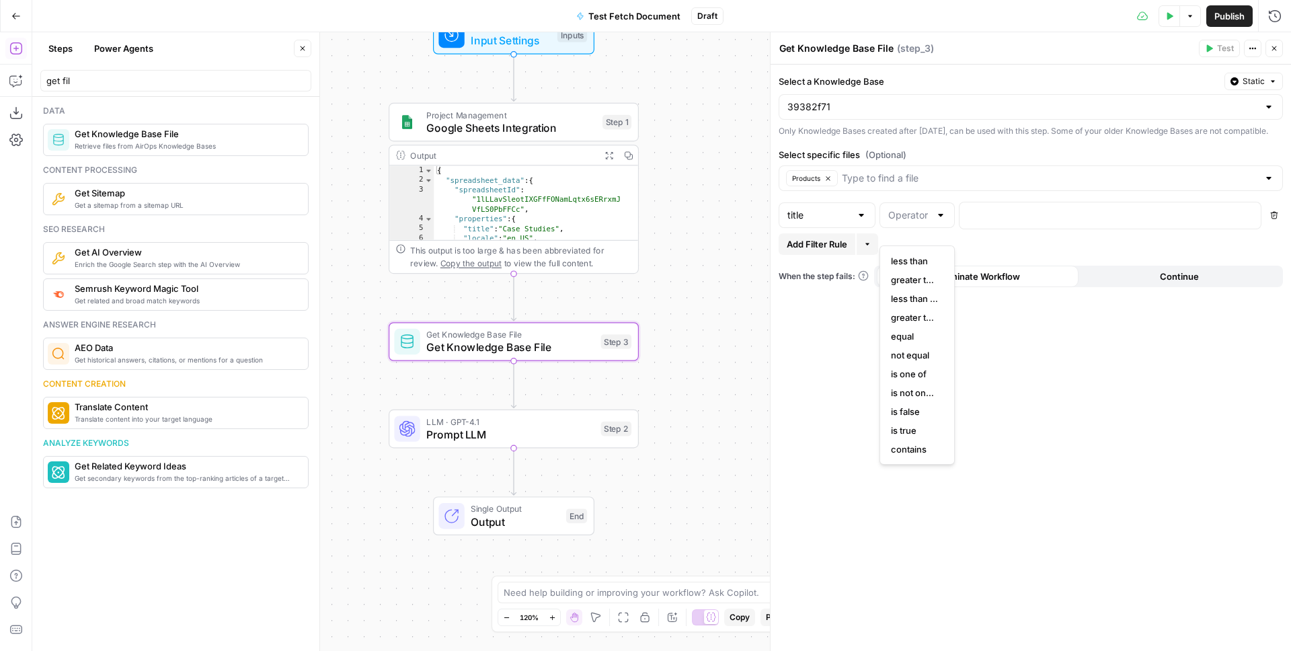
type input "equal"
click at [977, 221] on p at bounding box center [1100, 214] width 264 height 13
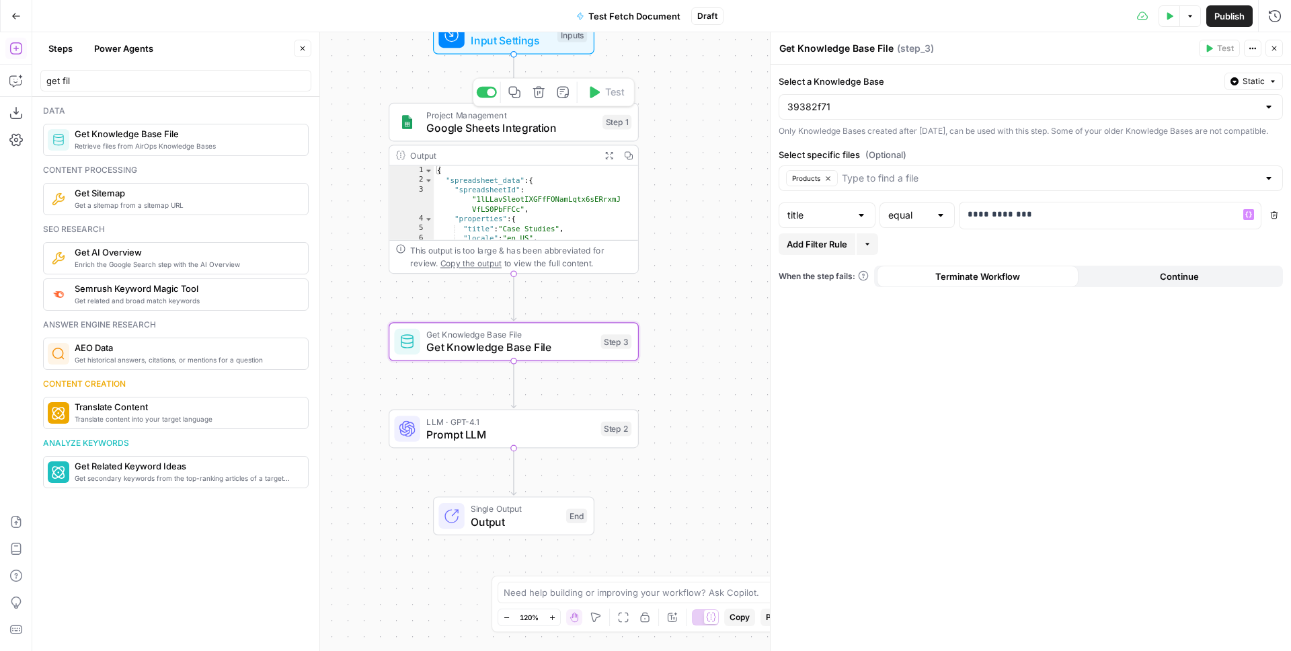
click at [496, 96] on div "Copy step Delete step Add Note Test" at bounding box center [554, 92] width 162 height 29
click at [488, 93] on div at bounding box center [491, 92] width 8 height 8
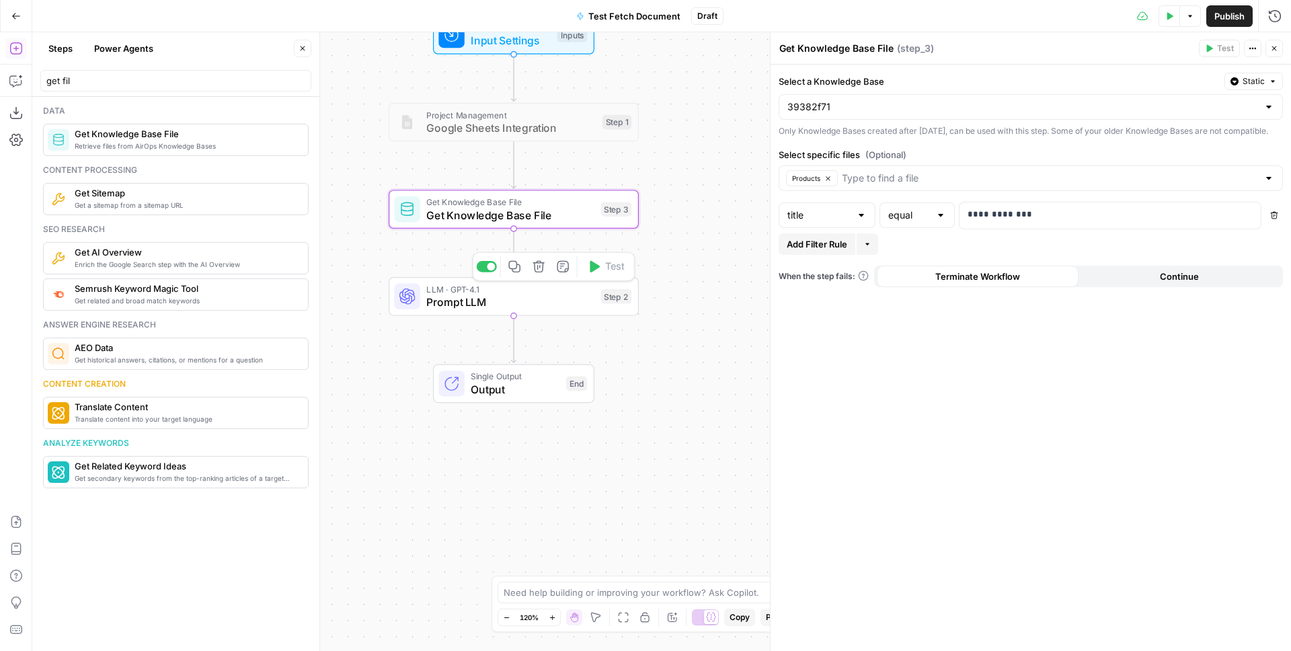
click at [488, 263] on div at bounding box center [491, 266] width 8 height 8
click at [1166, 14] on icon "button" at bounding box center [1170, 16] width 8 height 8
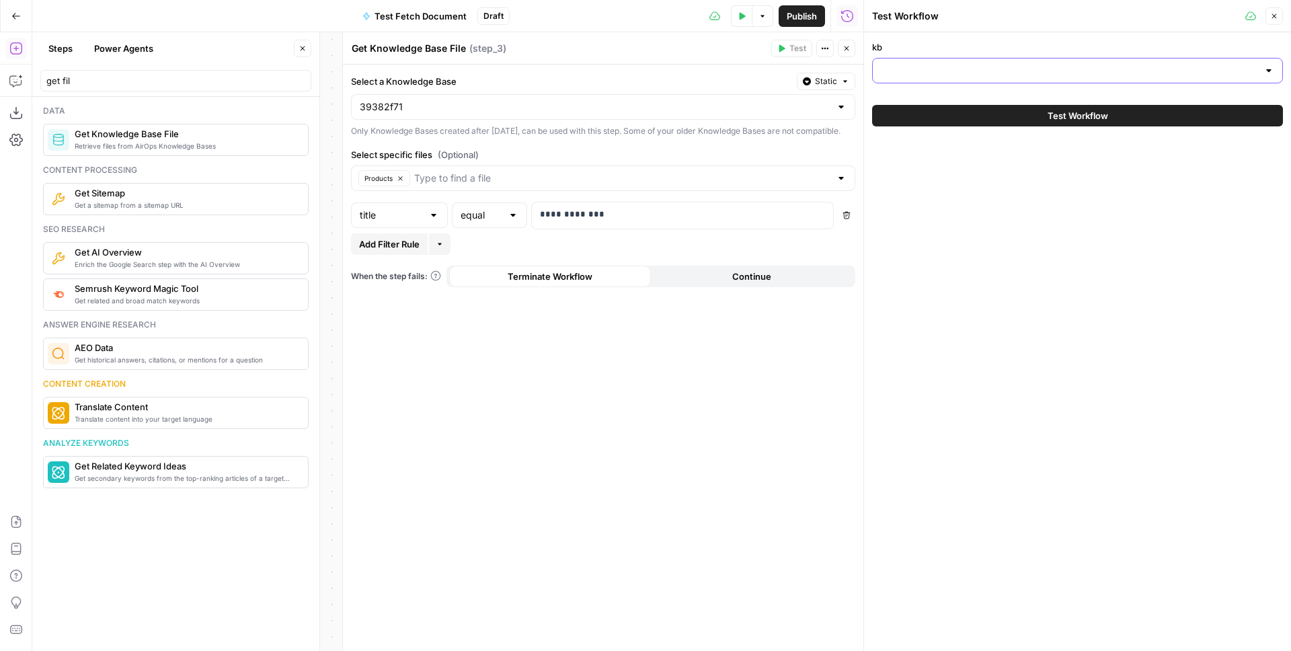
click at [927, 70] on input "kb" at bounding box center [1069, 70] width 377 height 13
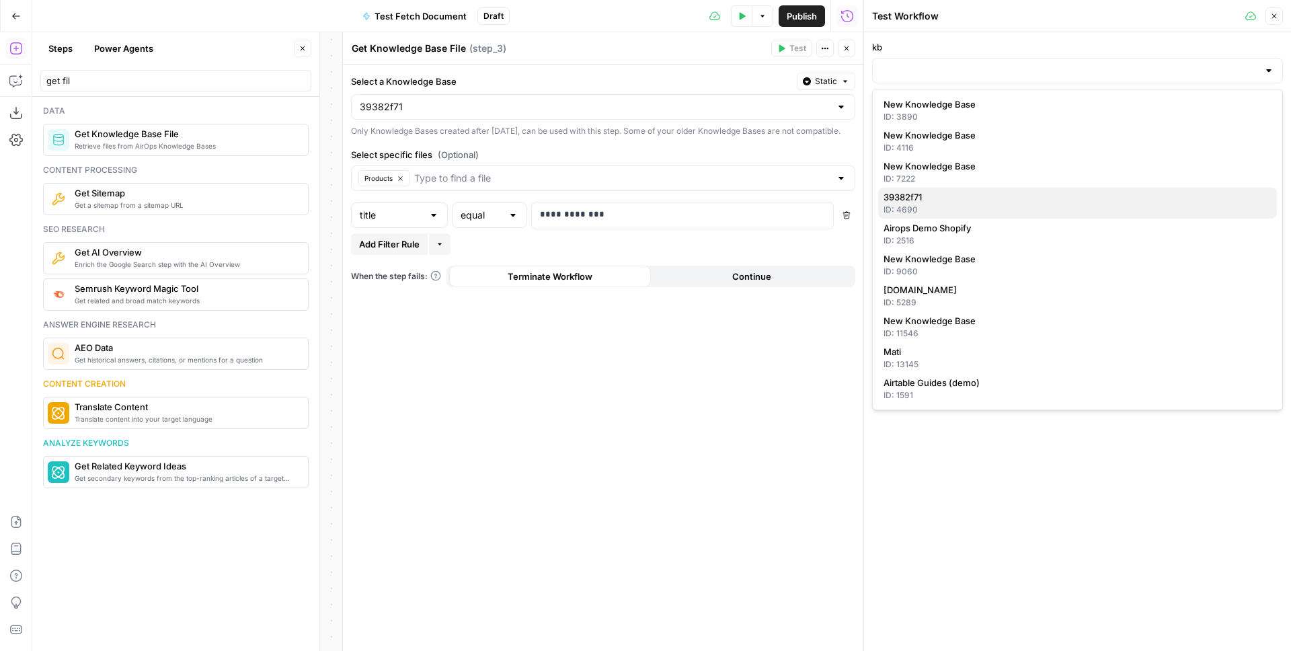
click at [932, 198] on span "39382f71" at bounding box center [1075, 196] width 383 height 13
type input "39382f71"
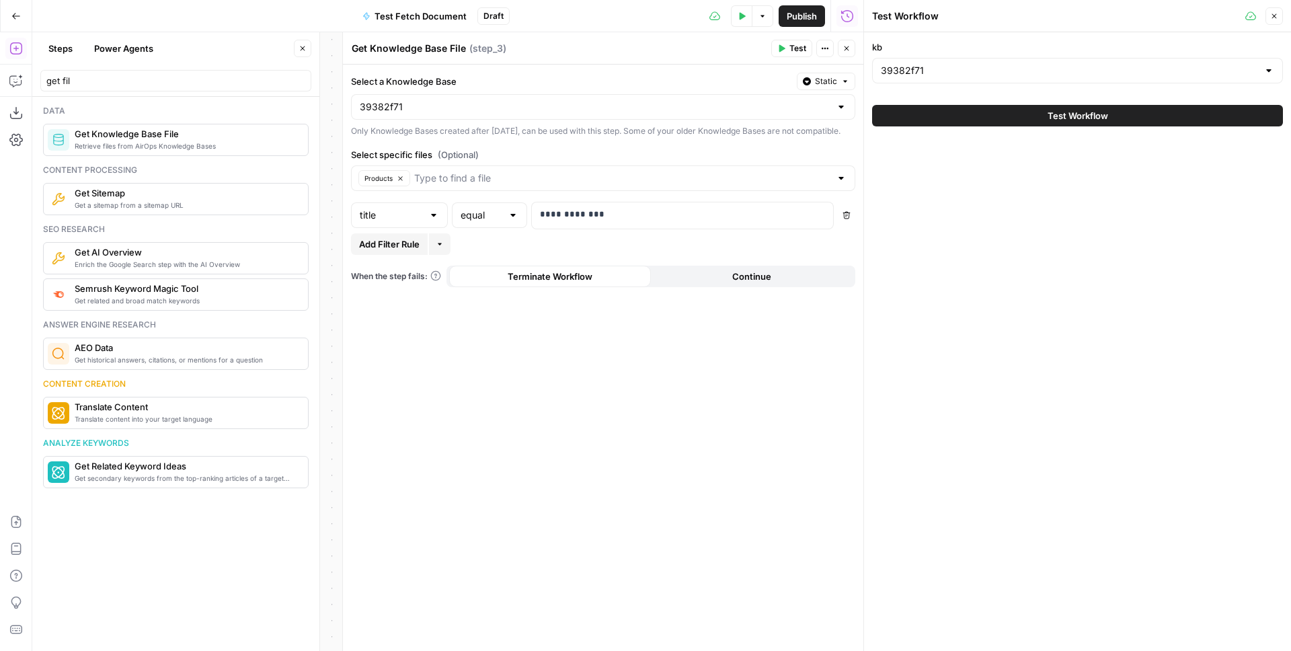
click at [978, 116] on button "Test Workflow" at bounding box center [1077, 116] width 411 height 22
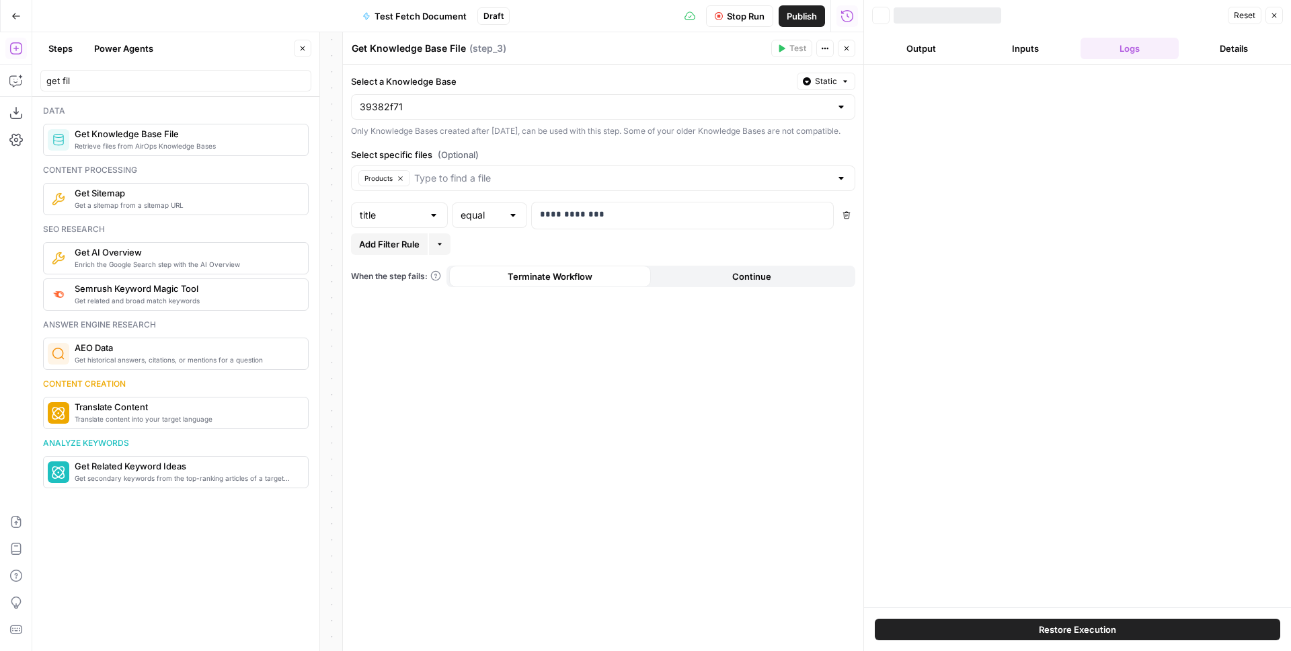
click at [905, 59] on div "Back Reset Close Output Inputs Logs Details Restore Execution" at bounding box center [1078, 325] width 428 height 651
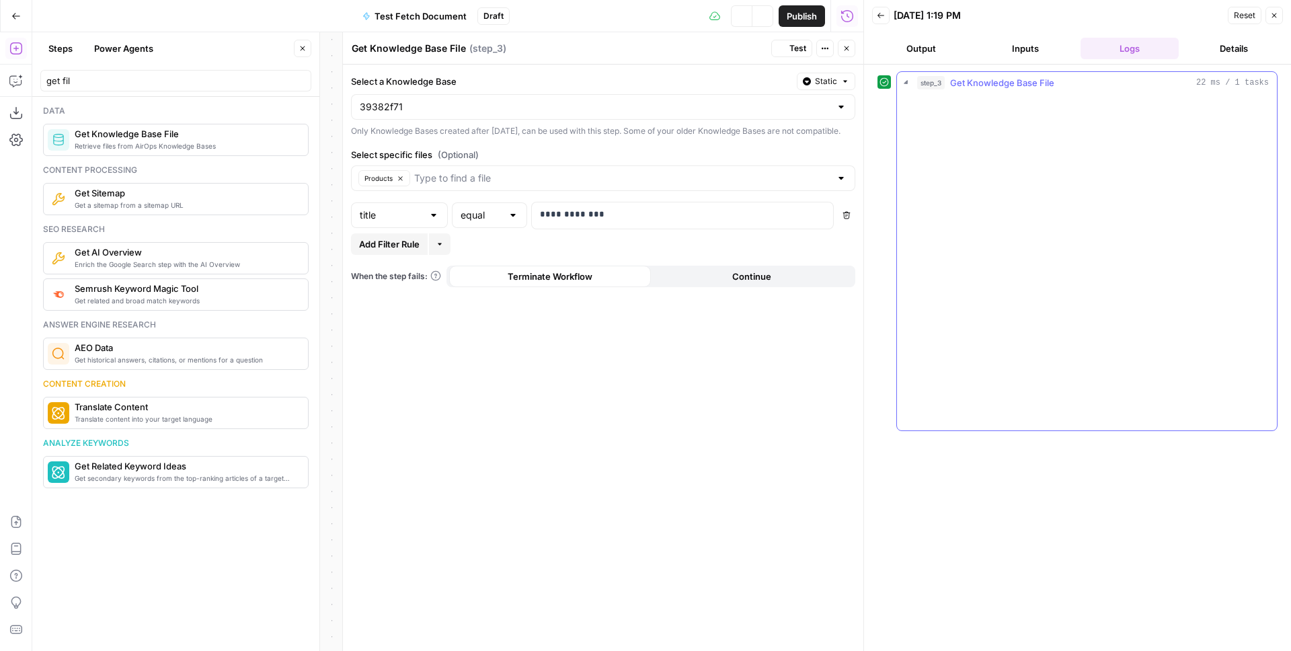
click at [1063, 97] on div "Output Metadata" at bounding box center [1087, 109] width 380 height 31
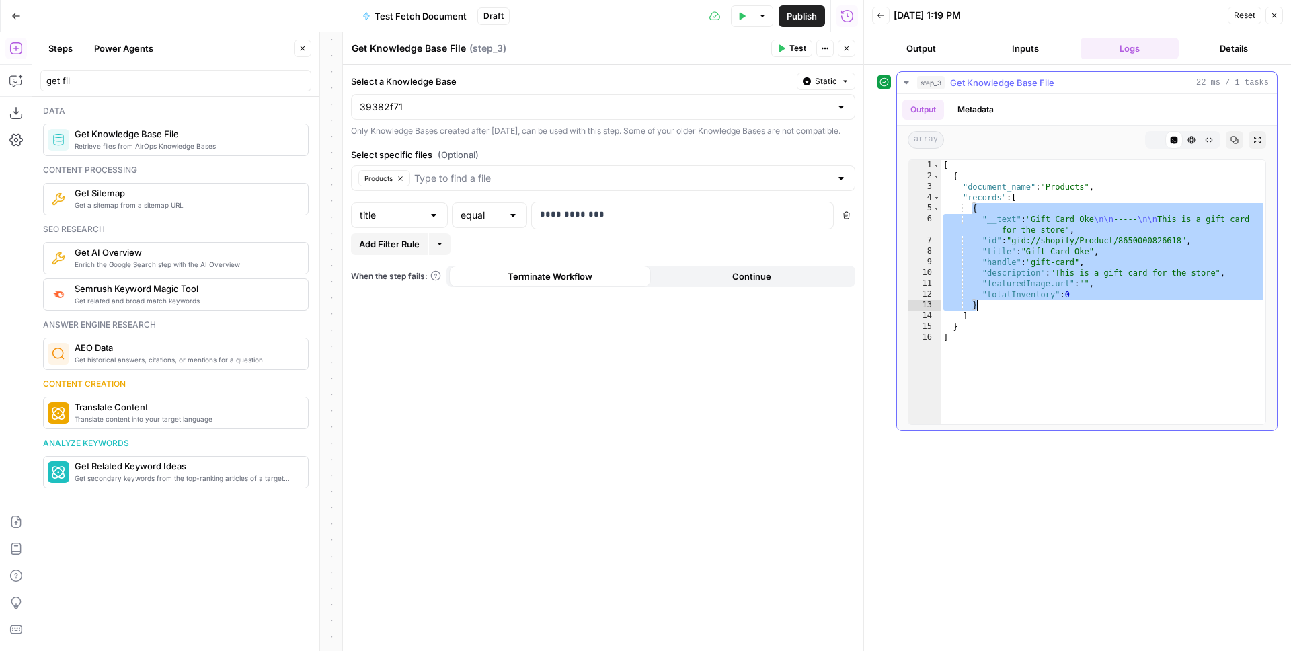
drag, startPoint x: 974, startPoint y: 206, endPoint x: 979, endPoint y: 306, distance: 99.7
click at [979, 306] on div "[ { "document_name" : "Products" , "records" : [ { "__text" : "Gift Card Oke \n…" at bounding box center [1103, 303] width 325 height 286
click at [1039, 279] on div "[ { "document_name" : "Products" , "records" : [ { "__text" : "Gift Card Oke \n…" at bounding box center [1103, 303] width 325 height 286
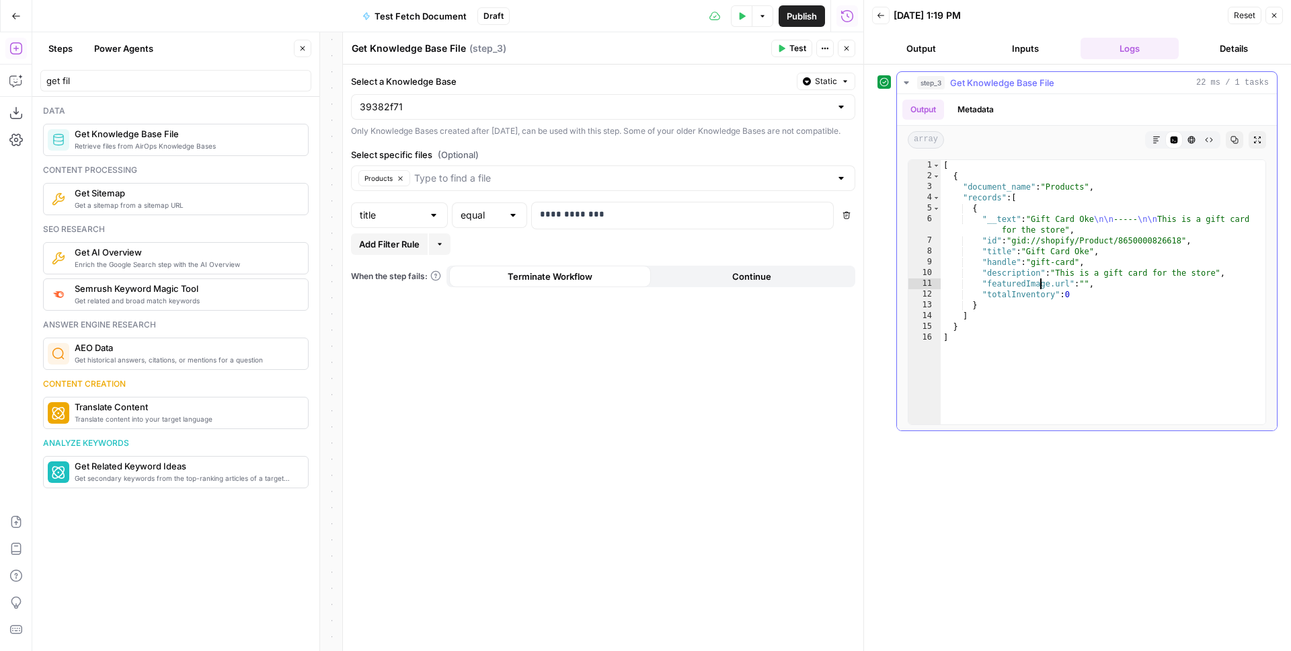
click at [1163, 266] on div "[ { "document_name" : "Products" , "records" : [ { "__text" : "Gift Card Oke \n…" at bounding box center [1103, 303] width 325 height 286
type textarea "**********"
click at [528, 118] on div "39382f71" at bounding box center [603, 107] width 504 height 26
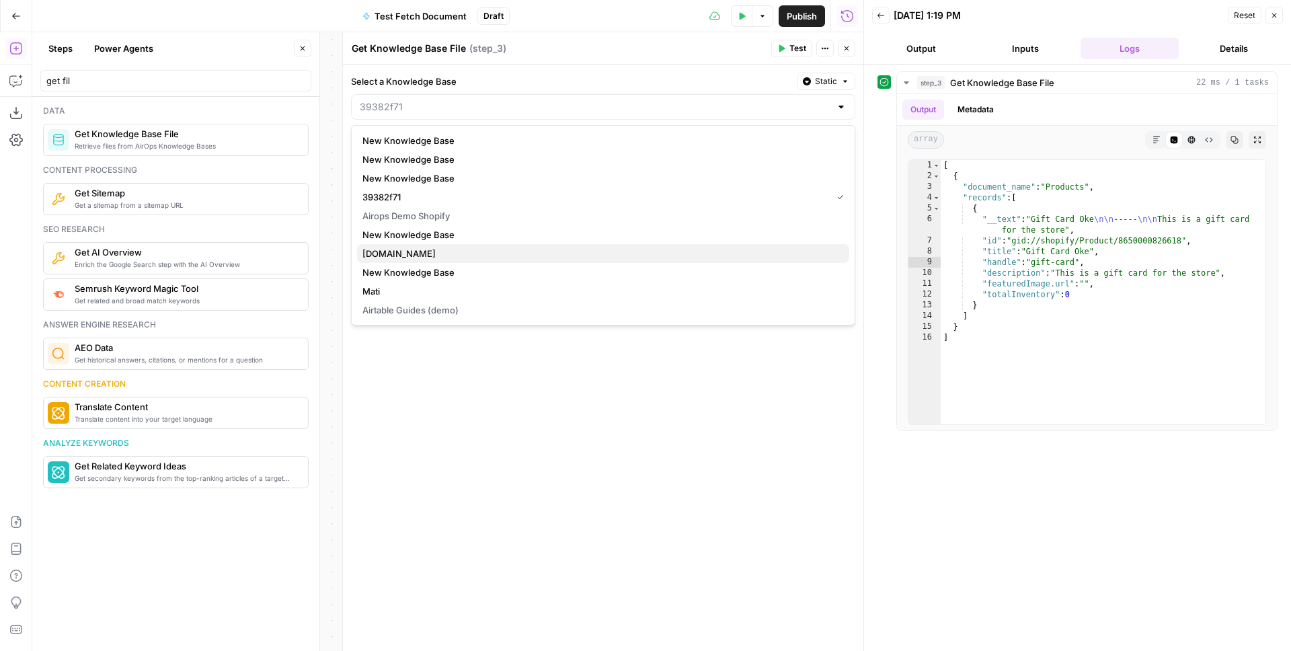
click at [396, 257] on span "[DOMAIN_NAME]" at bounding box center [601, 253] width 476 height 13
type input "[DOMAIN_NAME]"
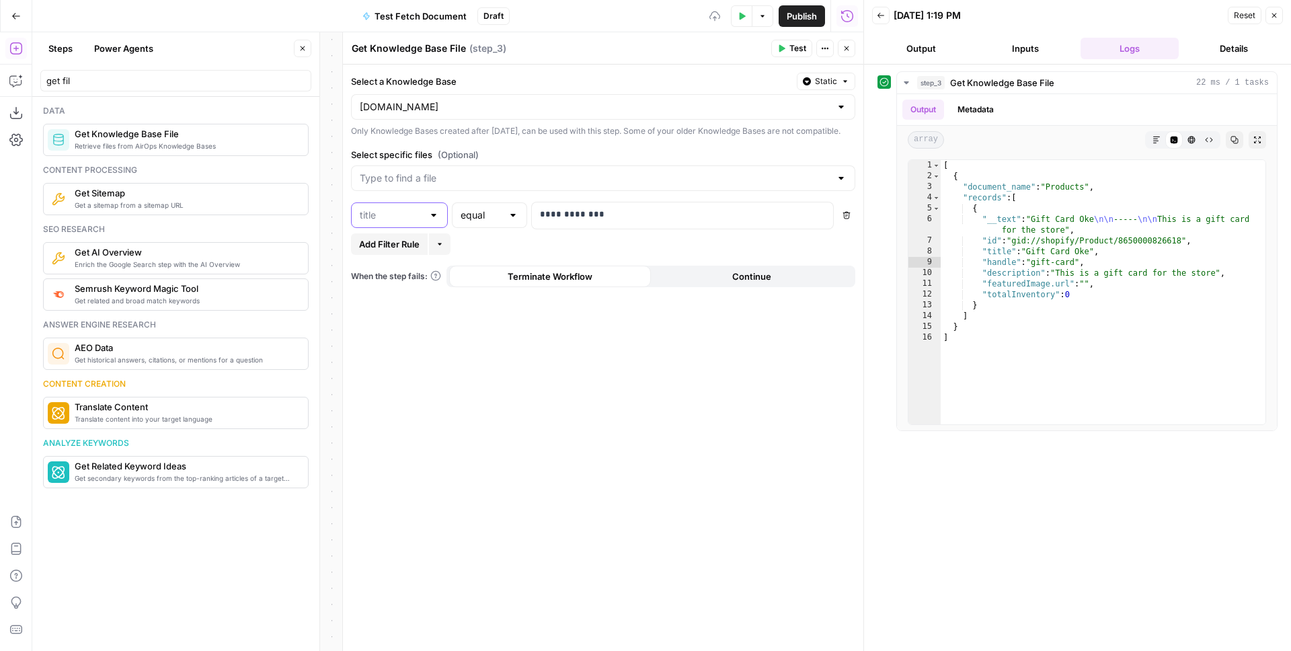
click at [416, 222] on input "text" at bounding box center [391, 215] width 63 height 13
click at [396, 338] on span "url" at bounding box center [397, 336] width 69 height 13
type input "url"
click at [487, 222] on input "text" at bounding box center [482, 215] width 42 height 13
click at [484, 447] on span "contains" at bounding box center [486, 449] width 47 height 13
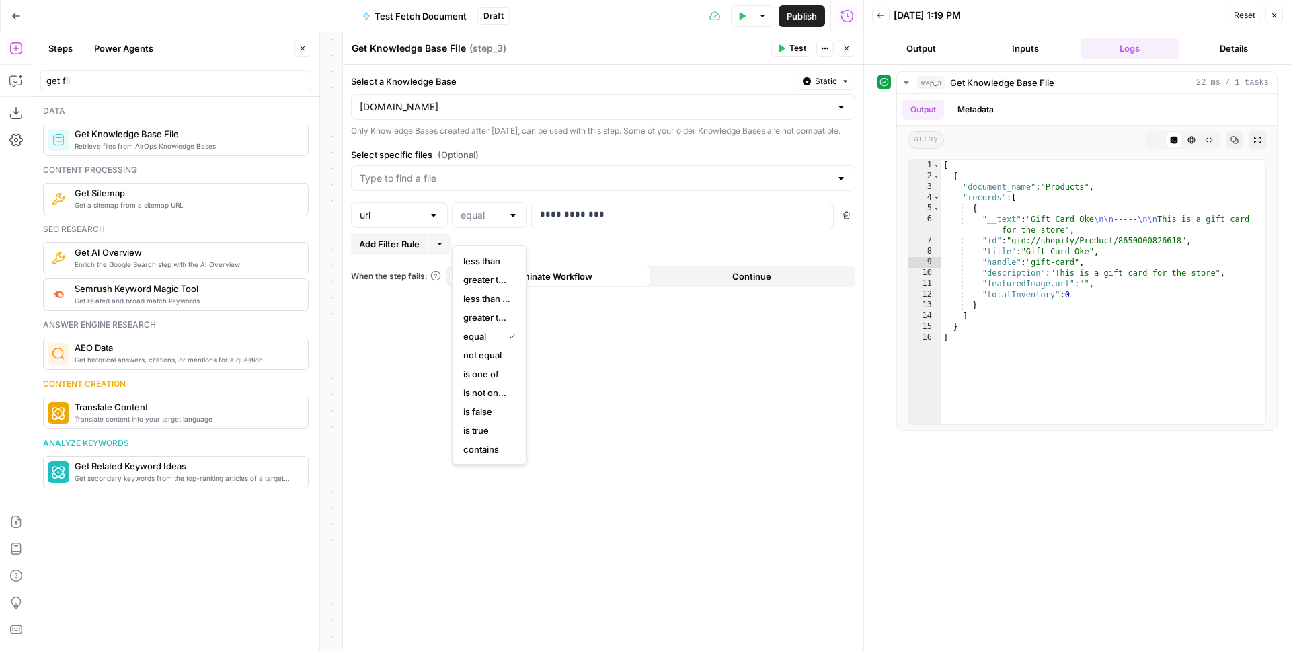
type input "contains"
click at [598, 221] on p "**********" at bounding box center [682, 214] width 285 height 13
click at [788, 51] on button "Test" at bounding box center [791, 48] width 41 height 17
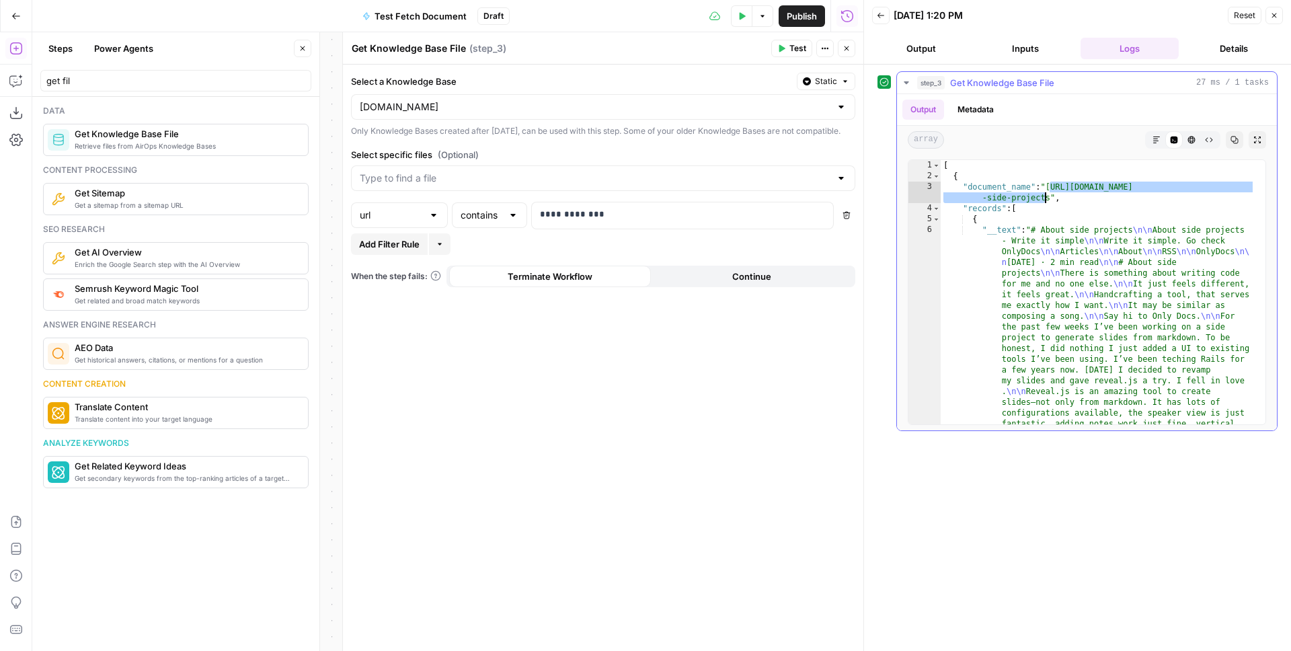
drag, startPoint x: 1051, startPoint y: 185, endPoint x: 1047, endPoint y: 198, distance: 13.2
click at [1047, 198] on div "[ { "document_name" : "https://1ma.dev/general/2024/03/03/about -side-projects"…" at bounding box center [1098, 545] width 315 height 770
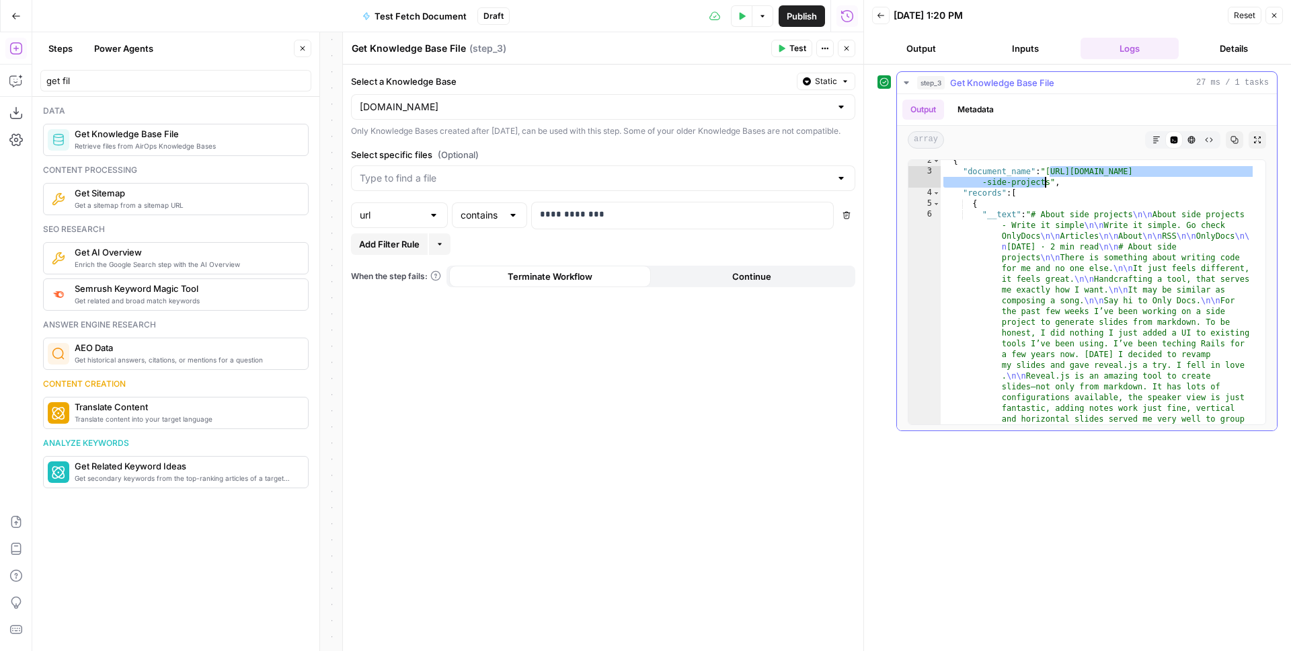
scroll to position [15, 0]
drag, startPoint x: 967, startPoint y: 192, endPoint x: 988, endPoint y: 192, distance: 20.9
click at [978, 192] on div "{ "document_name" : "https://1ma.dev/general/2024/03/03/about -side-projects" ,…" at bounding box center [1098, 540] width 315 height 770
click at [1017, 194] on div "{ "document_name" : "https://1ma.dev/general/2024/03/03/about -side-projects" ,…" at bounding box center [1098, 540] width 315 height 770
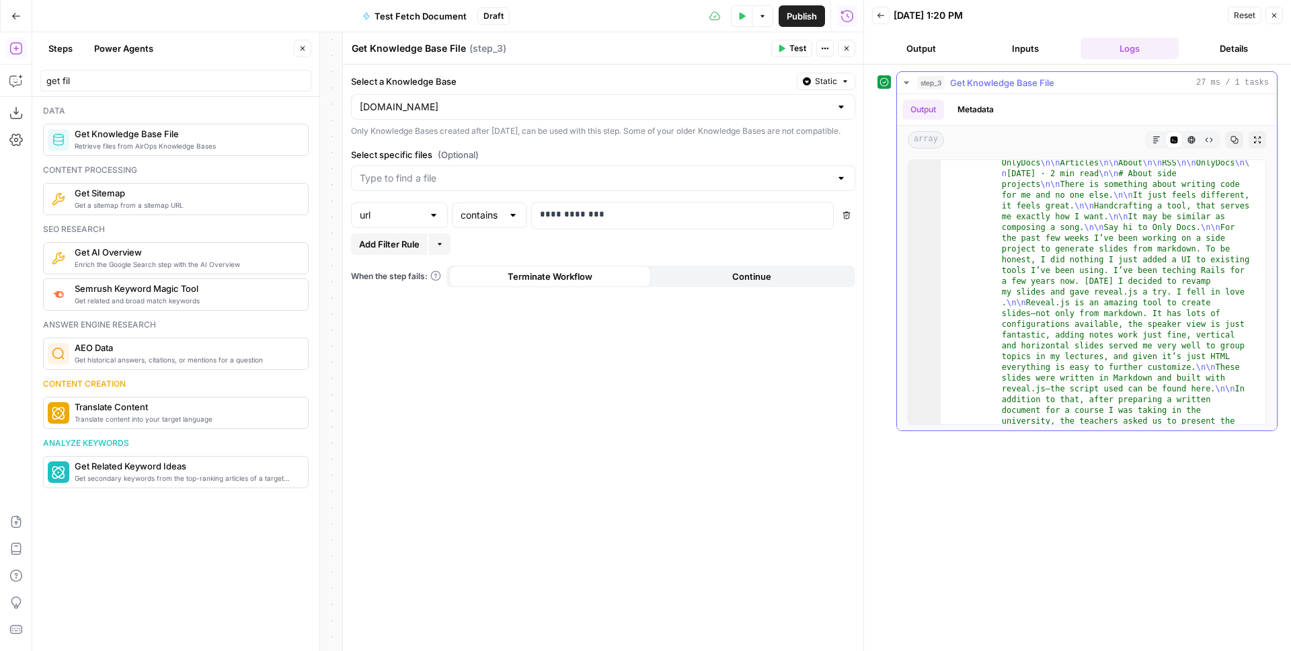
scroll to position [29, 0]
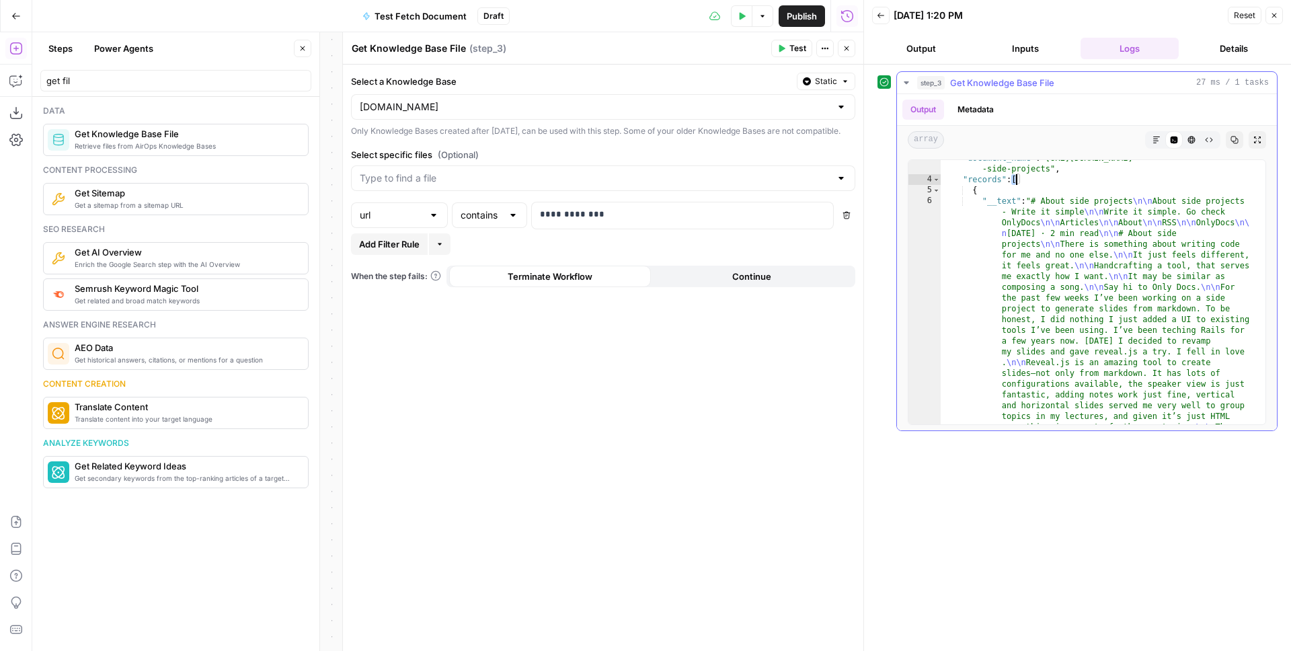
click at [1006, 204] on div ""document_name" : "https://1ma.dev/general/2024/03/03/about -side-projects" , "…" at bounding box center [1098, 543] width 315 height 781
type textarea "**********"
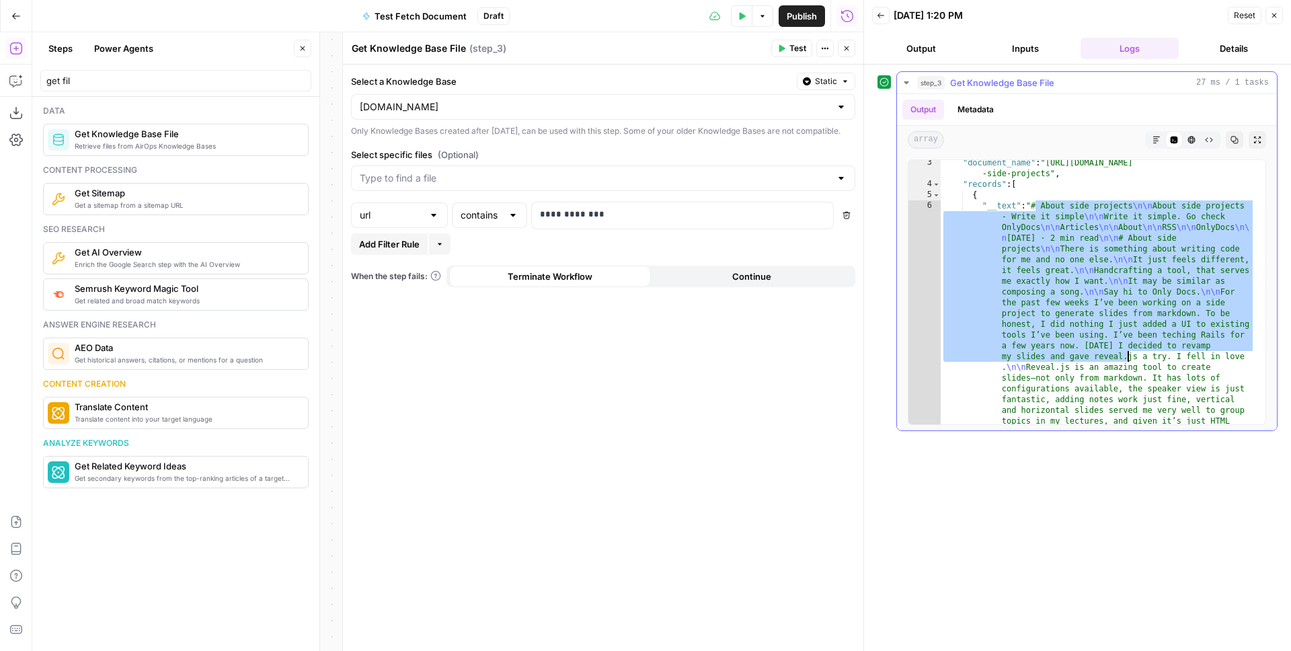
scroll to position [30, 0]
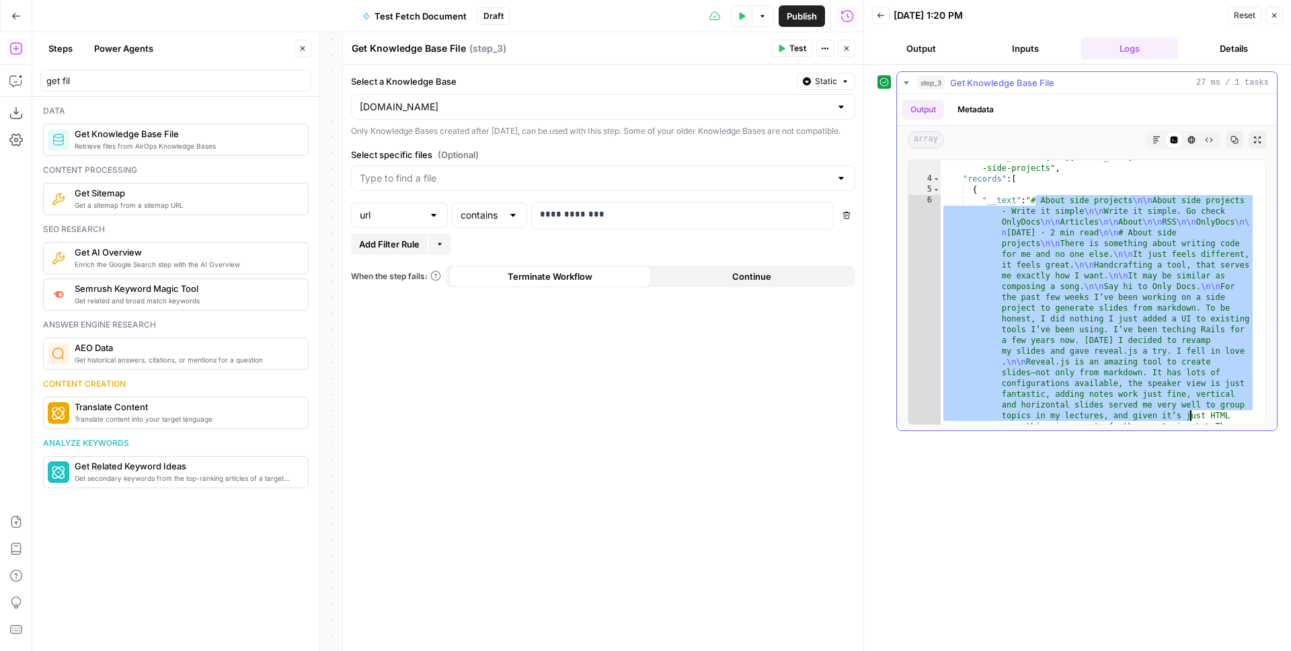
drag, startPoint x: 1034, startPoint y: 210, endPoint x: 1190, endPoint y: 413, distance: 255.7
click at [1190, 413] on div ""document_name" : "https://1ma.dev/general/2024/03/03/about -side-projects" , "…" at bounding box center [1098, 542] width 315 height 781
click at [846, 50] on icon "button" at bounding box center [847, 48] width 8 height 8
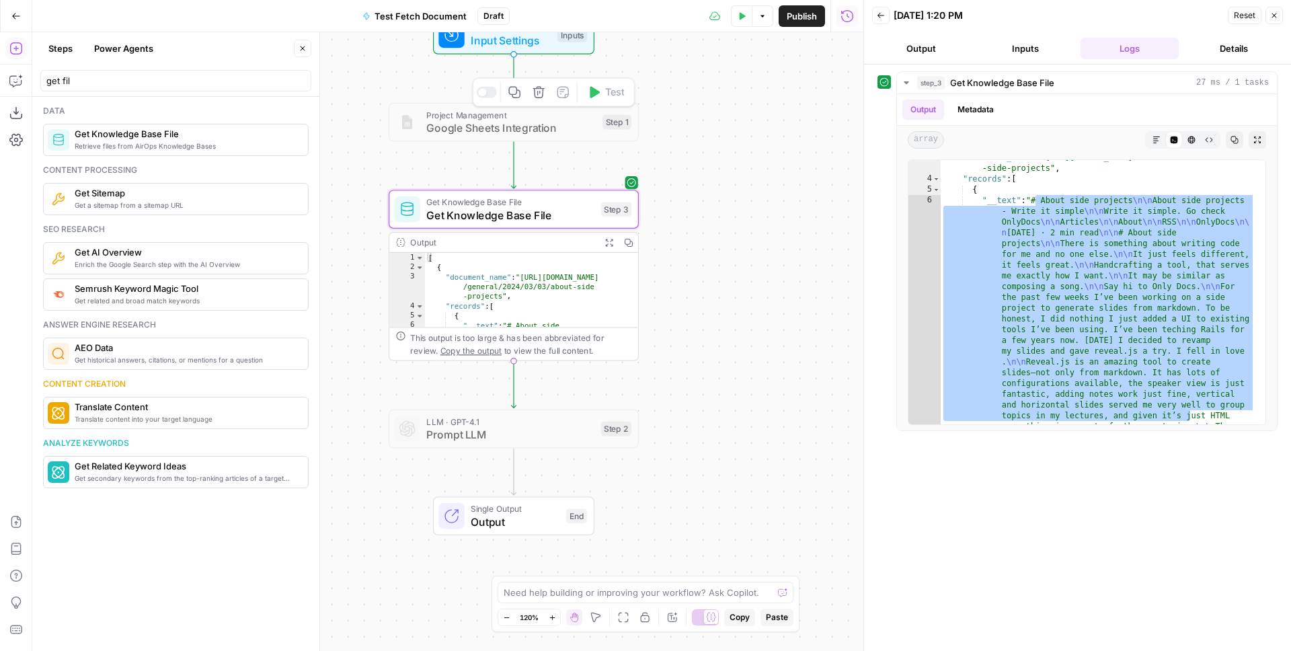
click at [160, 89] on div "get fil" at bounding box center [175, 81] width 271 height 22
click at [156, 82] on input "get fil" at bounding box center [175, 80] width 259 height 13
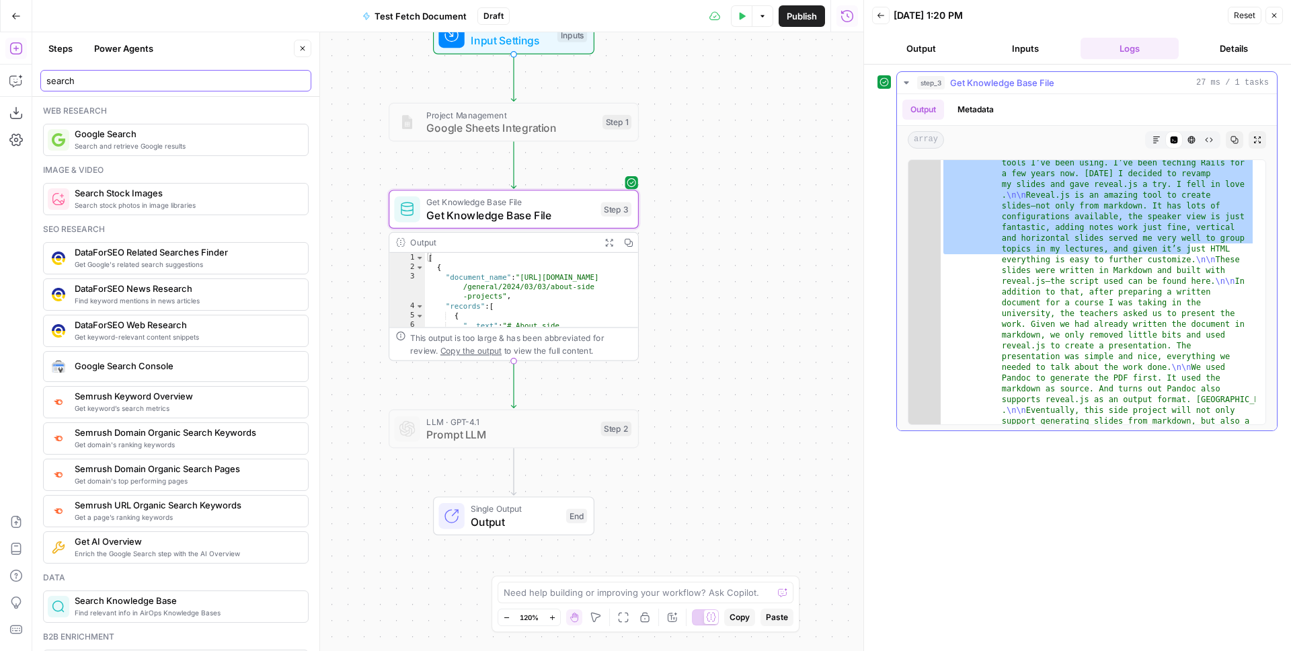
scroll to position [0, 0]
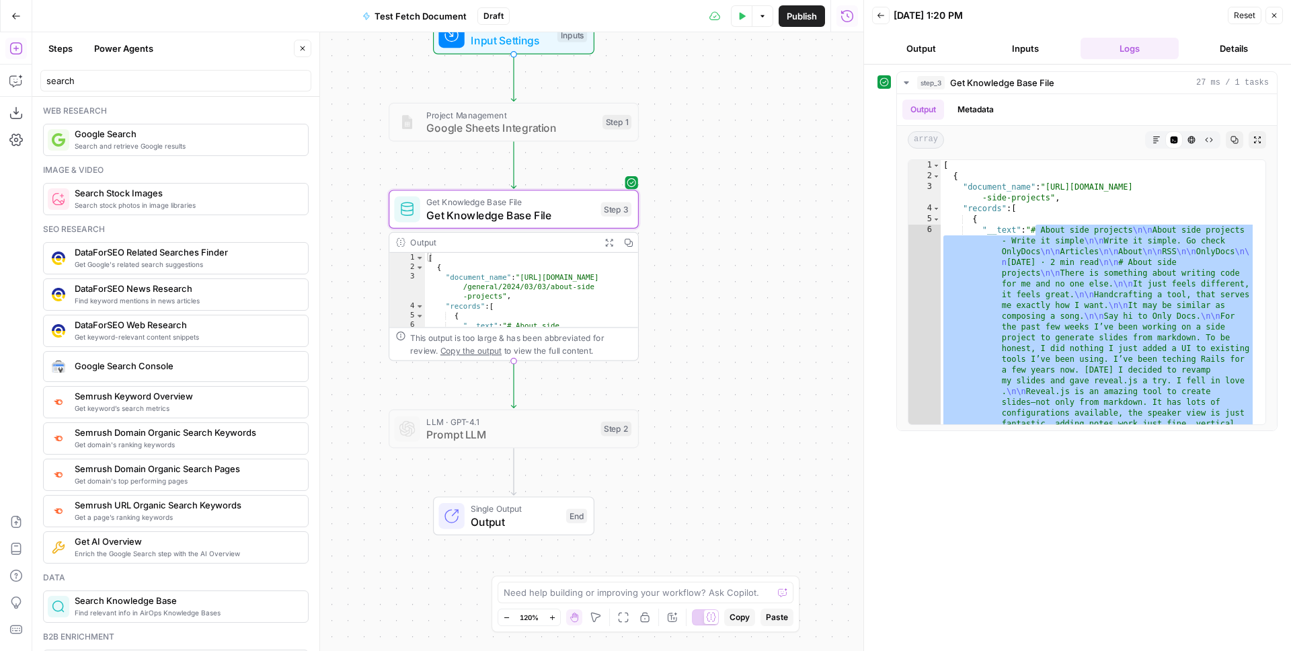
click at [751, 205] on div "Workflow Input Settings Inputs Project Management Google Sheets Integration Ste…" at bounding box center [447, 341] width 831 height 619
click at [175, 81] on input "search" at bounding box center [175, 80] width 259 height 13
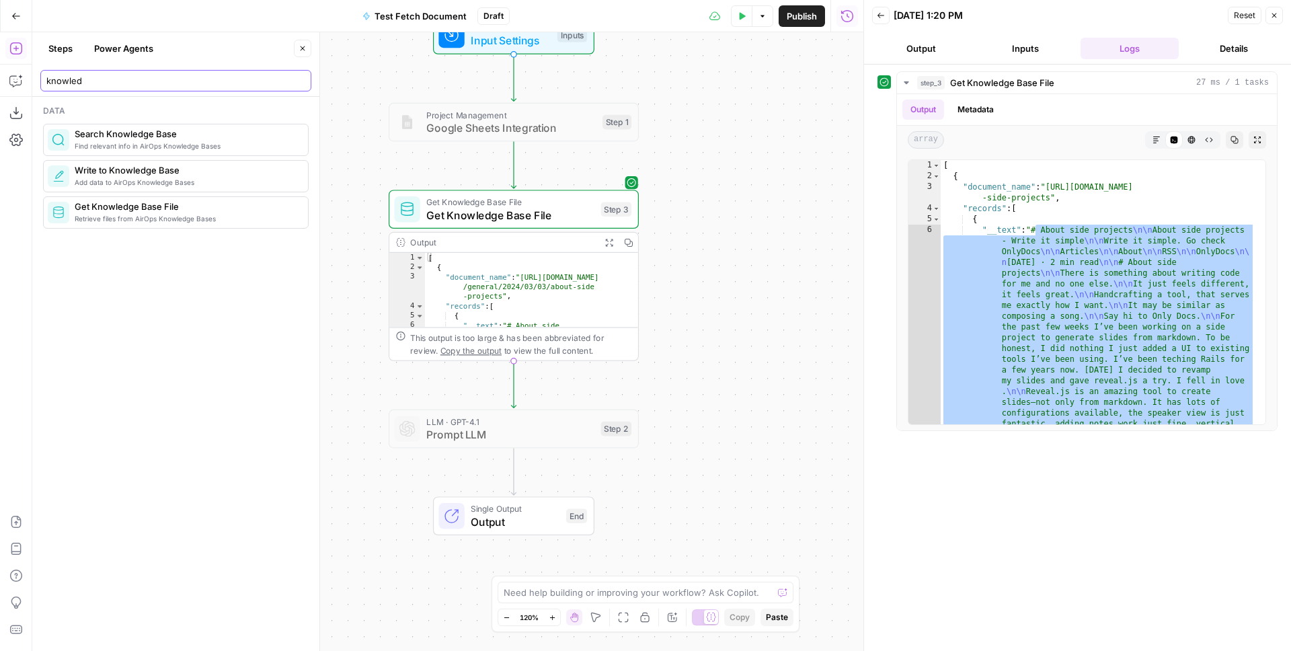
type input "knowled"
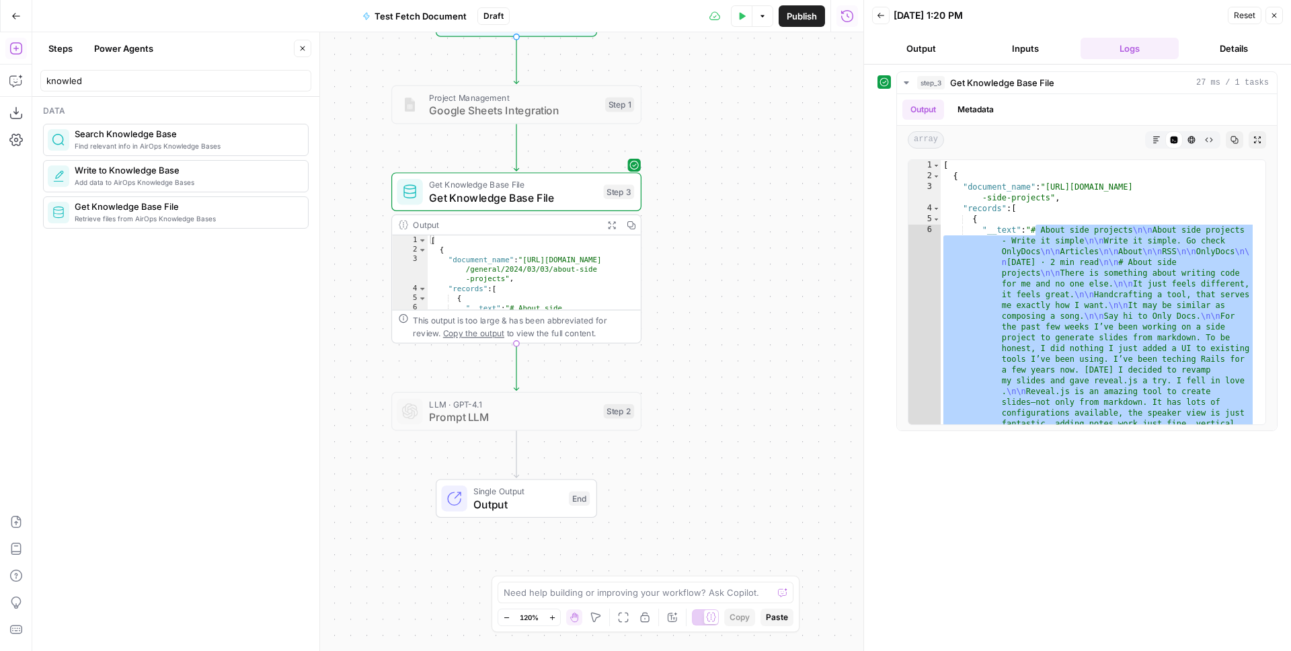
drag, startPoint x: 724, startPoint y: 178, endPoint x: 727, endPoint y: 160, distance: 17.7
click at [727, 160] on div "Workflow Input Settings Inputs Project Management Google Sheets Integration Ste…" at bounding box center [447, 341] width 831 height 619
click at [250, 142] on span "Find relevant info in AirOps Knowledge Bases" at bounding box center [186, 146] width 223 height 11
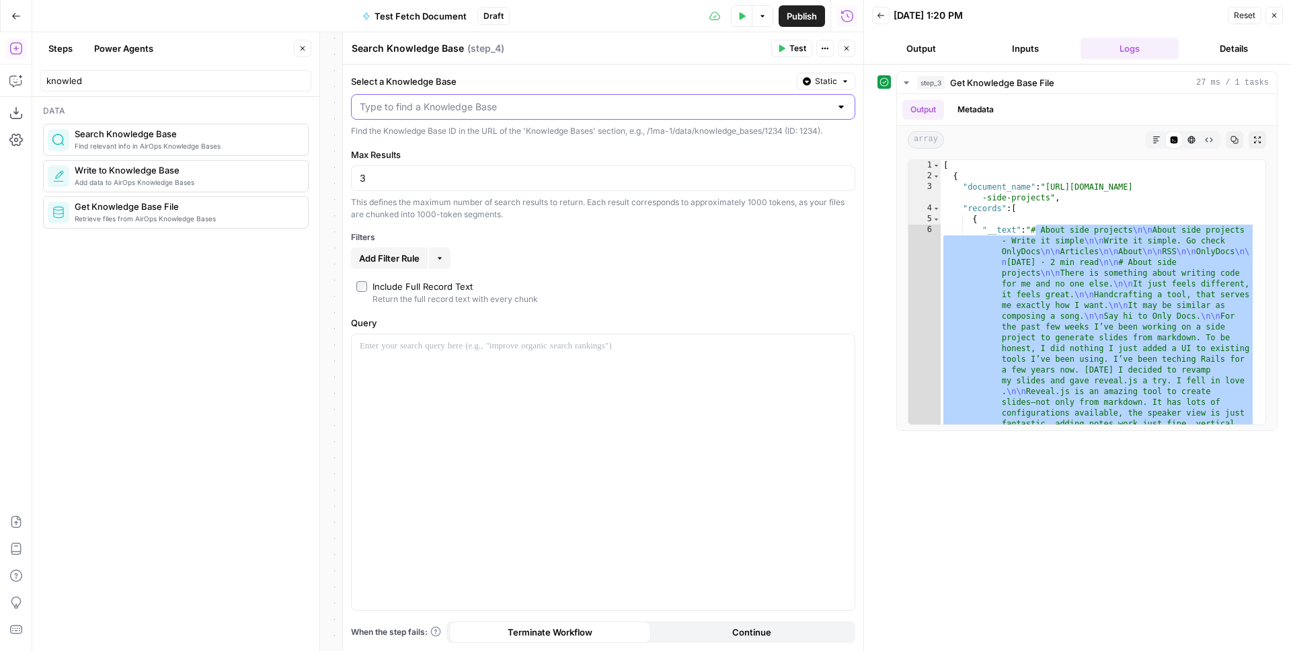
click at [588, 110] on input "Select a Knowledge Base" at bounding box center [595, 106] width 471 height 13
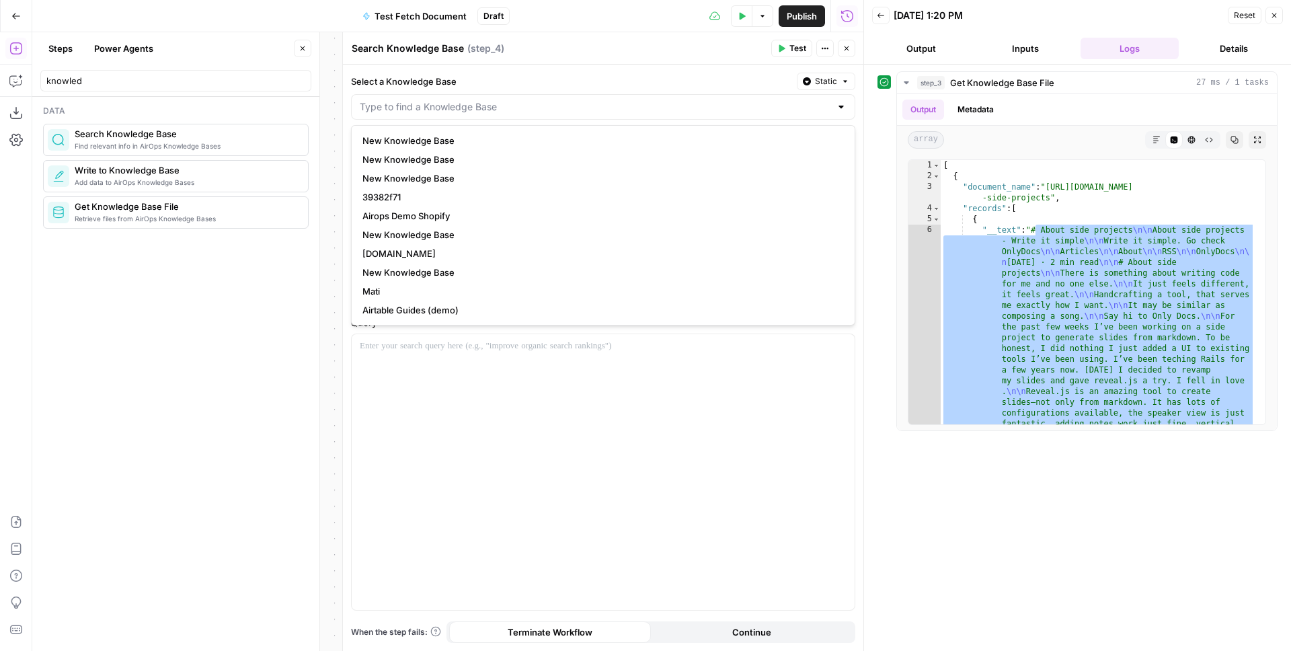
click at [523, 78] on label "Select a Knowledge Base" at bounding box center [571, 81] width 441 height 13
click at [523, 100] on input "Select a Knowledge Base" at bounding box center [595, 106] width 471 height 13
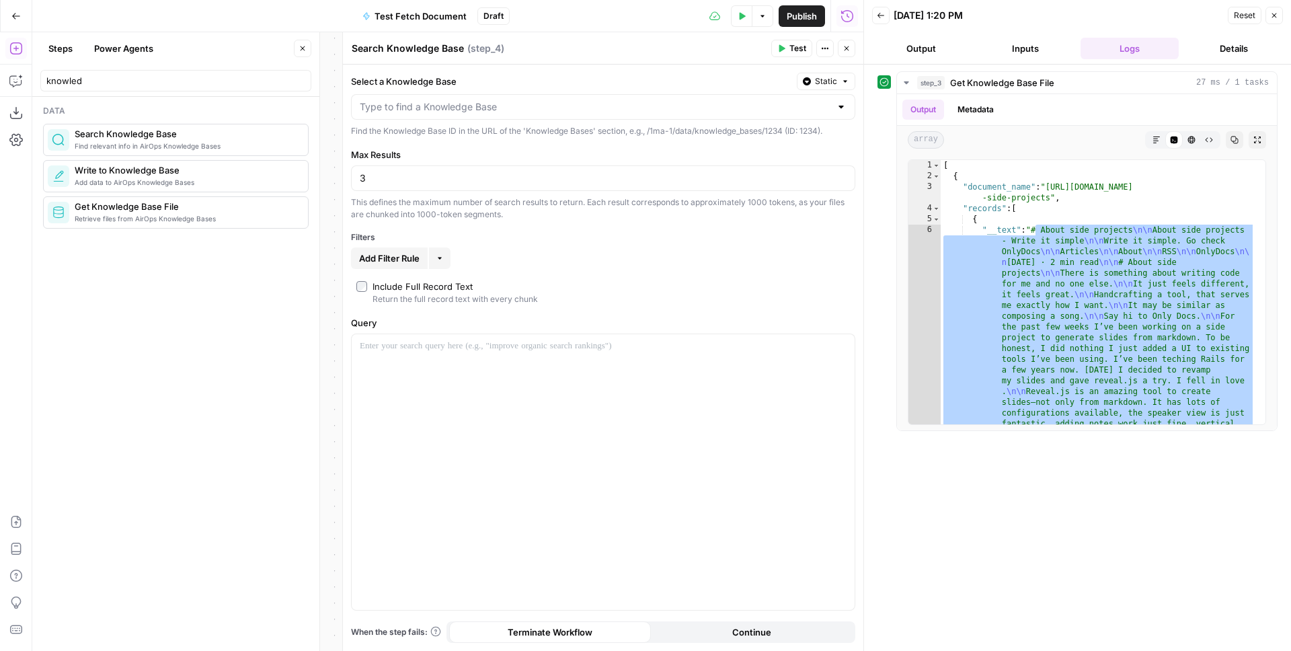
click at [463, 84] on label "Select a Knowledge Base" at bounding box center [571, 81] width 441 height 13
click at [463, 100] on input "Select a Knowledge Base" at bounding box center [595, 106] width 471 height 13
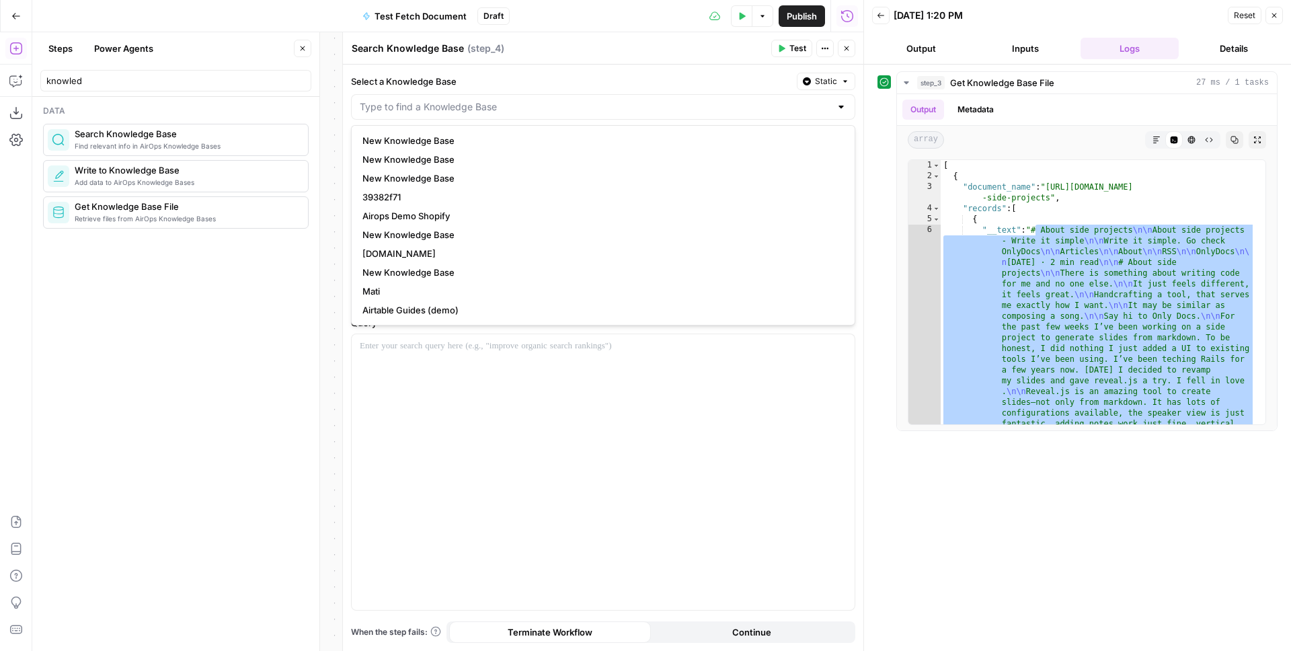
click at [412, 77] on label "Select a Knowledge Base" at bounding box center [571, 81] width 441 height 13
click at [412, 100] on input "Select a Knowledge Base" at bounding box center [595, 106] width 471 height 13
click at [400, 80] on label "Select a Knowledge Base" at bounding box center [571, 81] width 441 height 13
click at [400, 100] on input "Select a Knowledge Base" at bounding box center [595, 106] width 471 height 13
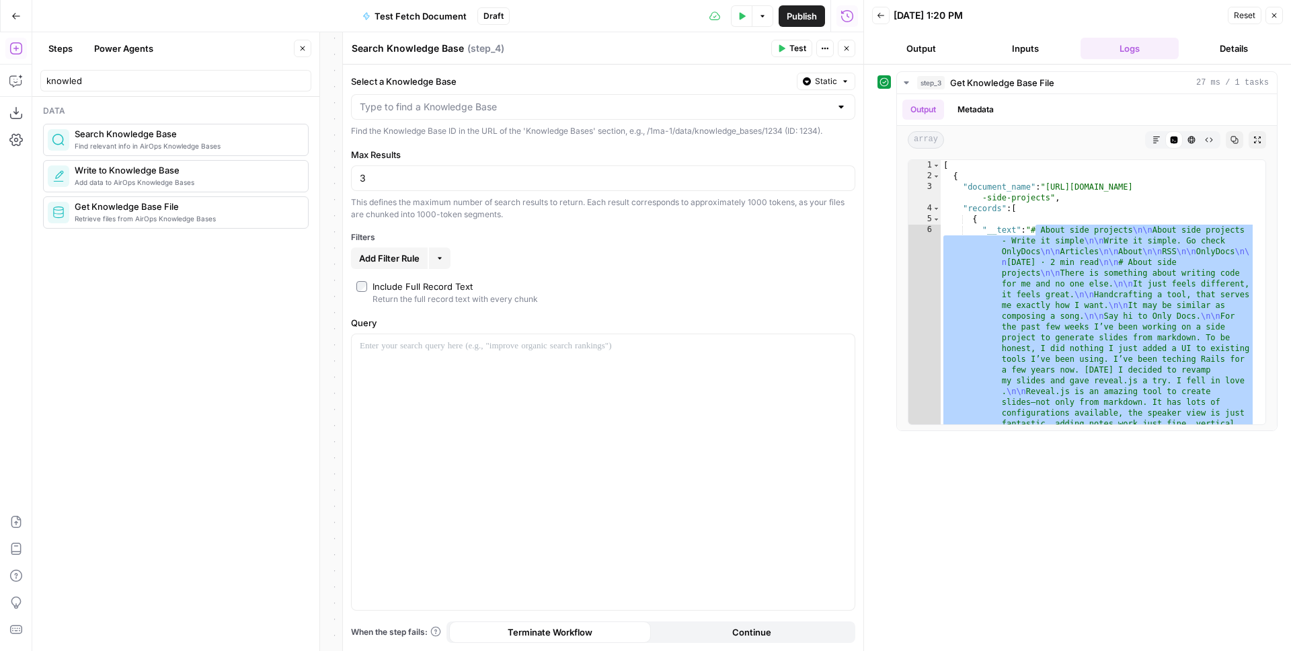
click at [380, 61] on header "Search Knowledge Base Search Knowledge Base ( step_4 ) Test Actions Close" at bounding box center [603, 48] width 521 height 32
click at [394, 112] on input "Select a Knowledge Base" at bounding box center [595, 106] width 471 height 13
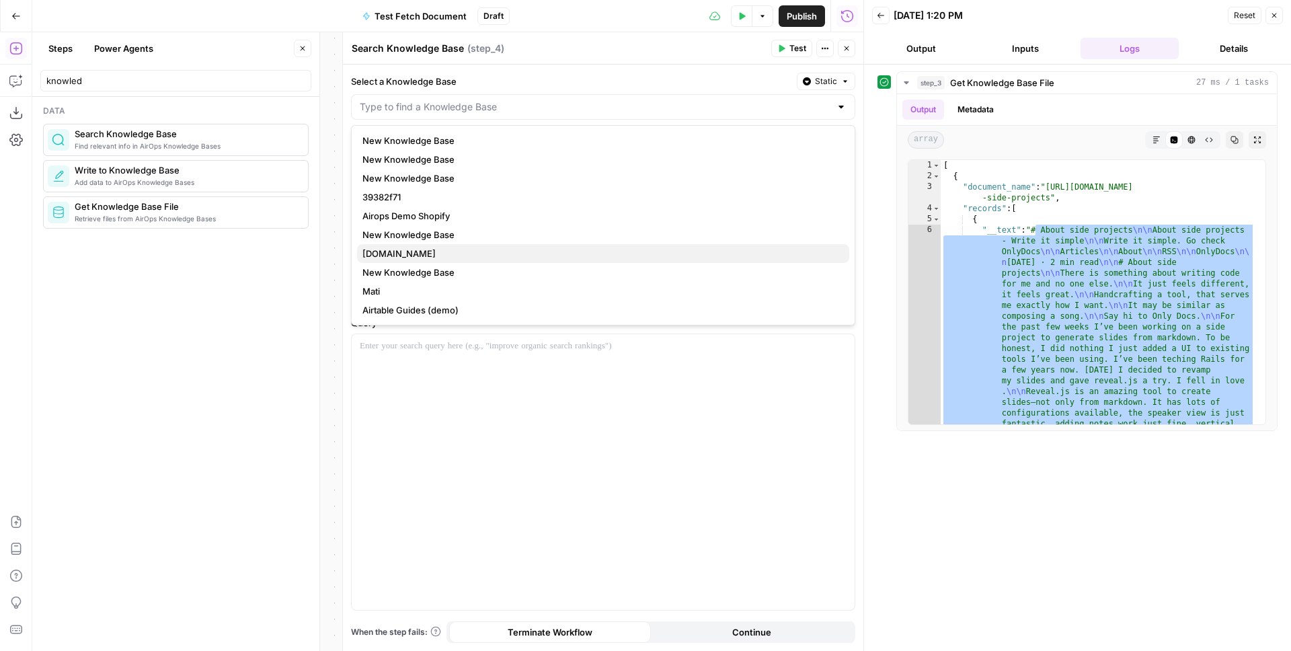
click at [392, 254] on span "[DOMAIN_NAME]" at bounding box center [601, 253] width 476 height 13
type input "[DOMAIN_NAME]"
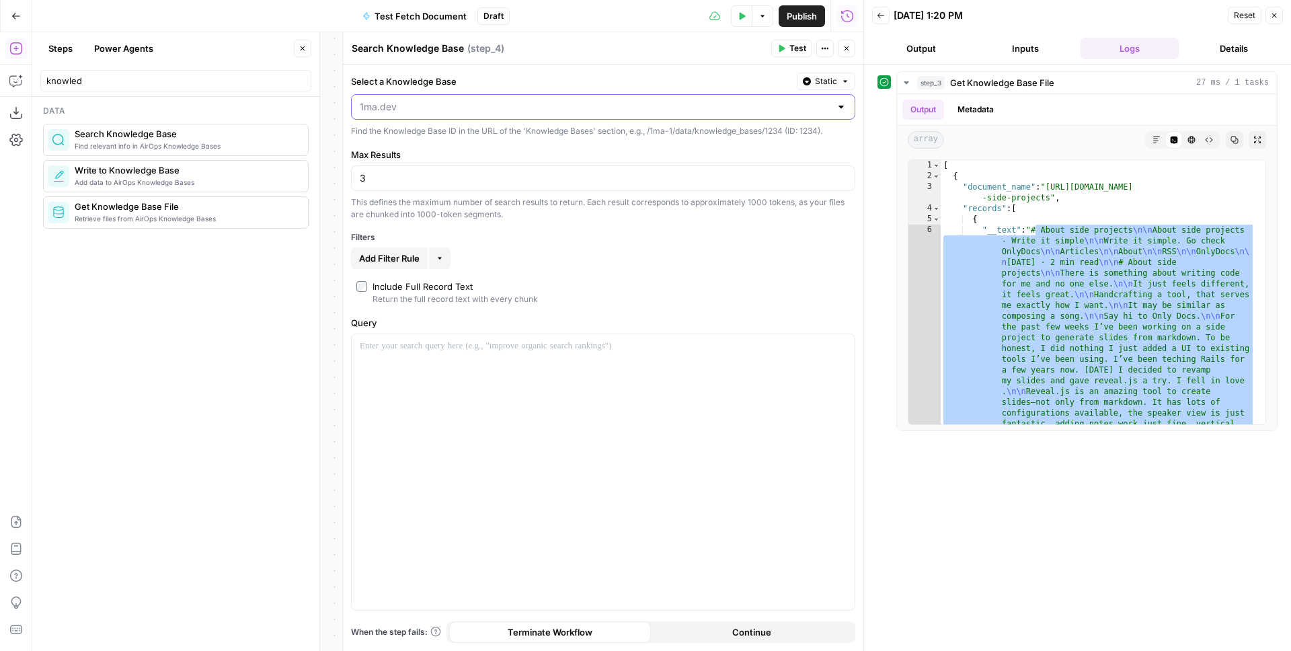
click at [428, 109] on input "Select a Knowledge Base" at bounding box center [595, 106] width 471 height 13
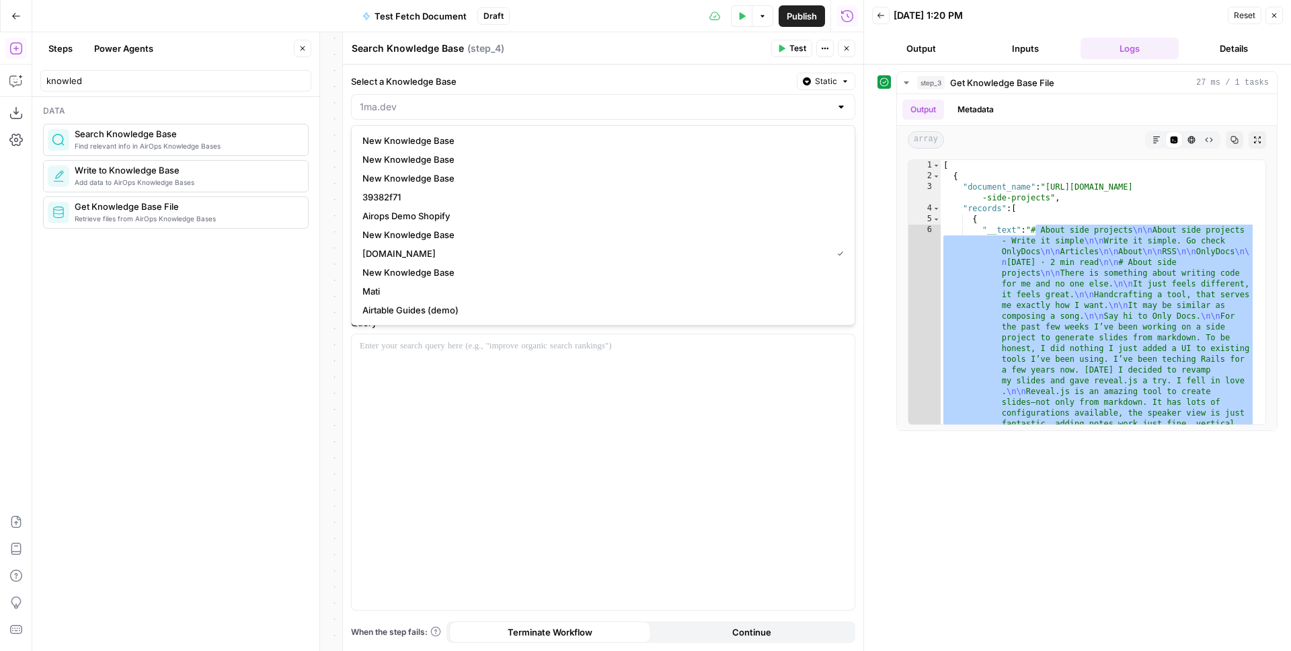
type input "[DOMAIN_NAME]"
click at [443, 86] on label "Select a Knowledge Base" at bounding box center [571, 81] width 441 height 13
click at [443, 100] on input "[DOMAIN_NAME]" at bounding box center [595, 106] width 471 height 13
click at [395, 255] on span "[DOMAIN_NAME]" at bounding box center [595, 253] width 464 height 13
type input "[DOMAIN_NAME]"
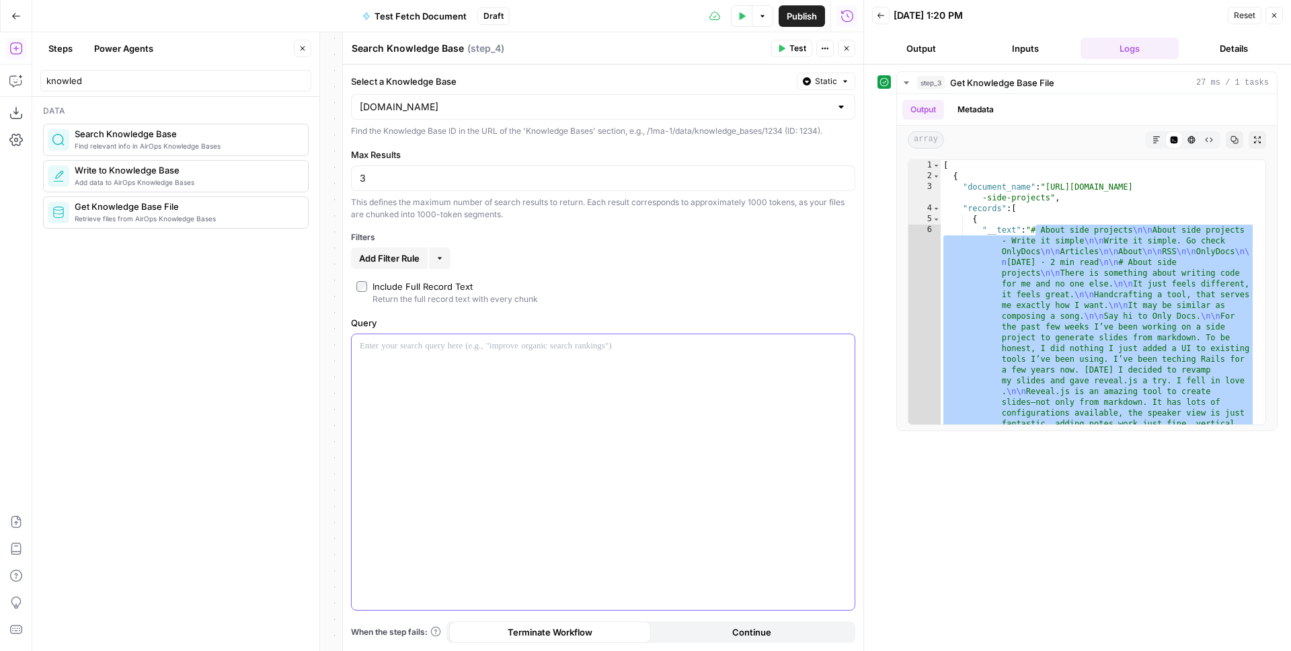
click at [445, 367] on div at bounding box center [603, 472] width 503 height 276
click at [496, 390] on div at bounding box center [603, 472] width 503 height 276
click at [796, 48] on span "Test" at bounding box center [798, 48] width 17 height 12
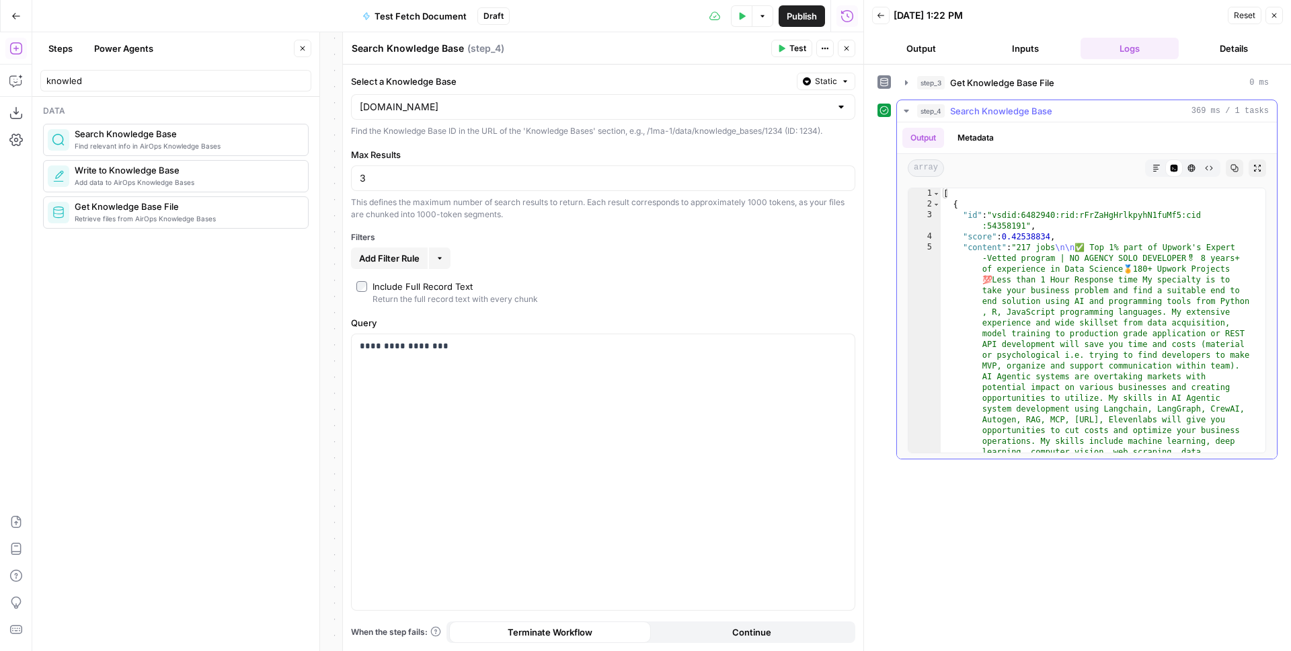
type textarea "**********"
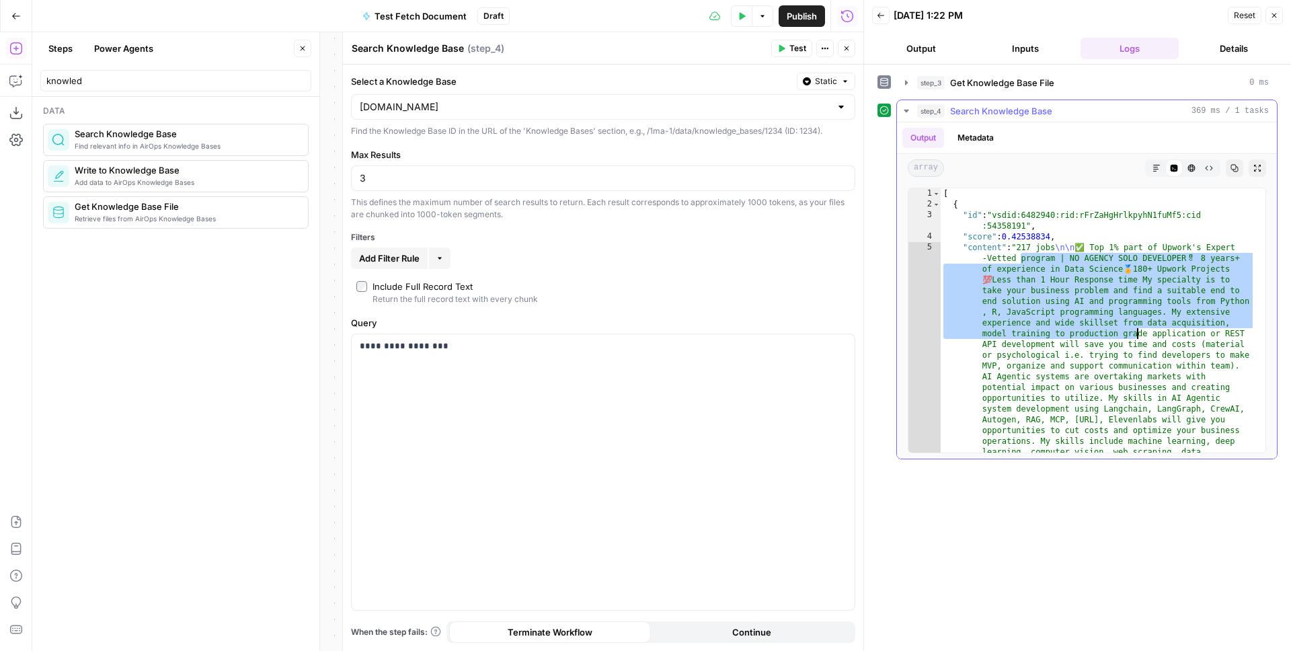
drag, startPoint x: 1020, startPoint y: 260, endPoint x: 1135, endPoint y: 332, distance: 136.6
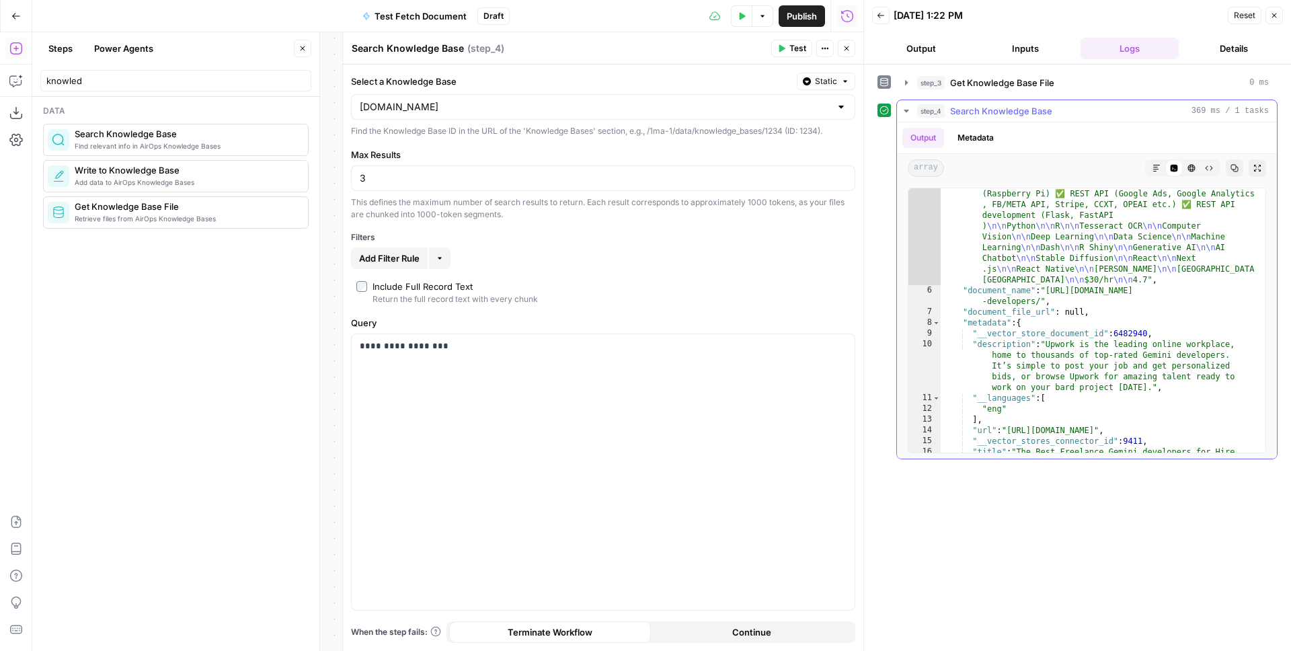
scroll to position [724, 0]
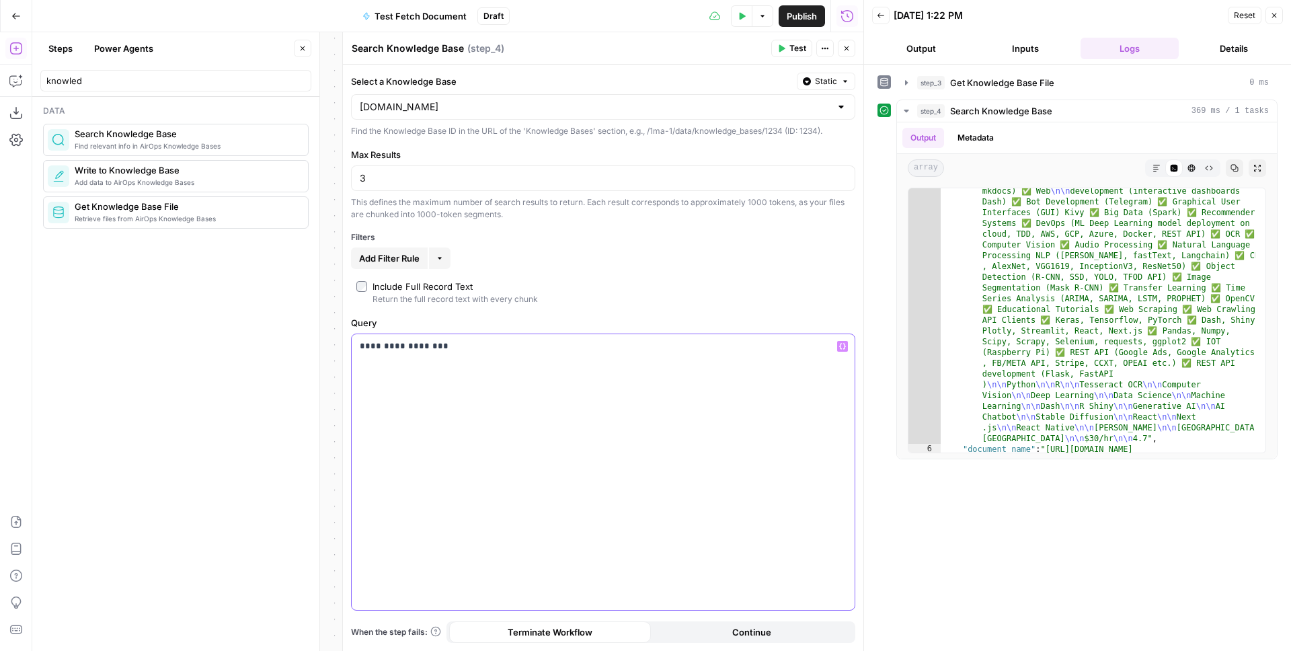
drag, startPoint x: 456, startPoint y: 348, endPoint x: 348, endPoint y: 346, distance: 107.6
click at [348, 346] on div "**********" at bounding box center [602, 341] width 521 height 619
click at [471, 348] on p "**********" at bounding box center [603, 346] width 487 height 13
drag, startPoint x: 455, startPoint y: 344, endPoint x: 355, endPoint y: 346, distance: 99.6
click at [355, 346] on div "**********" at bounding box center [603, 472] width 503 height 276
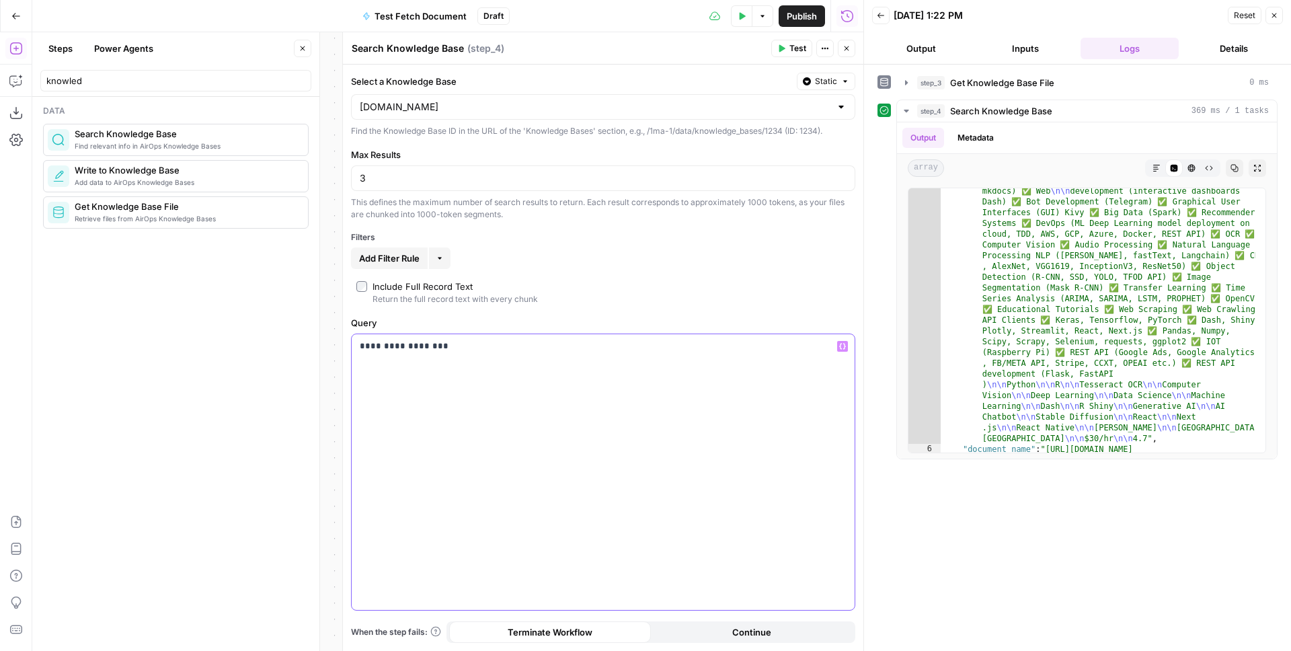
click at [444, 353] on div "**********" at bounding box center [603, 472] width 503 height 276
click at [434, 348] on p "**********" at bounding box center [603, 346] width 487 height 13
drag, startPoint x: 445, startPoint y: 348, endPoint x: 350, endPoint y: 344, distance: 94.9
click at [350, 344] on div "**********" at bounding box center [603, 358] width 521 height 587
click at [443, 348] on p "**********" at bounding box center [603, 346] width 487 height 13
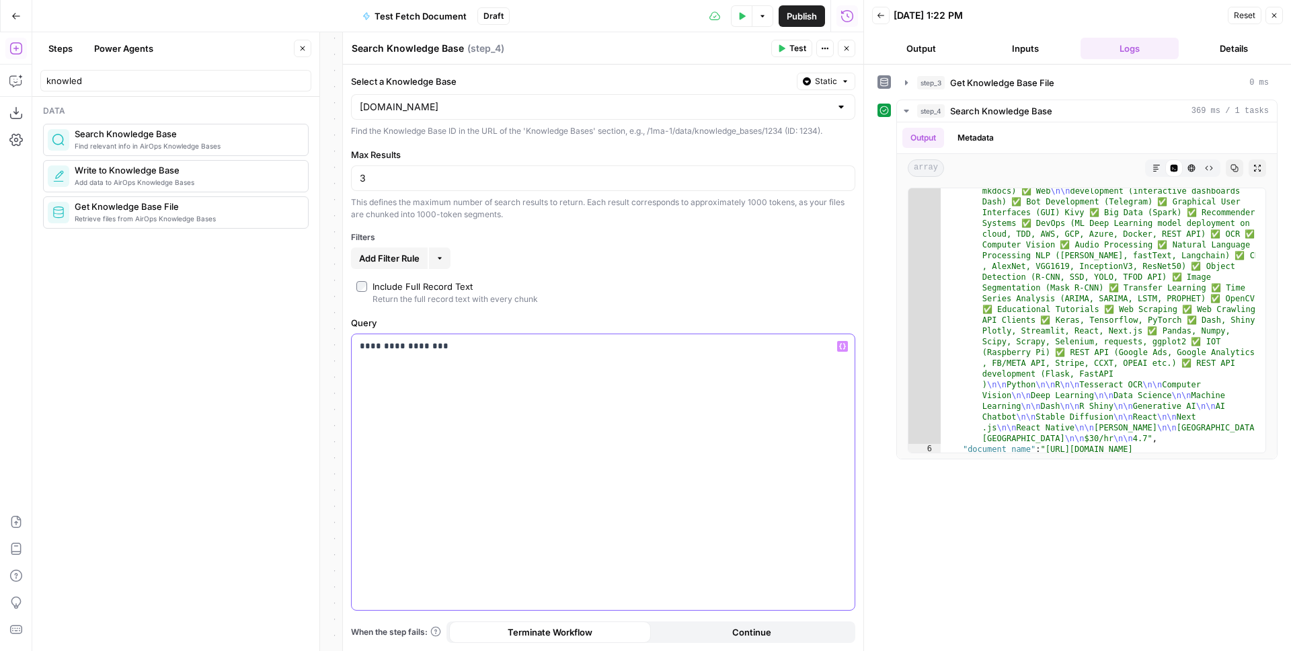
drag, startPoint x: 441, startPoint y: 345, endPoint x: 354, endPoint y: 349, distance: 87.5
click at [354, 349] on div "**********" at bounding box center [603, 472] width 503 height 276
click at [543, 340] on p "**********" at bounding box center [603, 346] width 487 height 13
click at [464, 352] on div "**********" at bounding box center [603, 472] width 503 height 276
drag, startPoint x: 447, startPoint y: 344, endPoint x: 359, endPoint y: 346, distance: 88.8
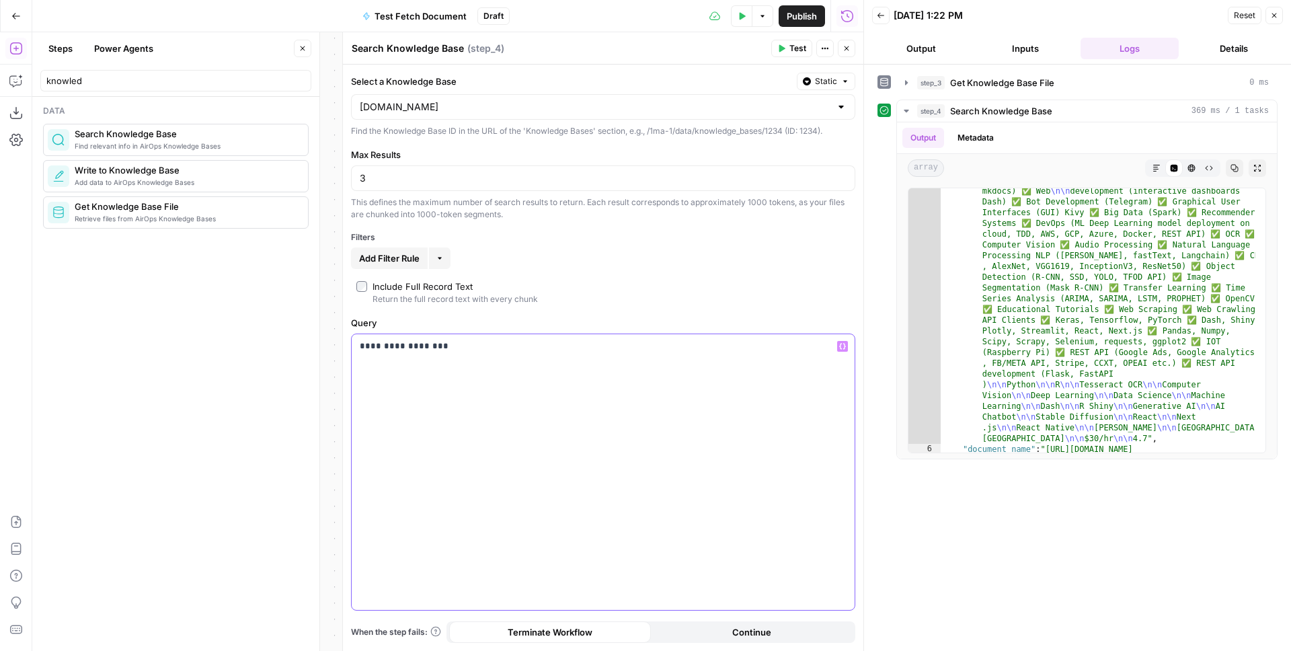
click at [359, 346] on div "**********" at bounding box center [603, 472] width 503 height 276
click at [462, 363] on div "**********" at bounding box center [603, 472] width 503 height 276
drag, startPoint x: 414, startPoint y: 398, endPoint x: 356, endPoint y: 334, distance: 87.1
click at [356, 334] on div "**********" at bounding box center [603, 472] width 503 height 276
click at [459, 391] on p "**********" at bounding box center [603, 380] width 487 height 81
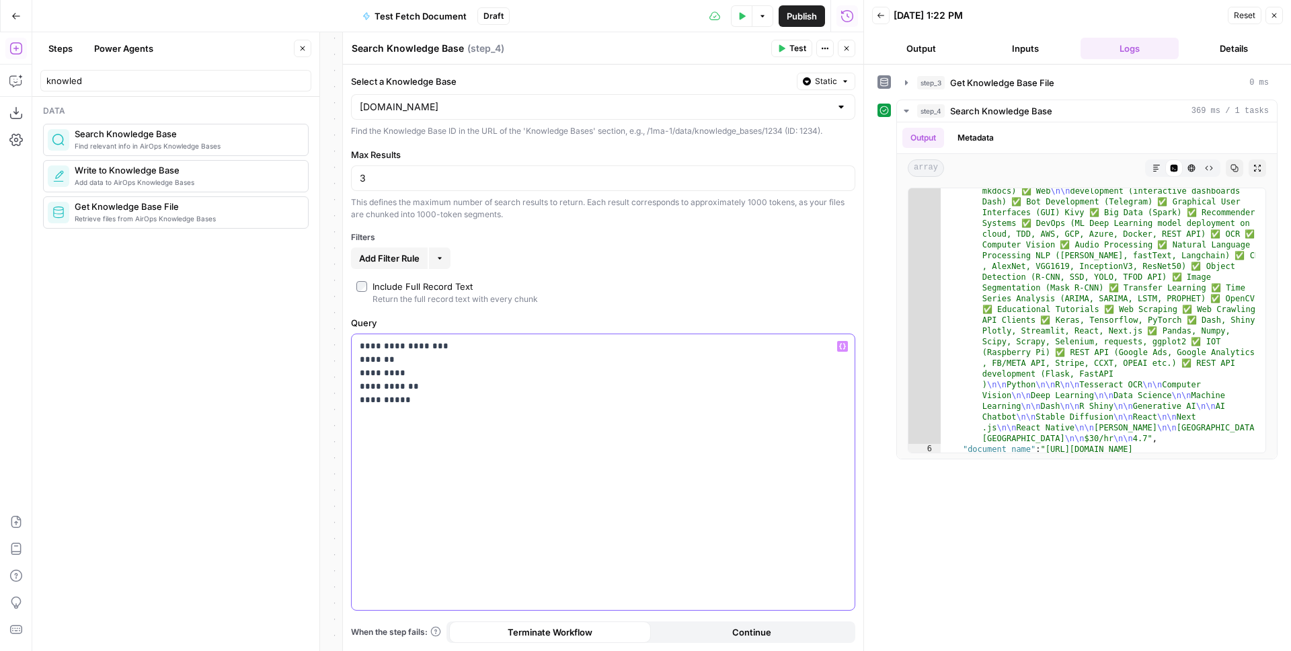
drag, startPoint x: 441, startPoint y: 426, endPoint x: 437, endPoint y: 408, distance: 18.1
click at [441, 425] on div "**********" at bounding box center [603, 472] width 503 height 276
drag, startPoint x: 436, startPoint y: 408, endPoint x: 353, endPoint y: 342, distance: 105.8
click at [353, 342] on div "**********" at bounding box center [603, 472] width 503 height 276
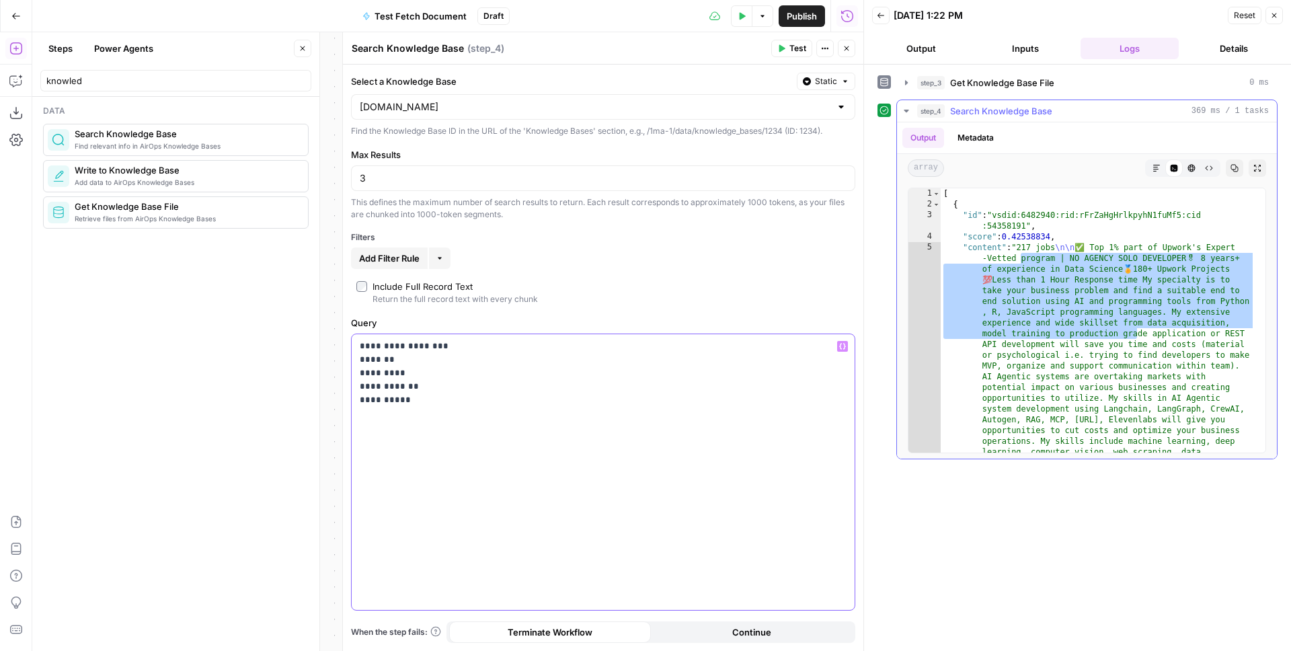
scroll to position [0, 0]
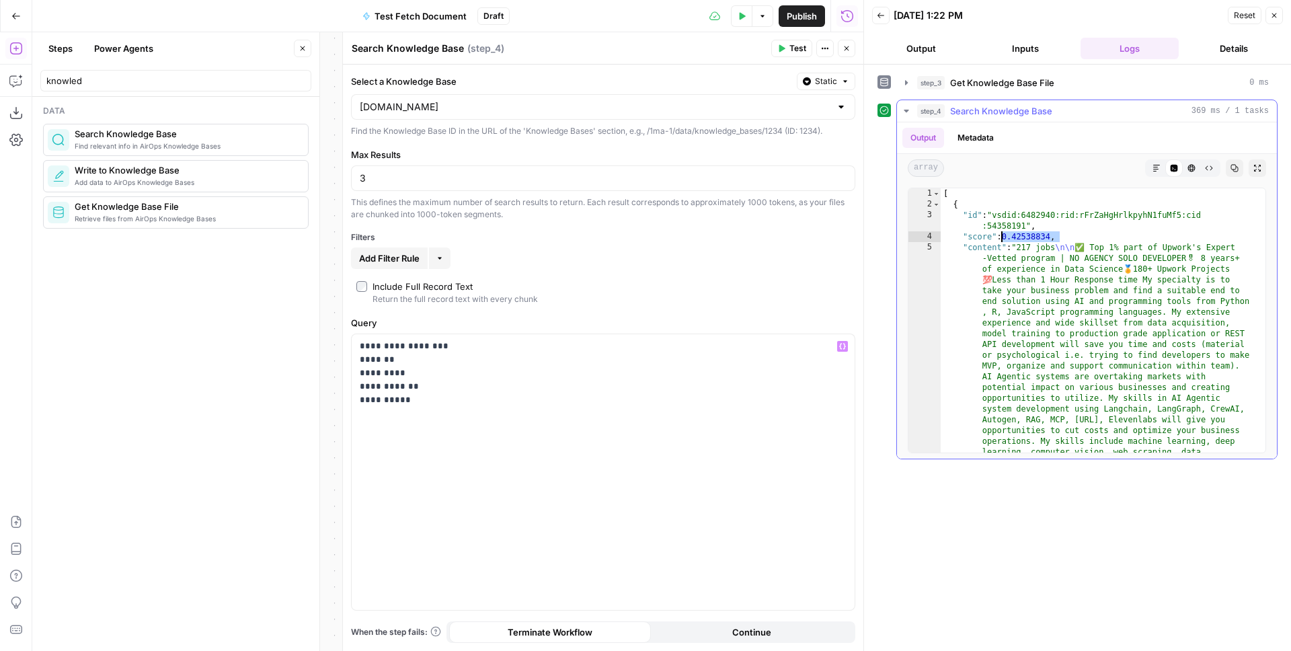
drag, startPoint x: 1059, startPoint y: 236, endPoint x: 1000, endPoint y: 237, distance: 59.9
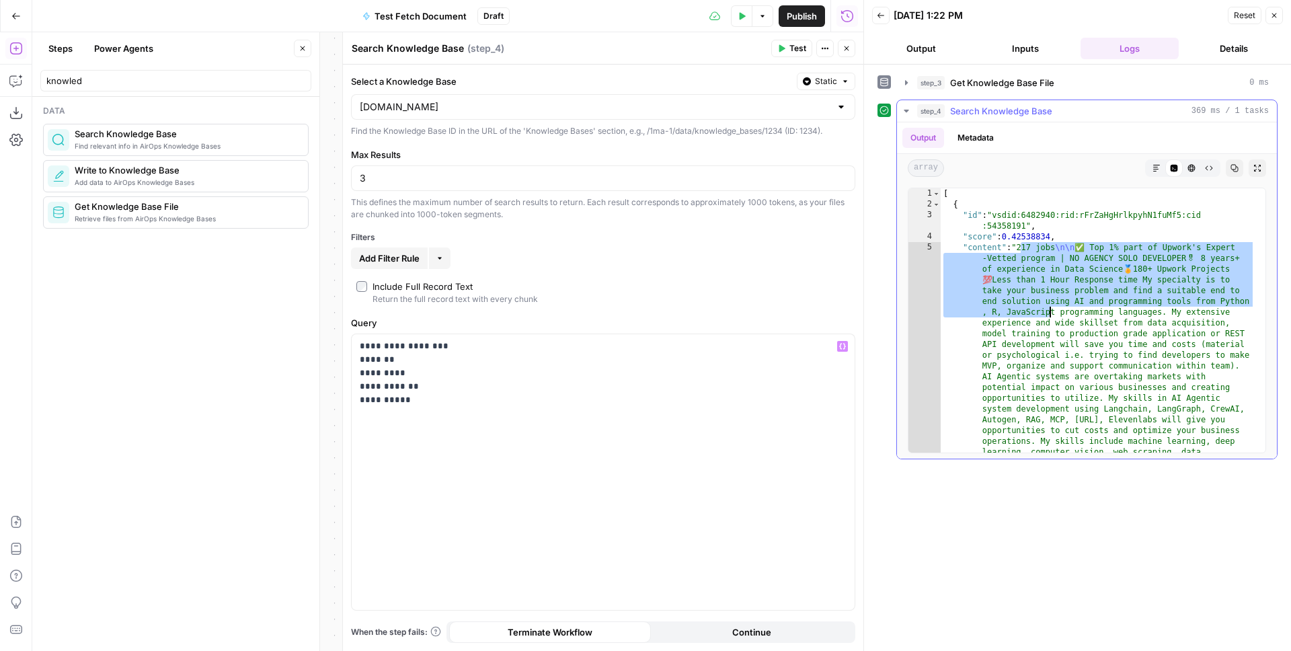
drag, startPoint x: 1020, startPoint y: 249, endPoint x: 1053, endPoint y: 309, distance: 68.9
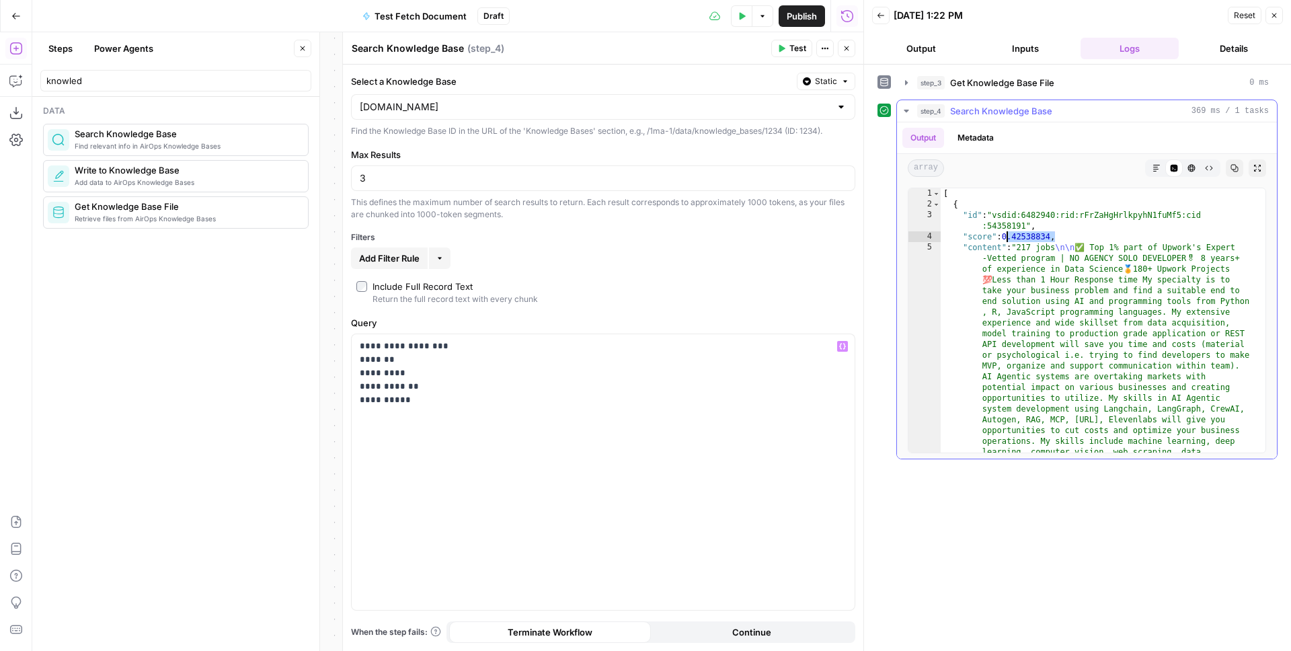
drag, startPoint x: 1056, startPoint y: 236, endPoint x: 1006, endPoint y: 235, distance: 50.5
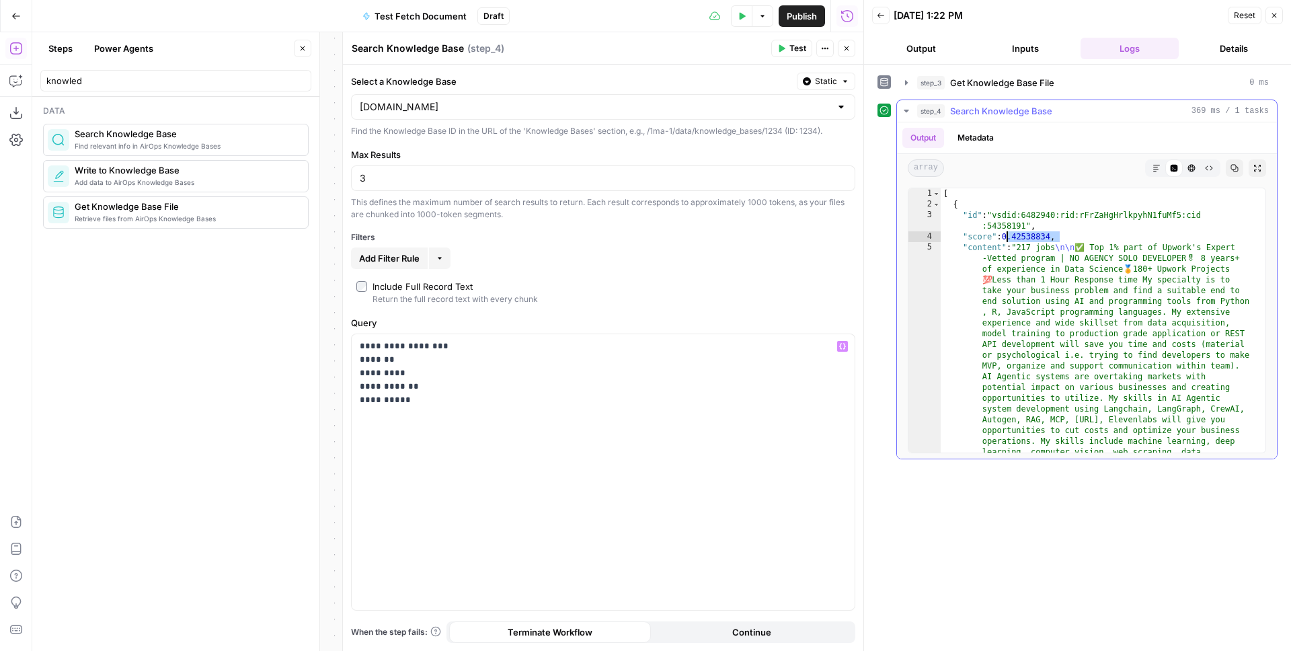
drag, startPoint x: 1059, startPoint y: 233, endPoint x: 1007, endPoint y: 233, distance: 51.8
type textarea "**********"
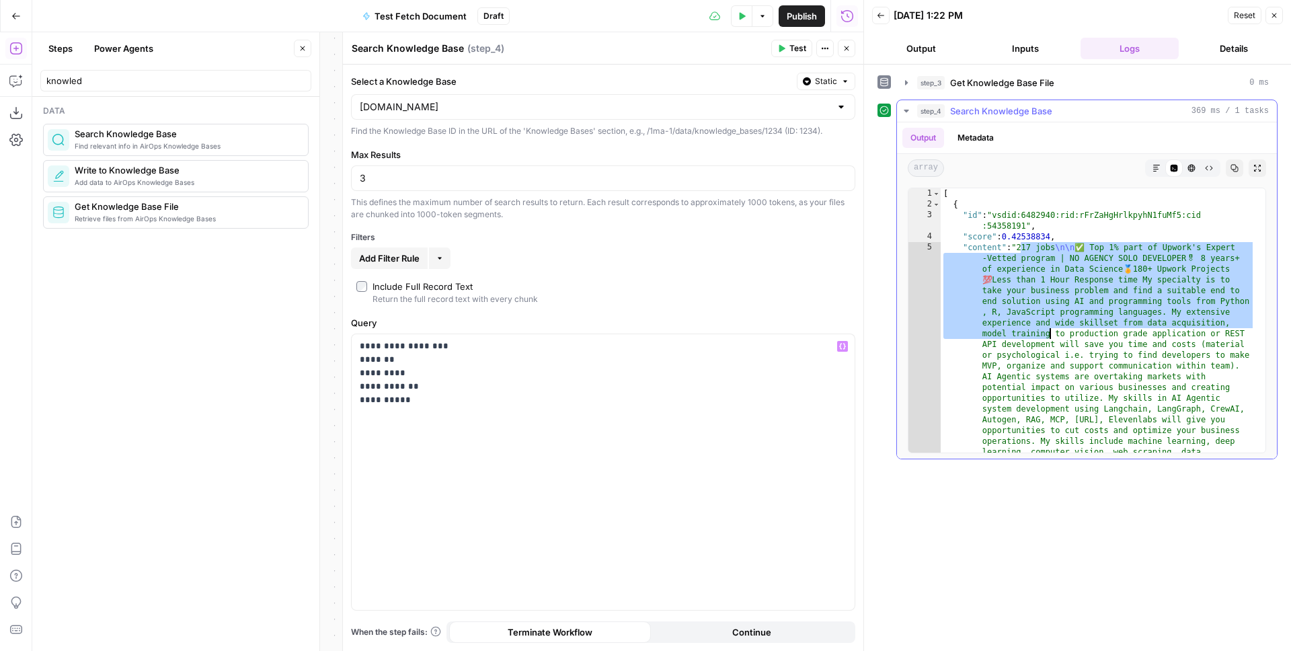
drag, startPoint x: 1019, startPoint y: 246, endPoint x: 1057, endPoint y: 336, distance: 98.3
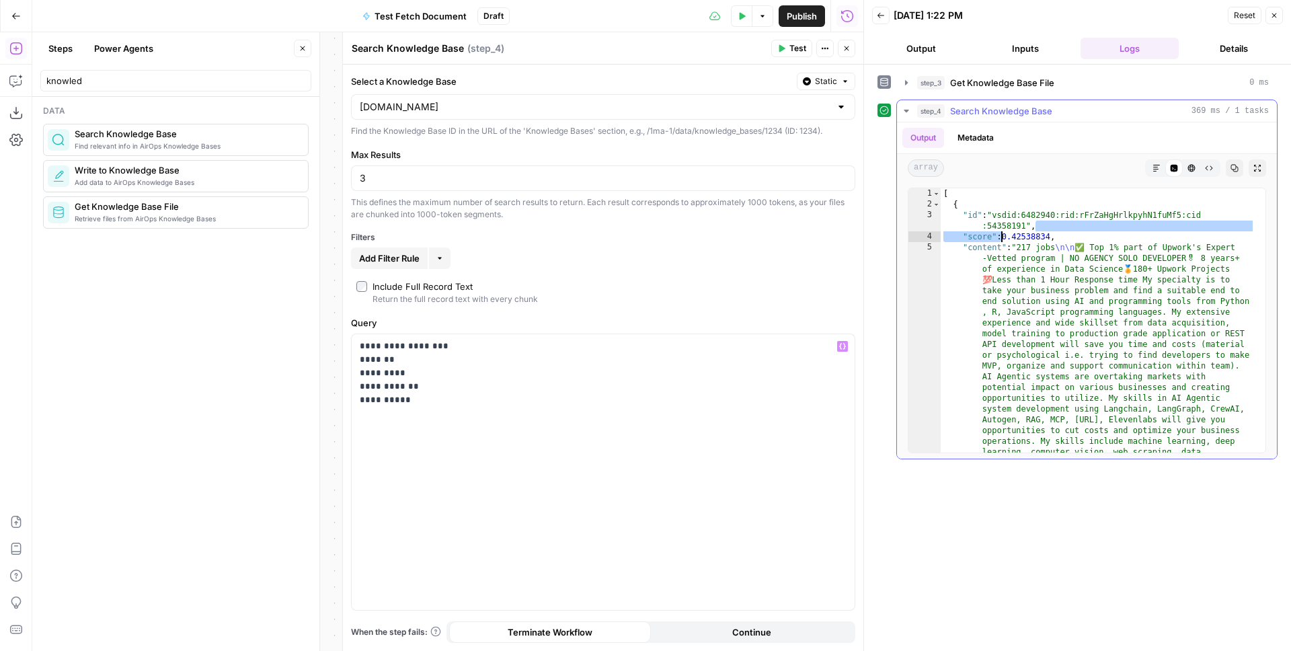
drag, startPoint x: 1057, startPoint y: 231, endPoint x: 997, endPoint y: 240, distance: 59.9
drag, startPoint x: 1008, startPoint y: 237, endPoint x: 1056, endPoint y: 239, distance: 47.8
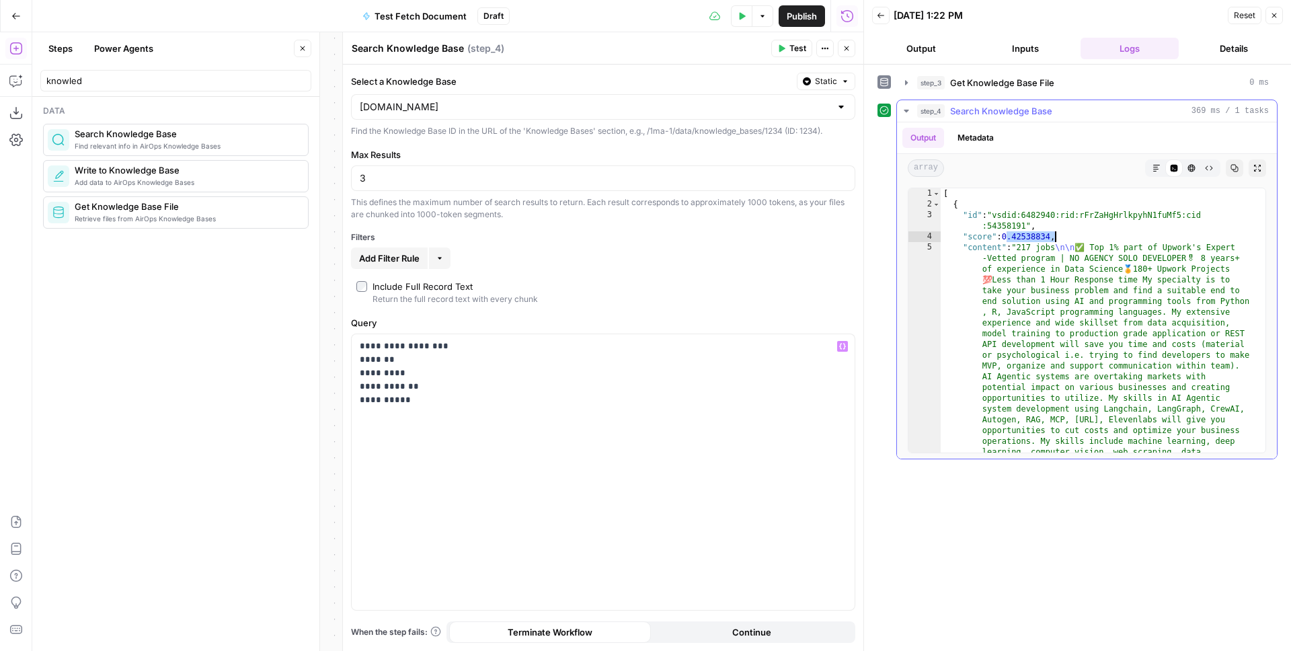
click at [445, 452] on div "**********" at bounding box center [603, 472] width 503 height 276
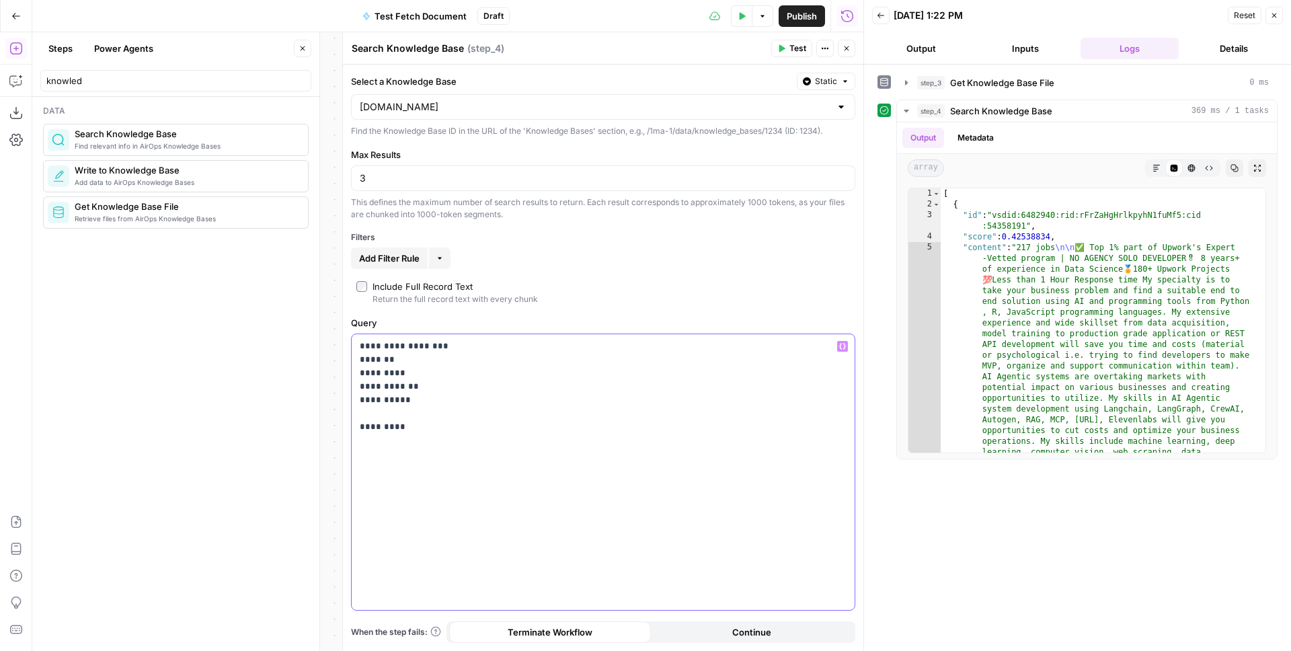
click at [404, 423] on p "**********" at bounding box center [603, 387] width 487 height 94
drag, startPoint x: 417, startPoint y: 430, endPoint x: 348, endPoint y: 426, distance: 69.4
click at [348, 426] on div "**********" at bounding box center [602, 341] width 521 height 619
click at [414, 424] on p "**********" at bounding box center [603, 387] width 487 height 94
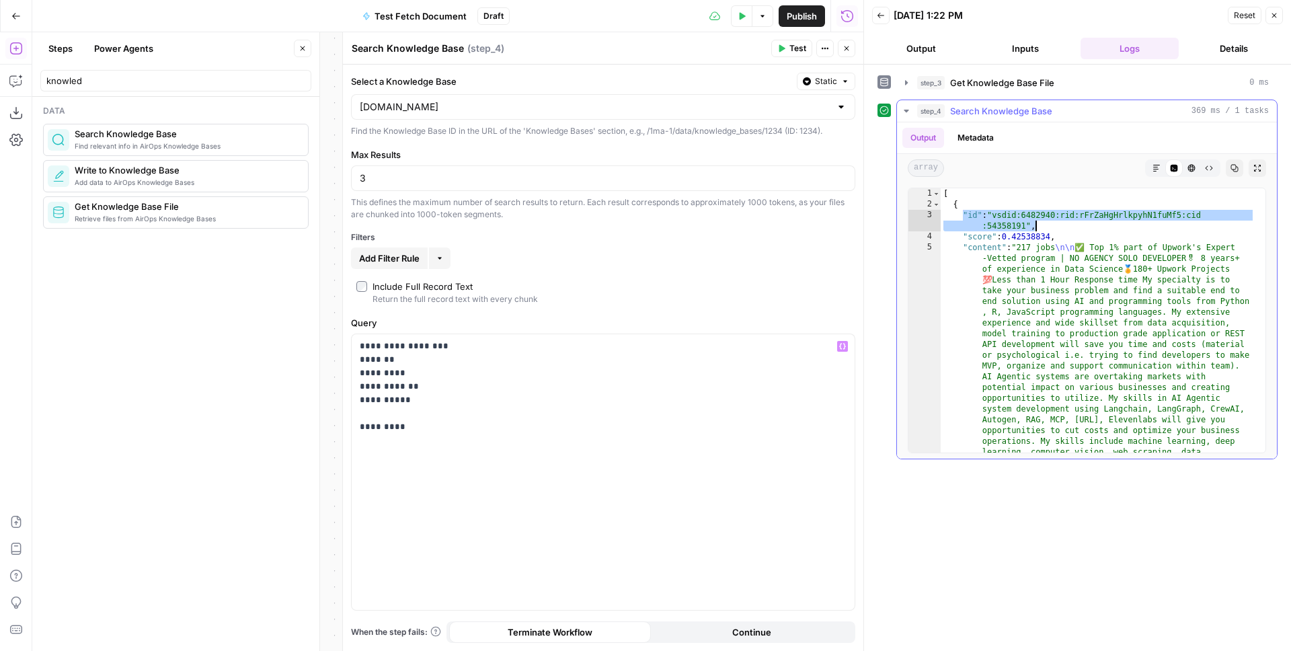
drag, startPoint x: 964, startPoint y: 214, endPoint x: 1038, endPoint y: 233, distance: 76.3
drag, startPoint x: 1055, startPoint y: 235, endPoint x: 967, endPoint y: 237, distance: 87.5
type textarea "**********"
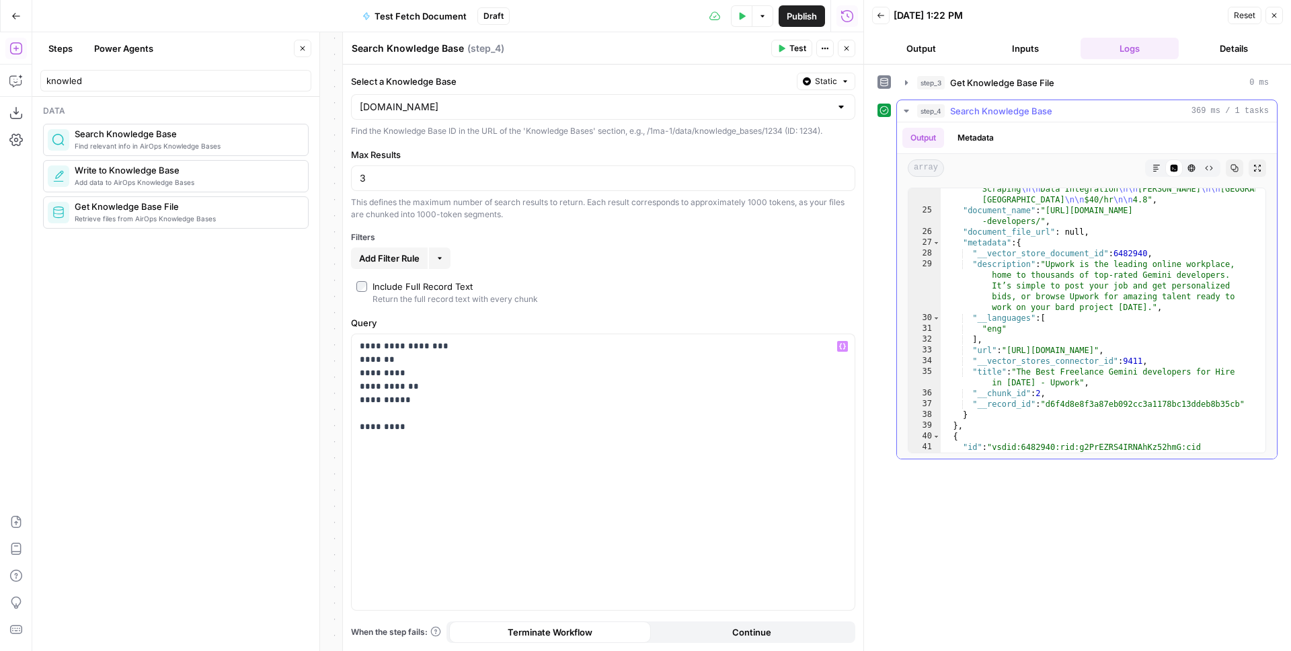
scroll to position [2146, 0]
click at [854, 47] on button "Close" at bounding box center [846, 48] width 17 height 17
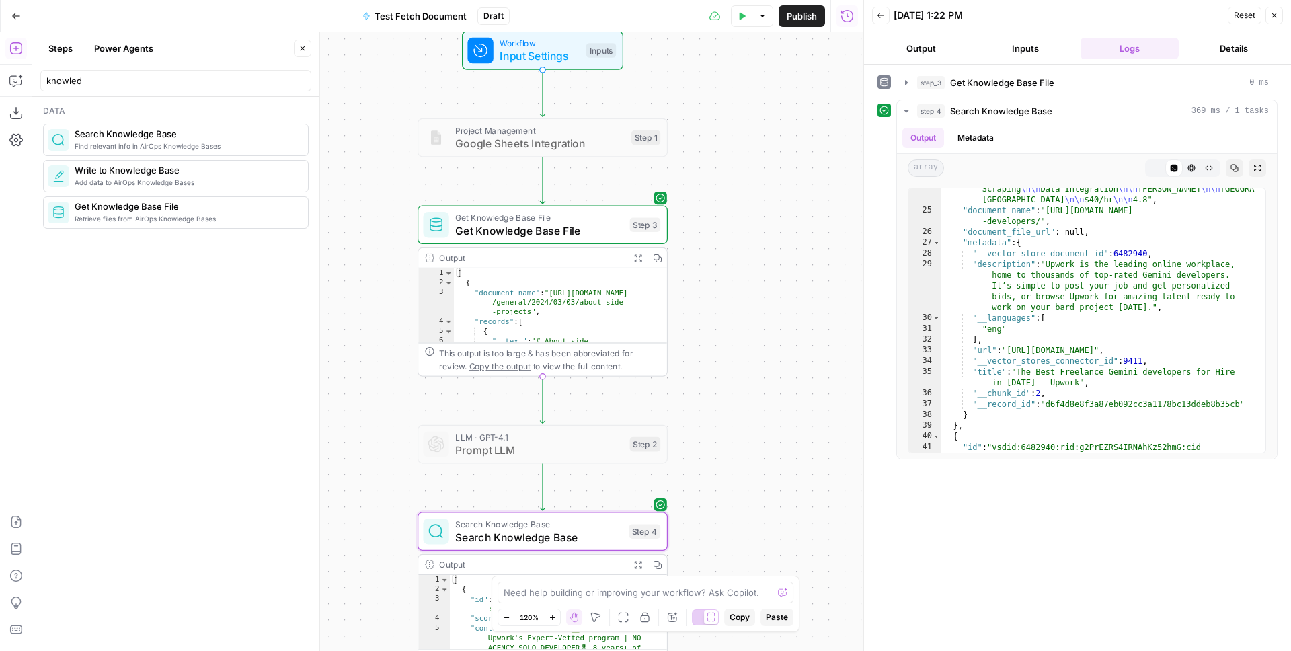
drag, startPoint x: 737, startPoint y: 160, endPoint x: 750, endPoint y: 178, distance: 22.1
click at [751, 177] on div "Workflow Input Settings Inputs Project Management Google Sheets Integration Ste…" at bounding box center [447, 341] width 831 height 619
click at [519, 420] on div at bounding box center [516, 415] width 20 height 11
click at [513, 503] on div at bounding box center [516, 501] width 20 height 11
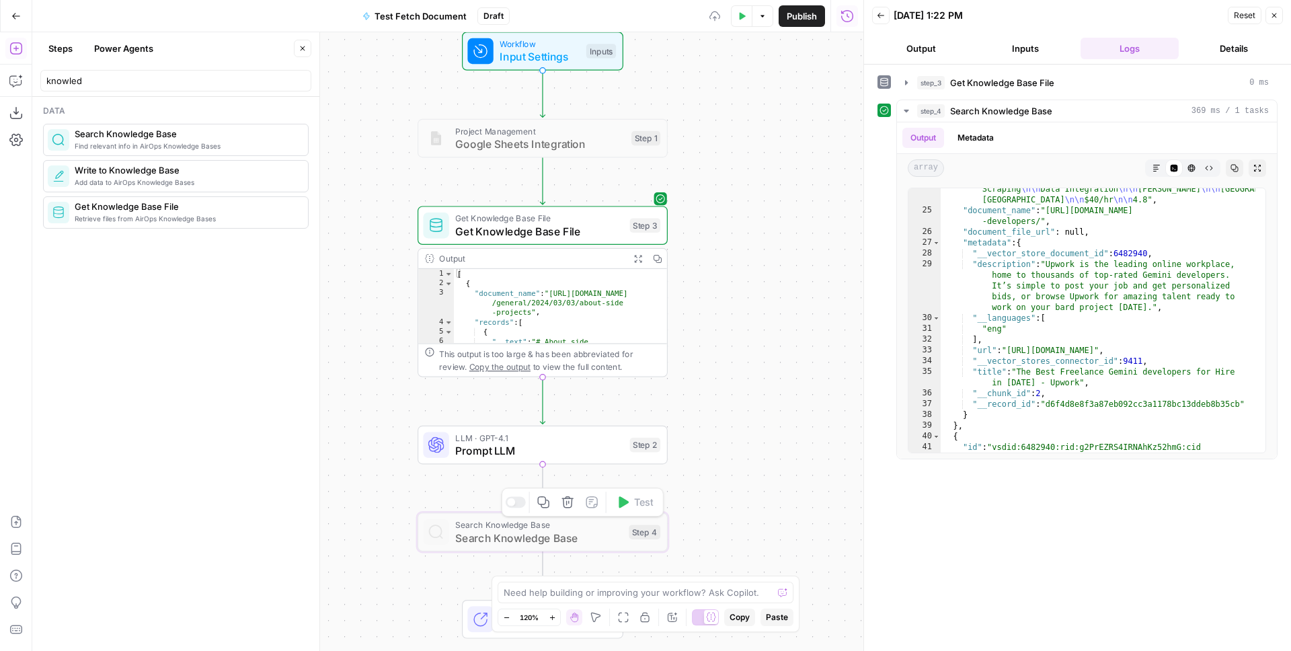
click at [529, 453] on span "Prompt LLM" at bounding box center [539, 451] width 168 height 16
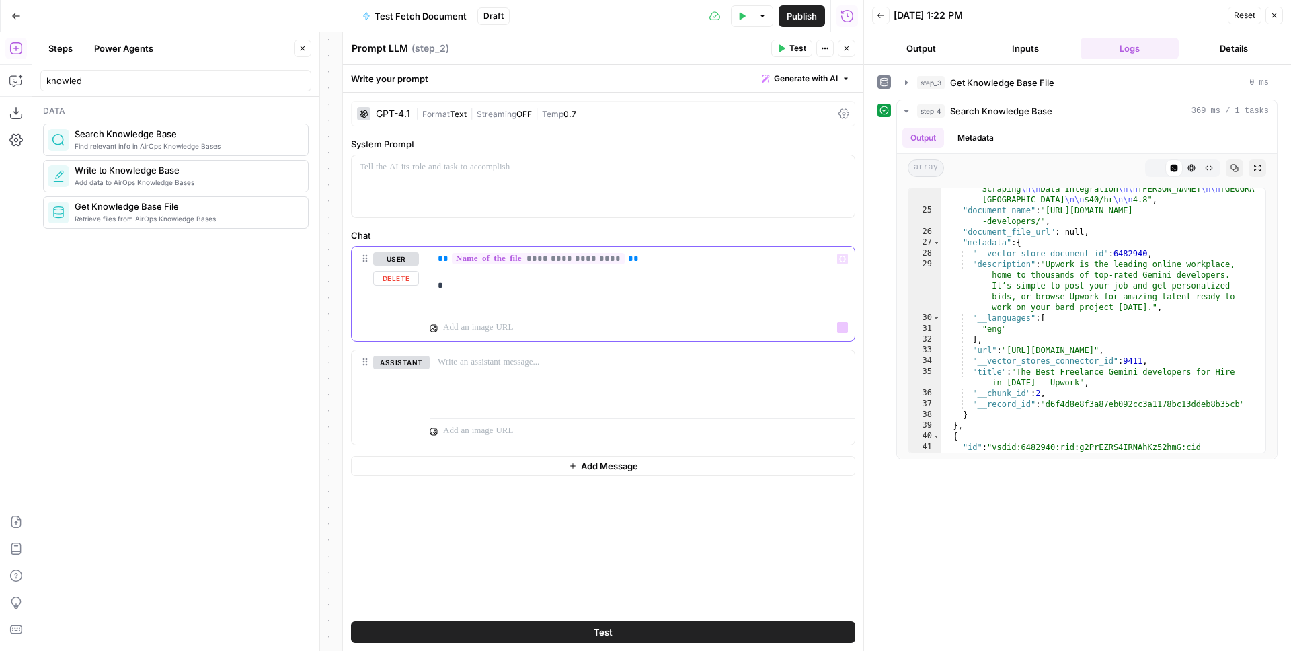
click at [661, 268] on p "**********" at bounding box center [642, 272] width 409 height 40
click at [630, 291] on p "**********" at bounding box center [642, 272] width 409 height 40
drag, startPoint x: 513, startPoint y: 293, endPoint x: 431, endPoint y: 260, distance: 88.4
click at [431, 260] on div "**********" at bounding box center [642, 278] width 425 height 62
click at [310, 49] on button "Close" at bounding box center [302, 48] width 17 height 17
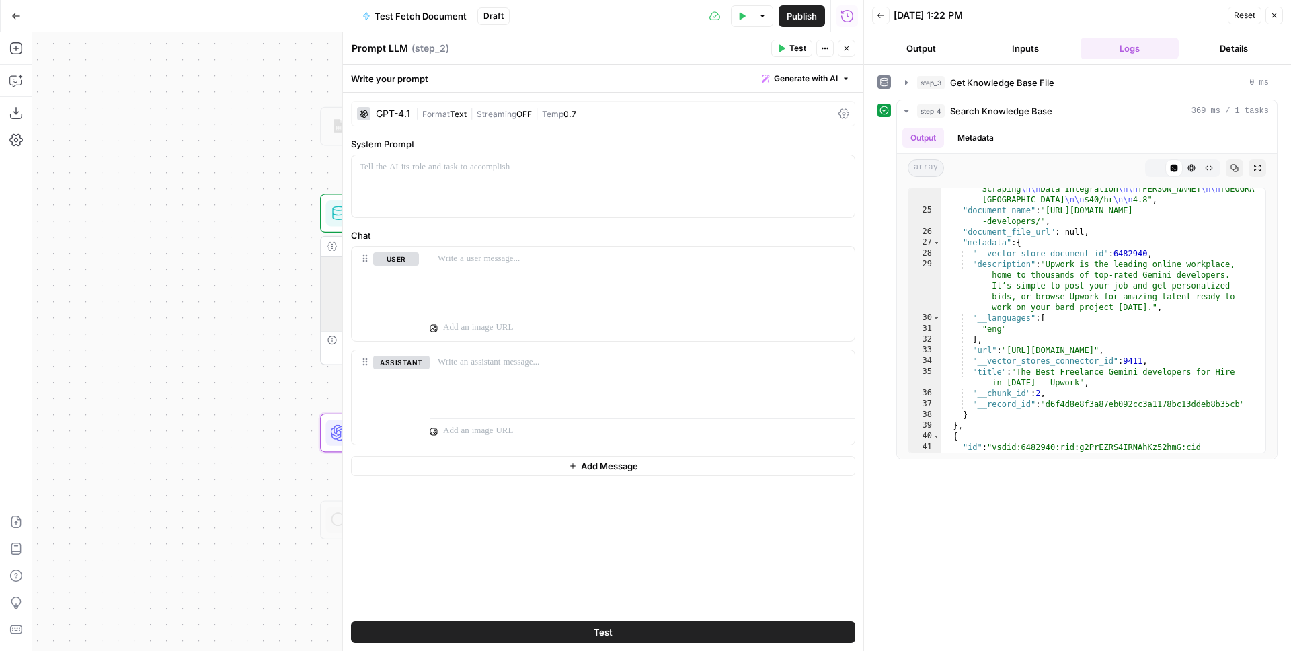
drag, startPoint x: 311, startPoint y: 120, endPoint x: 141, endPoint y: 105, distance: 171.5
click at [108, 99] on div "Workflow Input Settings Inputs Project Management Google Sheets Integration Ste…" at bounding box center [447, 341] width 831 height 619
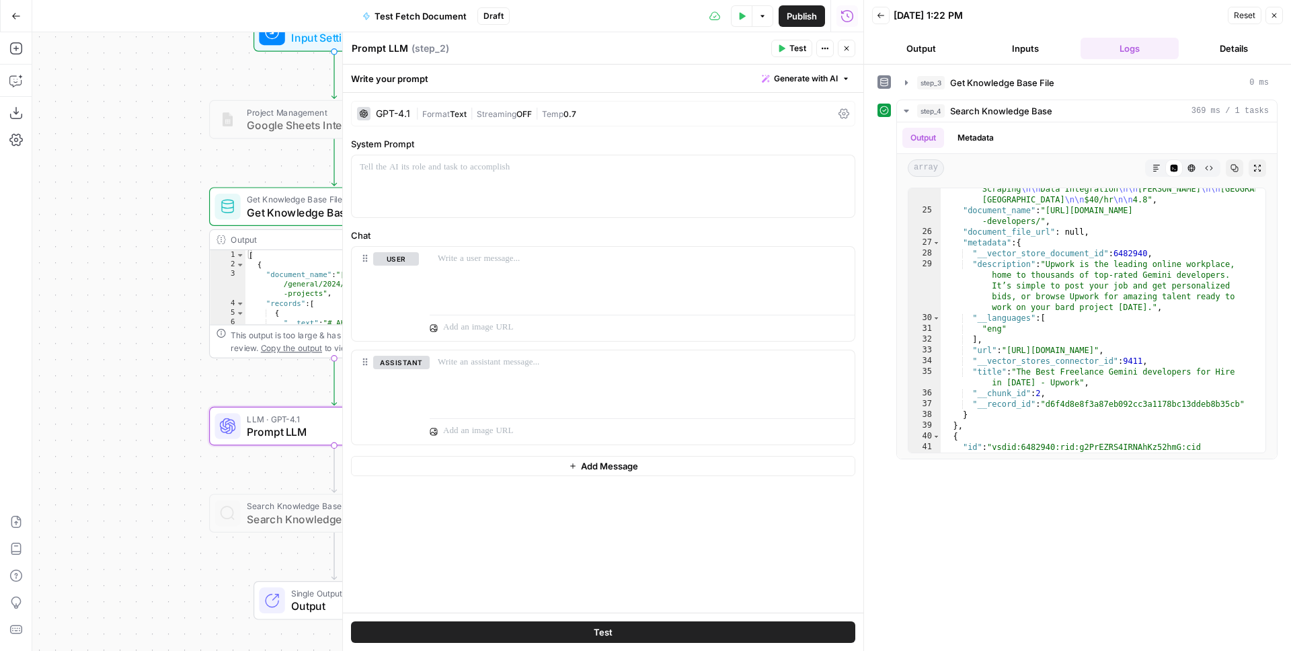
drag, startPoint x: 161, startPoint y: 137, endPoint x: 117, endPoint y: 163, distance: 51.3
click at [117, 163] on div "Workflow Input Settings Inputs Project Management Google Sheets Integration Ste…" at bounding box center [447, 341] width 831 height 619
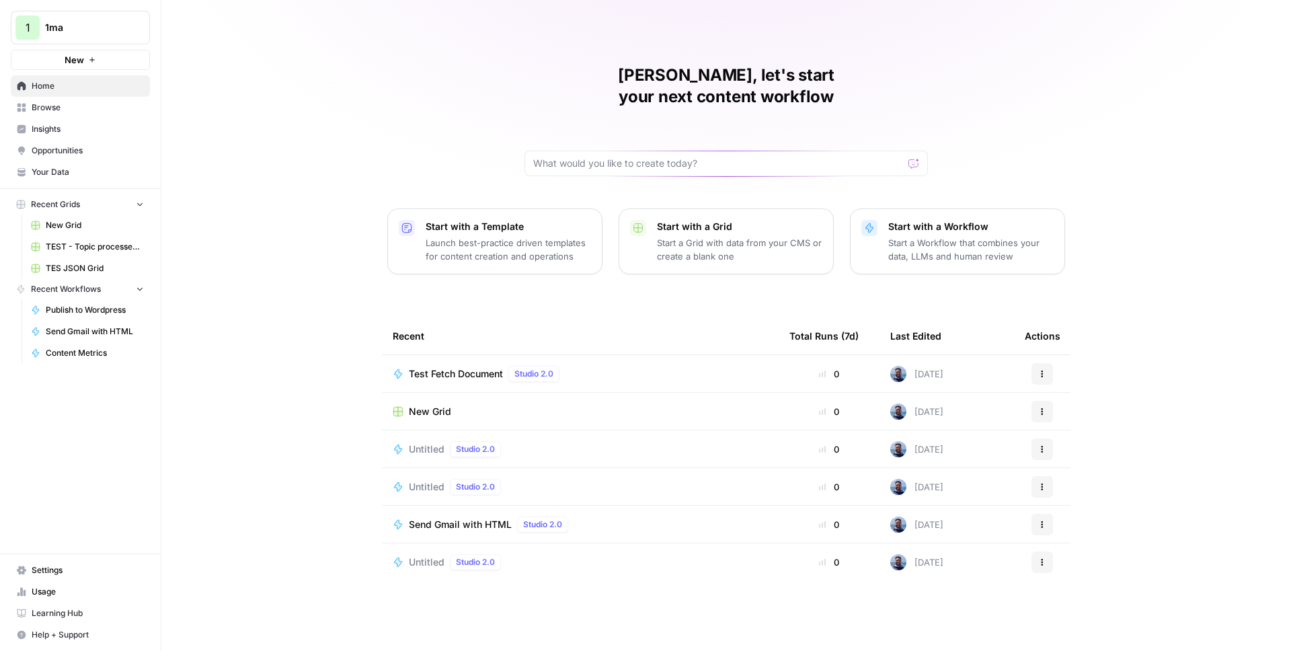
click at [63, 178] on link "Your Data" at bounding box center [80, 172] width 139 height 22
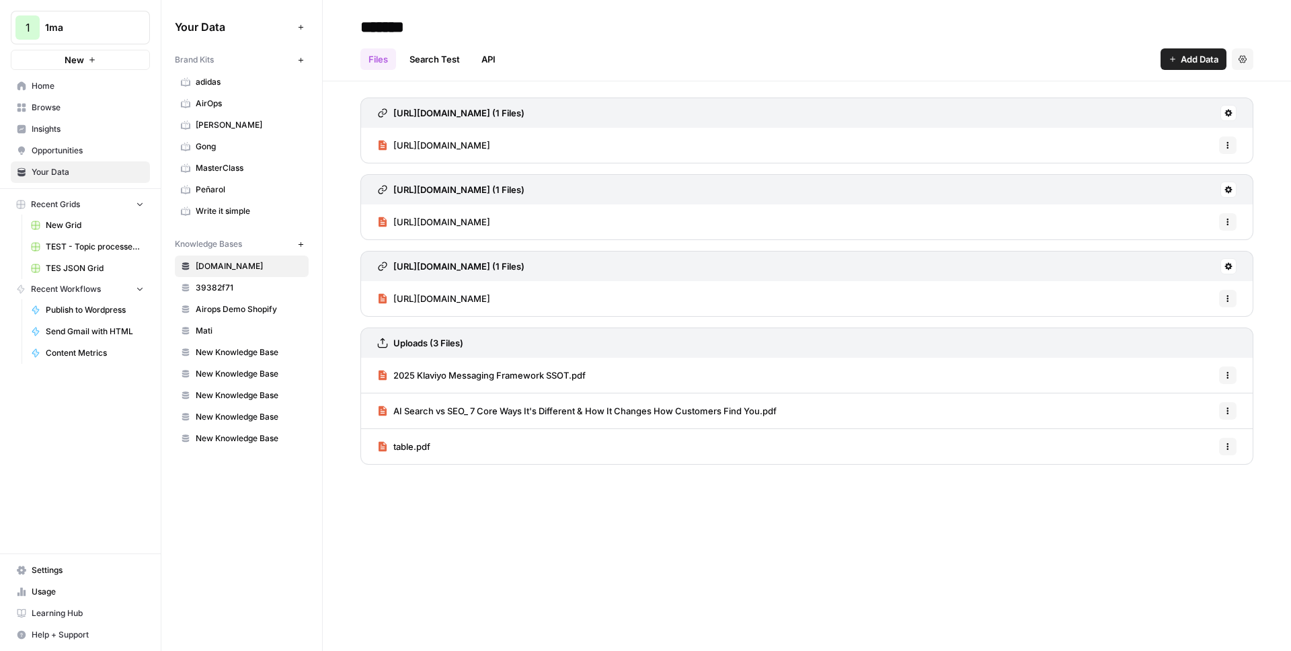
click at [239, 287] on span "39382f71" at bounding box center [249, 288] width 107 height 12
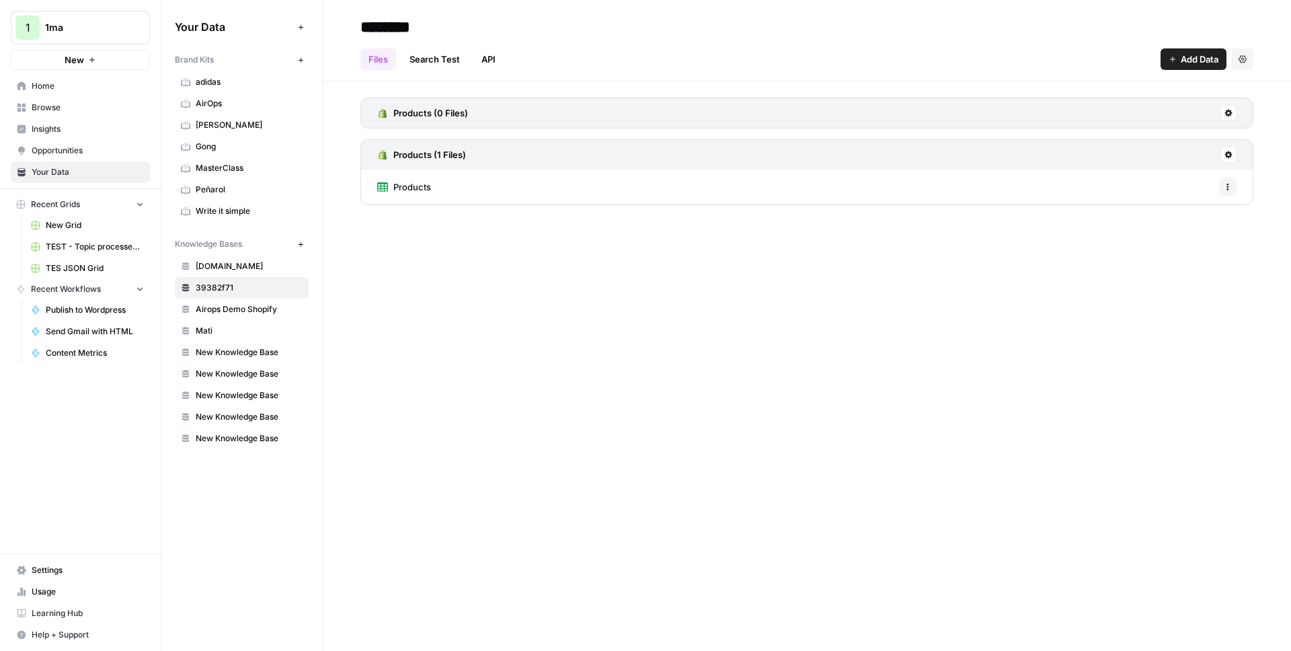
click at [422, 190] on span "Products" at bounding box center [412, 186] width 38 height 13
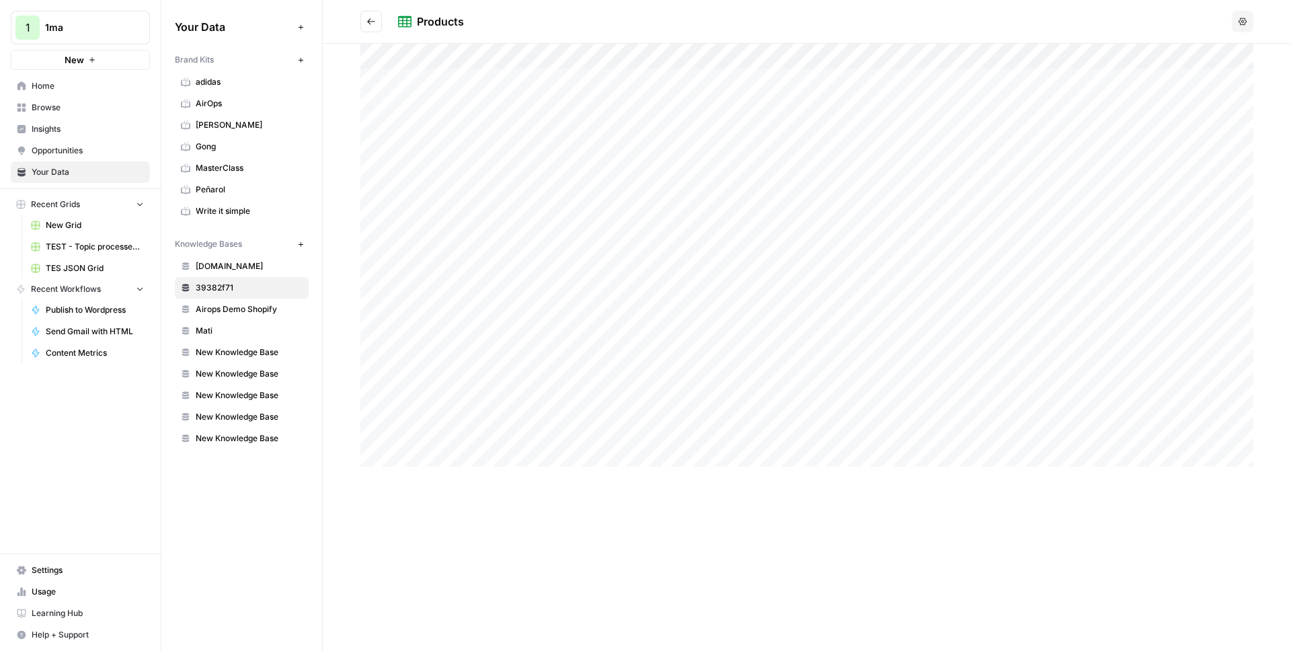
click at [238, 267] on span "[DOMAIN_NAME]" at bounding box center [249, 266] width 107 height 12
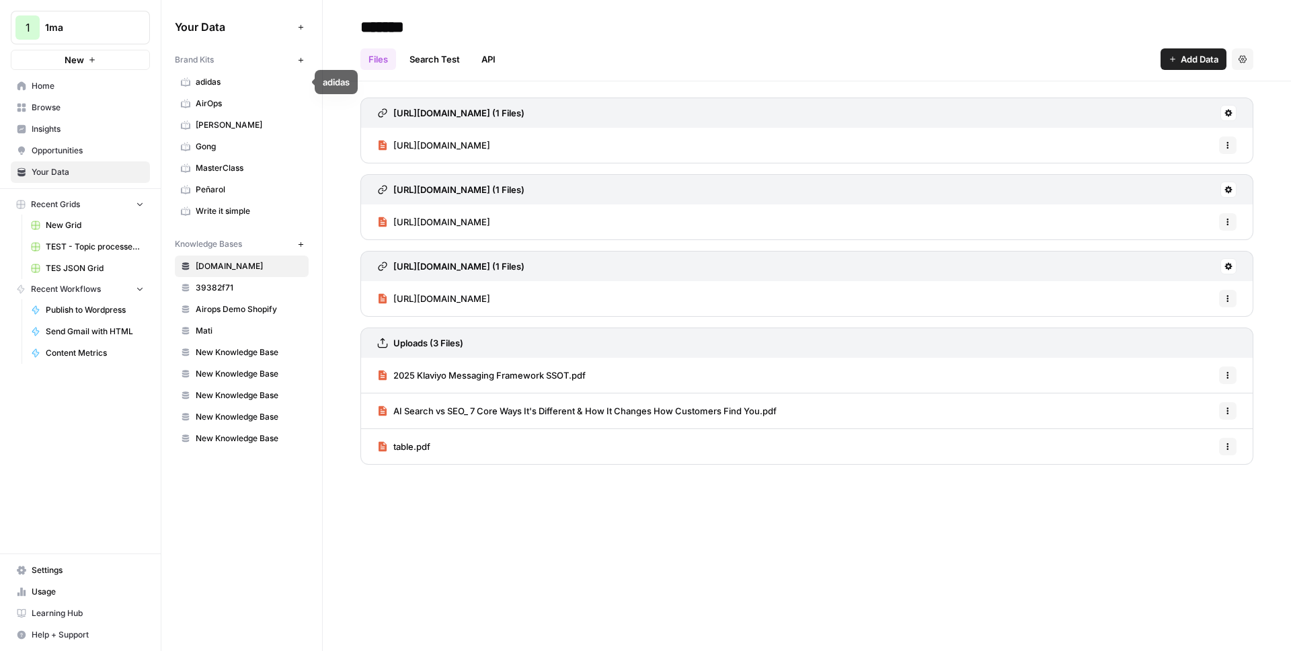
click at [222, 101] on span "AirOps" at bounding box center [249, 104] width 107 height 12
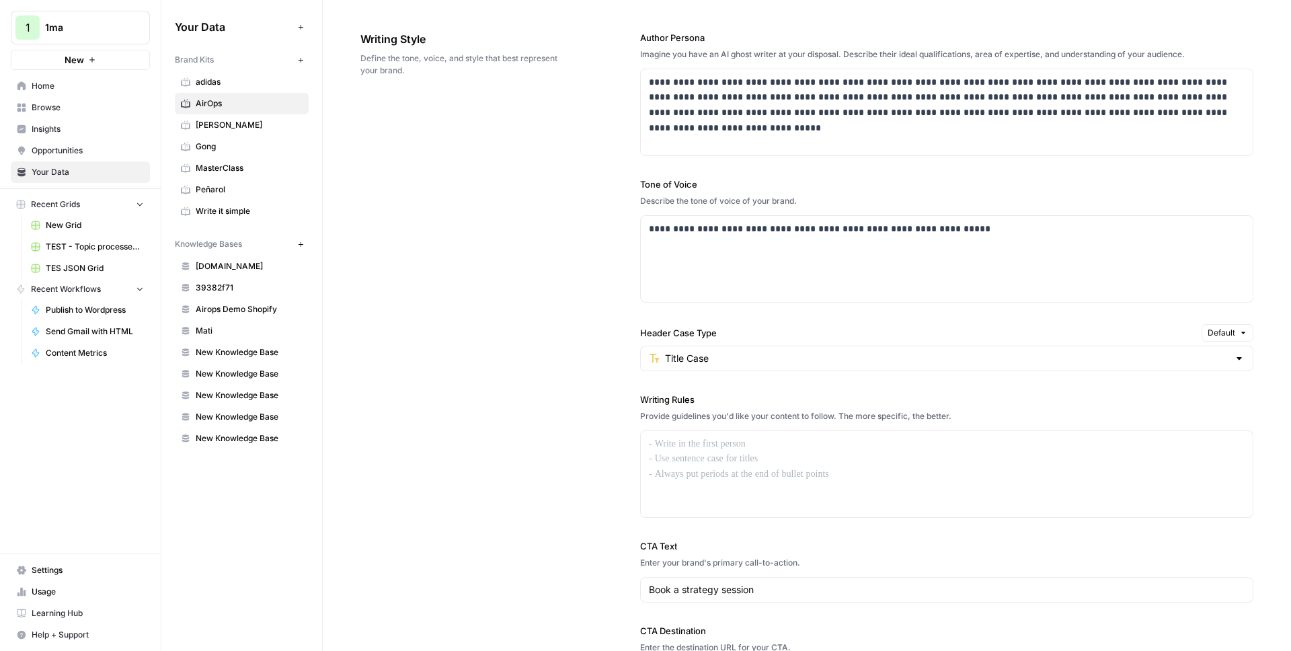
scroll to position [545, 0]
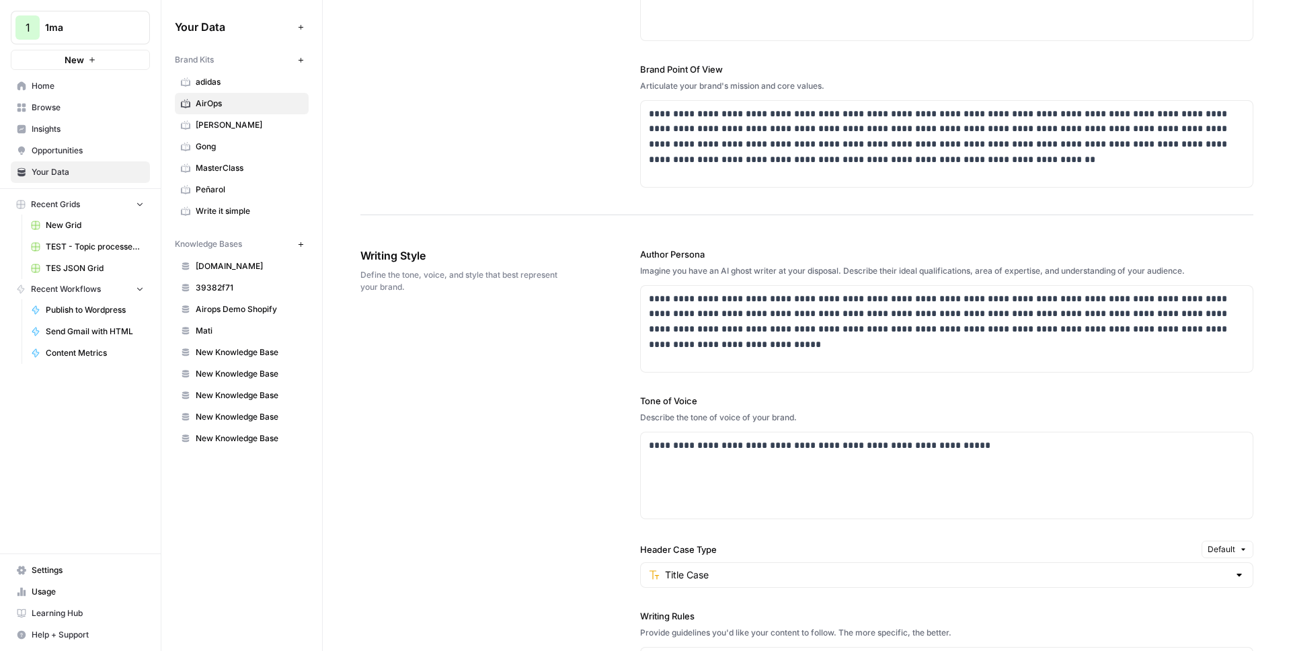
drag, startPoint x: 707, startPoint y: 249, endPoint x: 635, endPoint y: 254, distance: 72.2
click at [635, 254] on div "**********" at bounding box center [807, 576] width 893 height 711
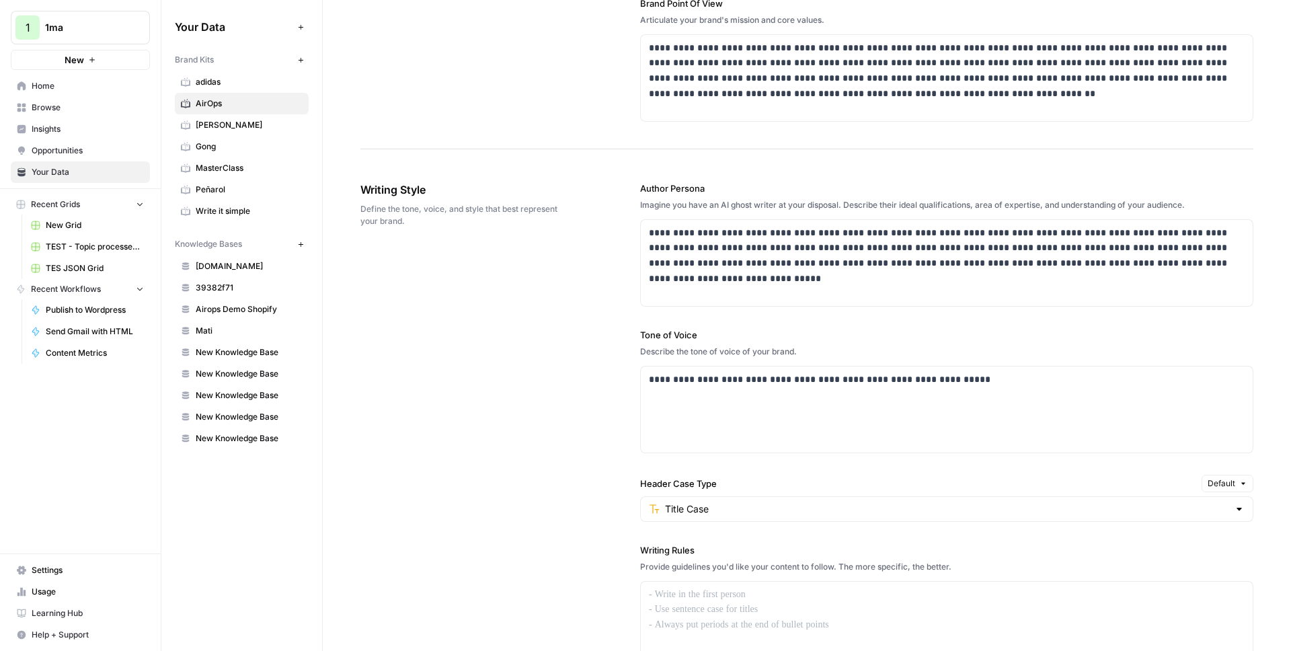
scroll to position [637, 0]
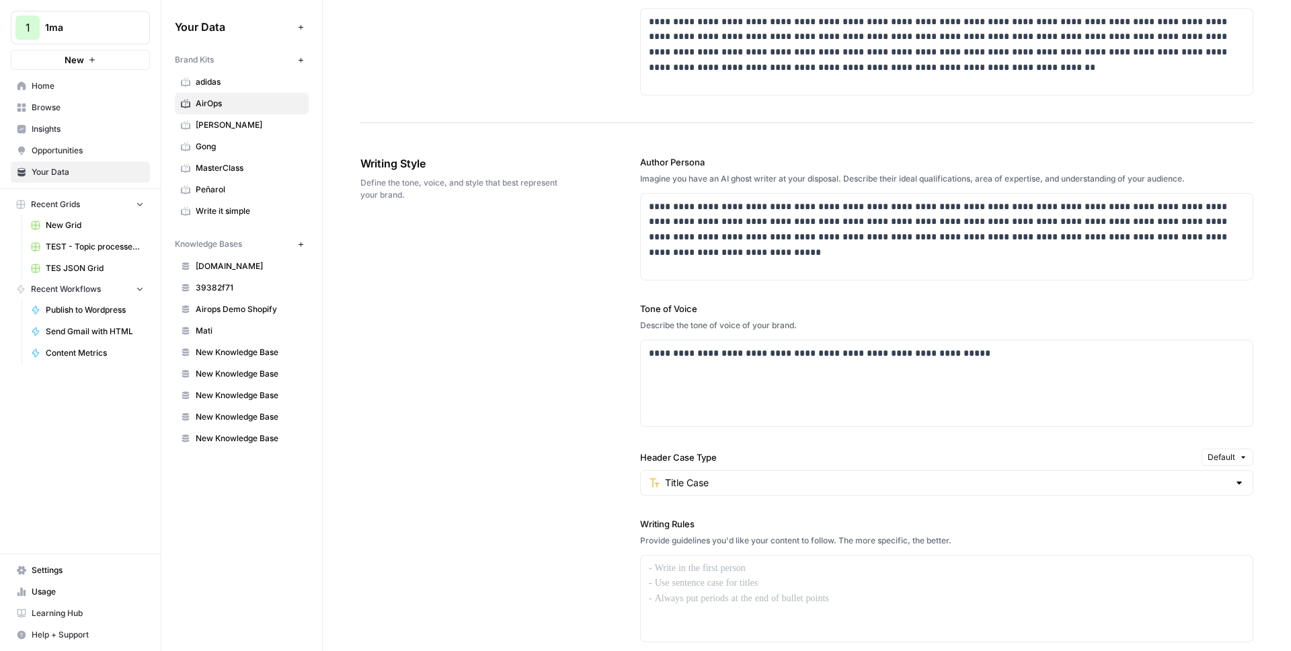
click at [727, 167] on label "Author Persona" at bounding box center [946, 161] width 613 height 13
drag, startPoint x: 708, startPoint y: 163, endPoint x: 633, endPoint y: 165, distance: 74.7
click at [633, 165] on div "**********" at bounding box center [807, 483] width 893 height 711
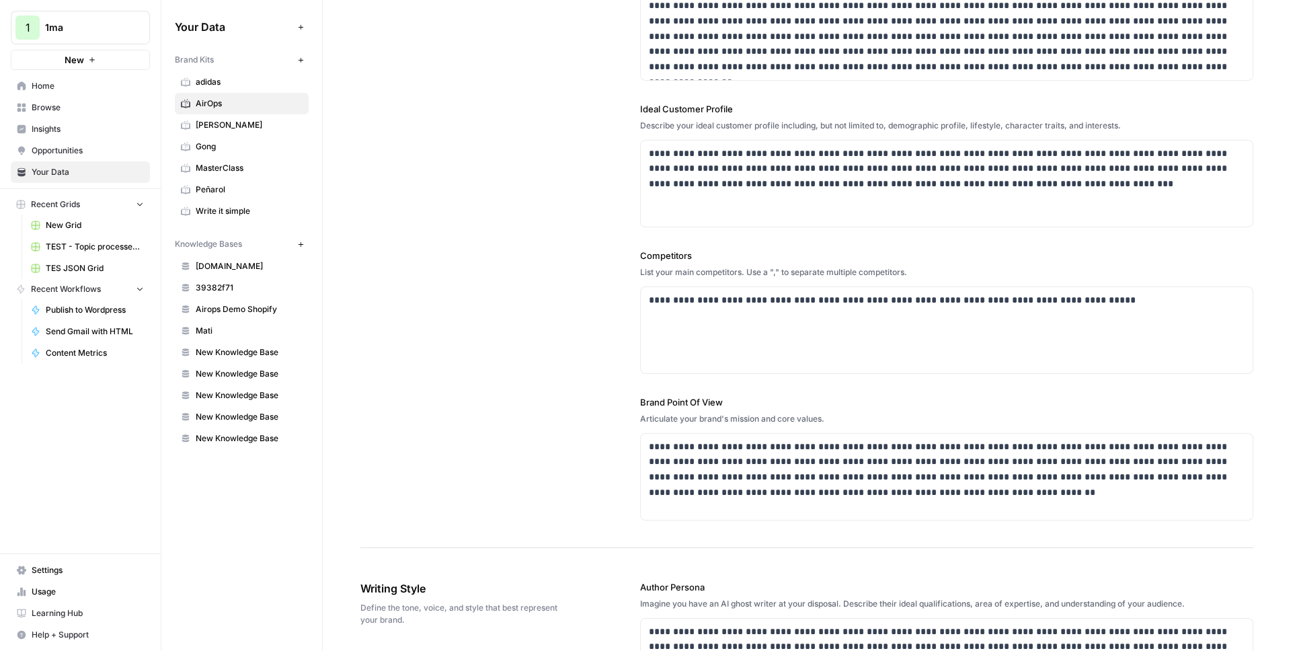
scroll to position [0, 0]
